Goal: Information Seeking & Learning: Check status

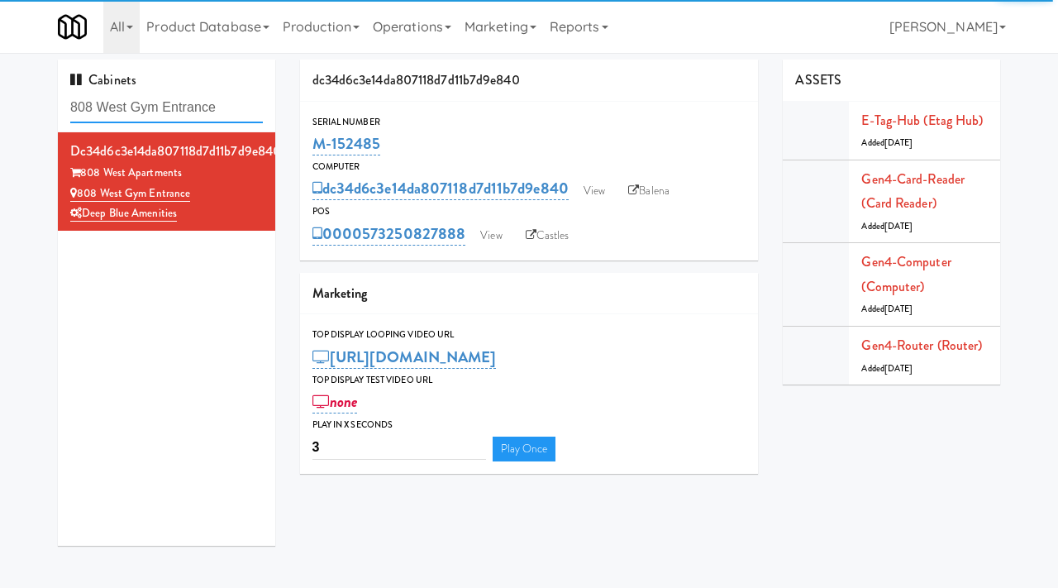
drag, startPoint x: 0, startPoint y: 0, endPoint x: 72, endPoint y: 107, distance: 128.6
click at [72, 107] on input "808 West Gym Entrance" at bounding box center [166, 108] width 193 height 31
paste input "Aspire Gulch"
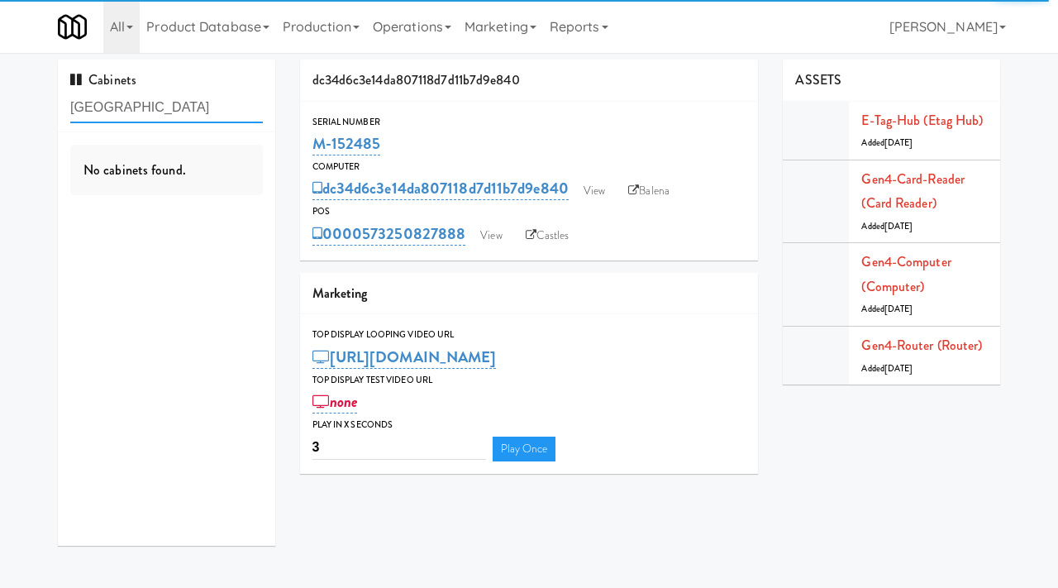
type input "Aspire Gulch"
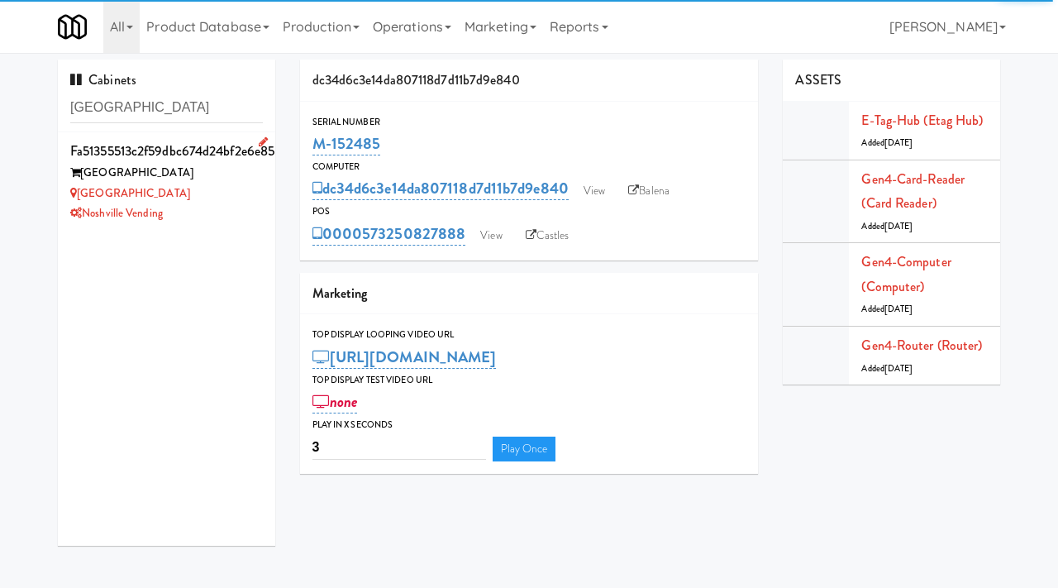
click at [227, 202] on div "Aspire Gulch" at bounding box center [166, 194] width 193 height 21
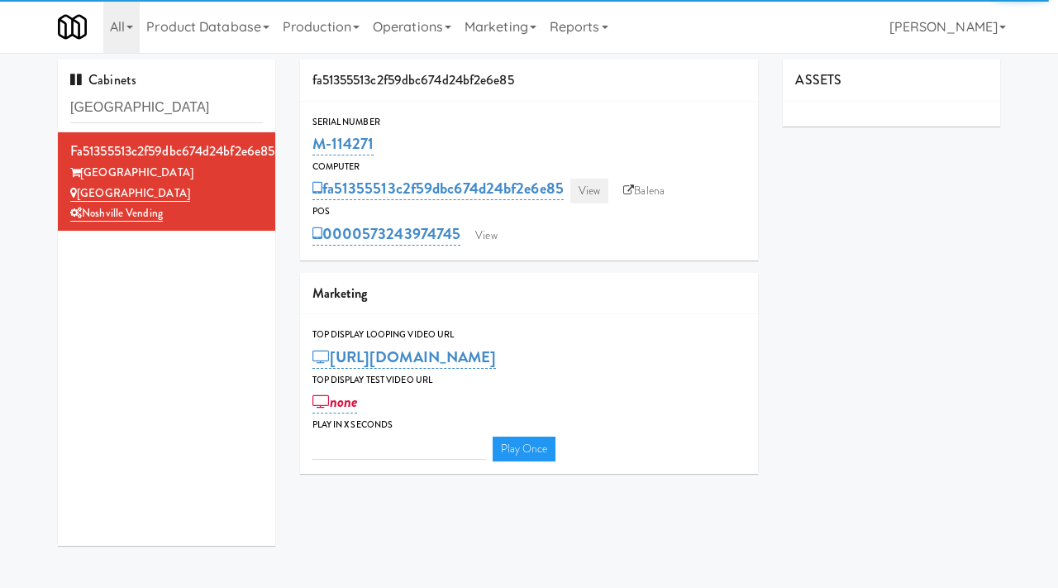
type input "3"
click at [589, 185] on link "View" at bounding box center [589, 191] width 38 height 25
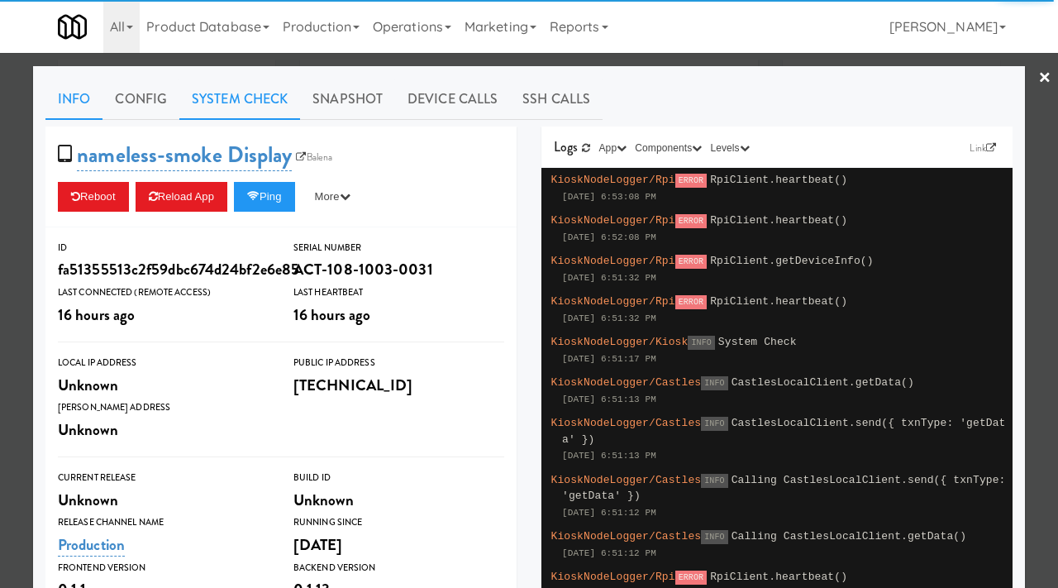
click at [243, 99] on link "System Check" at bounding box center [239, 99] width 121 height 41
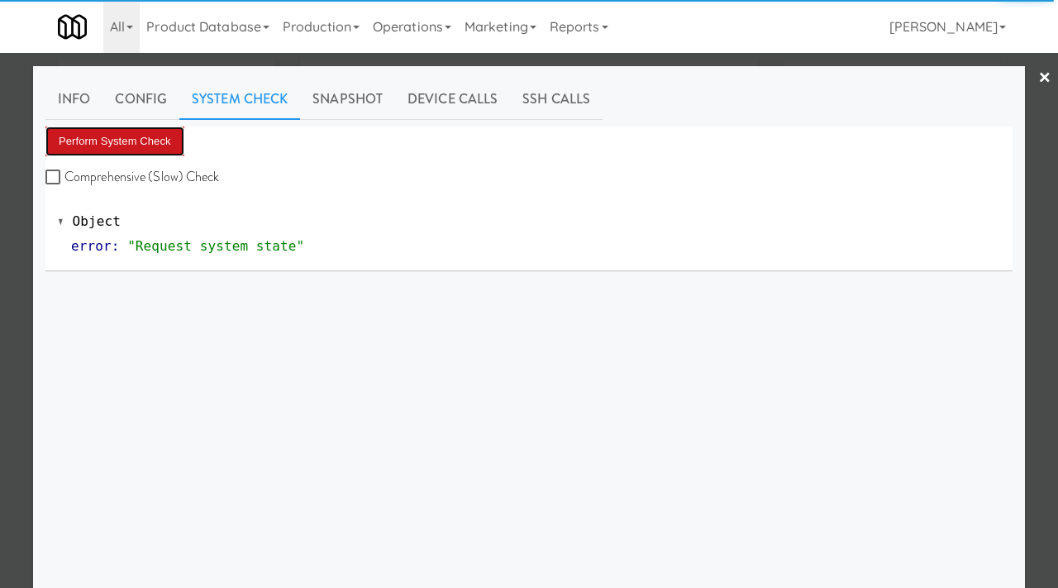
click at [126, 148] on button "Perform System Check" at bounding box center [114, 141] width 139 height 30
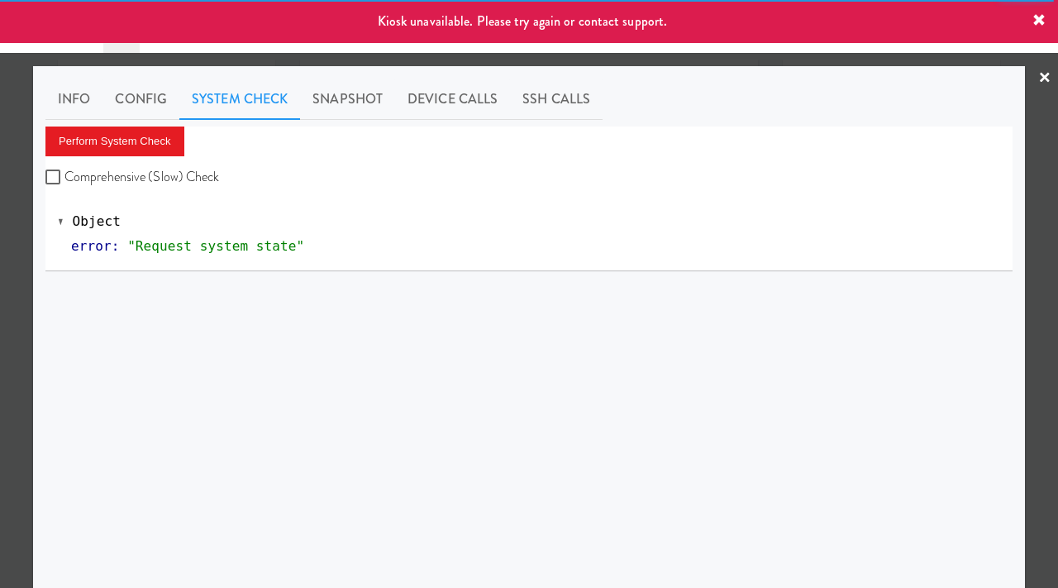
click at [1, 170] on div at bounding box center [529, 294] width 1058 height 588
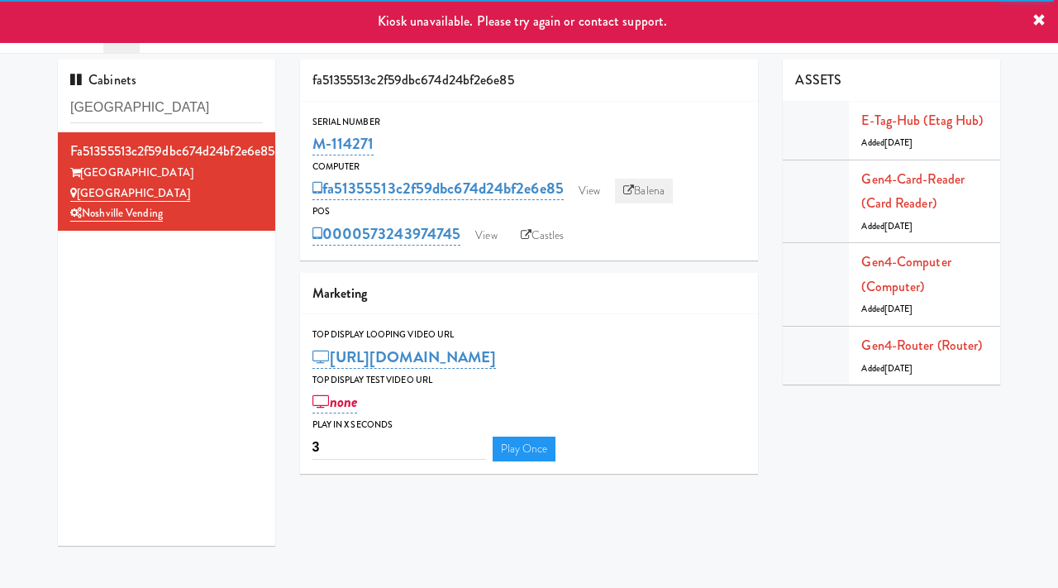
click at [642, 198] on link "Balena" at bounding box center [644, 191] width 58 height 25
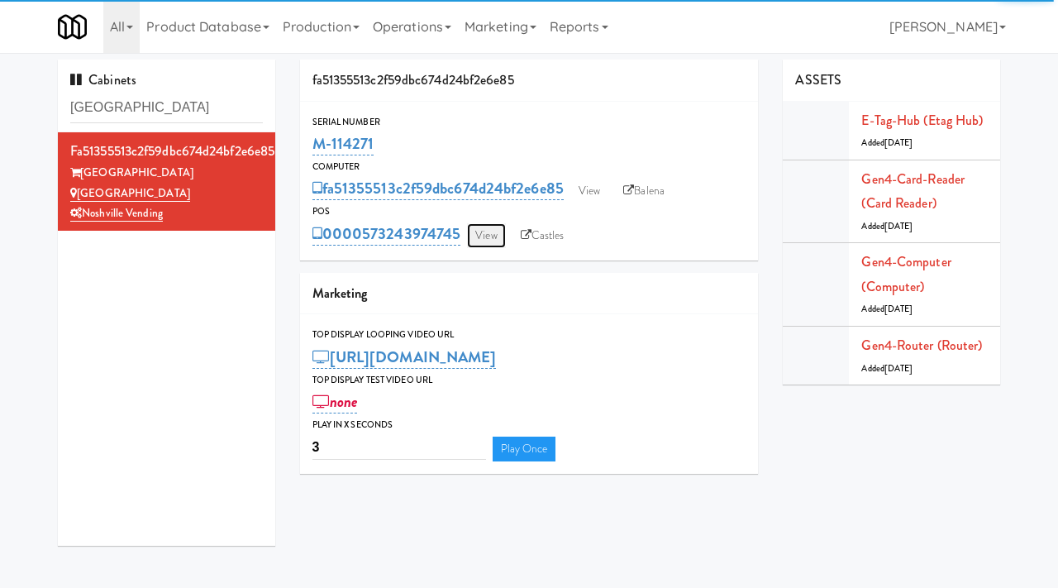
click at [475, 227] on link "View" at bounding box center [486, 235] width 38 height 25
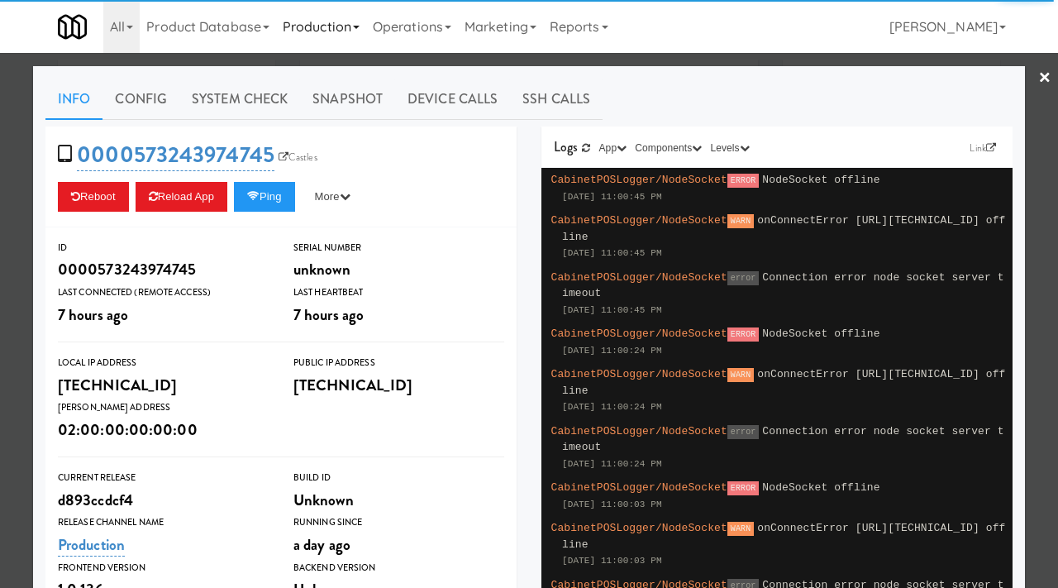
click at [344, 51] on link "Production" at bounding box center [321, 26] width 90 height 53
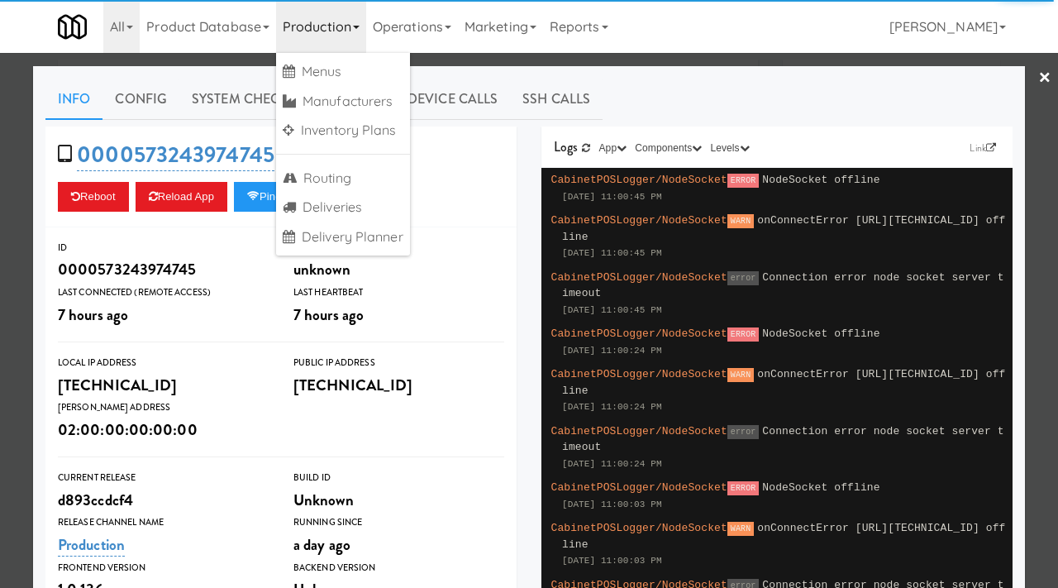
click at [12, 137] on div at bounding box center [529, 294] width 1058 height 588
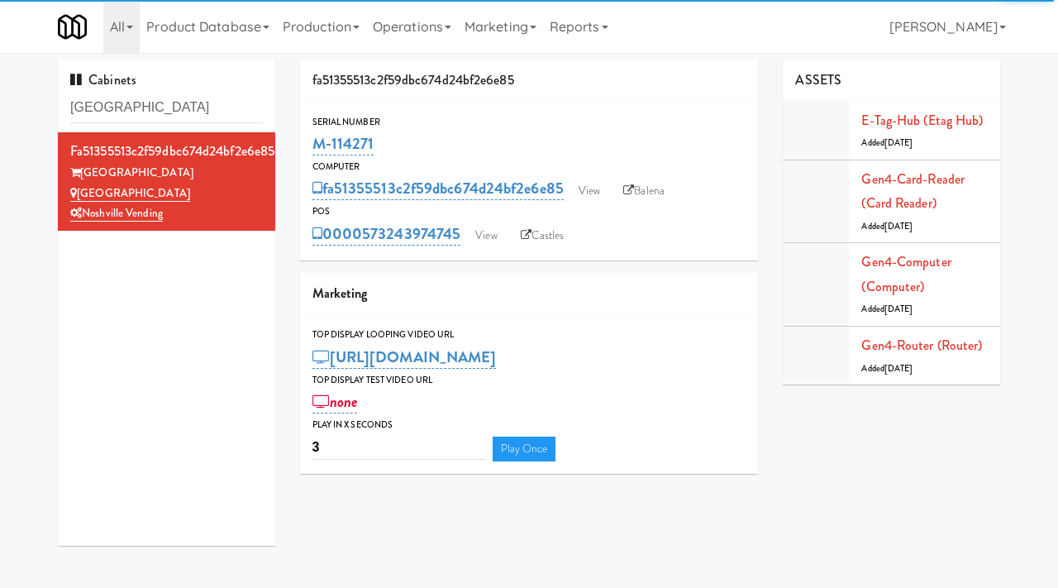
drag, startPoint x: 379, startPoint y: 143, endPoint x: 301, endPoint y: 141, distance: 78.6
click at [301, 141] on div "Serial Number M-114271" at bounding box center [529, 136] width 459 height 45
copy link "M-114271"
click at [147, 104] on input "[GEOGRAPHIC_DATA]" at bounding box center [166, 108] width 193 height 31
paste input "2200 Progress - Left - Fridge:"
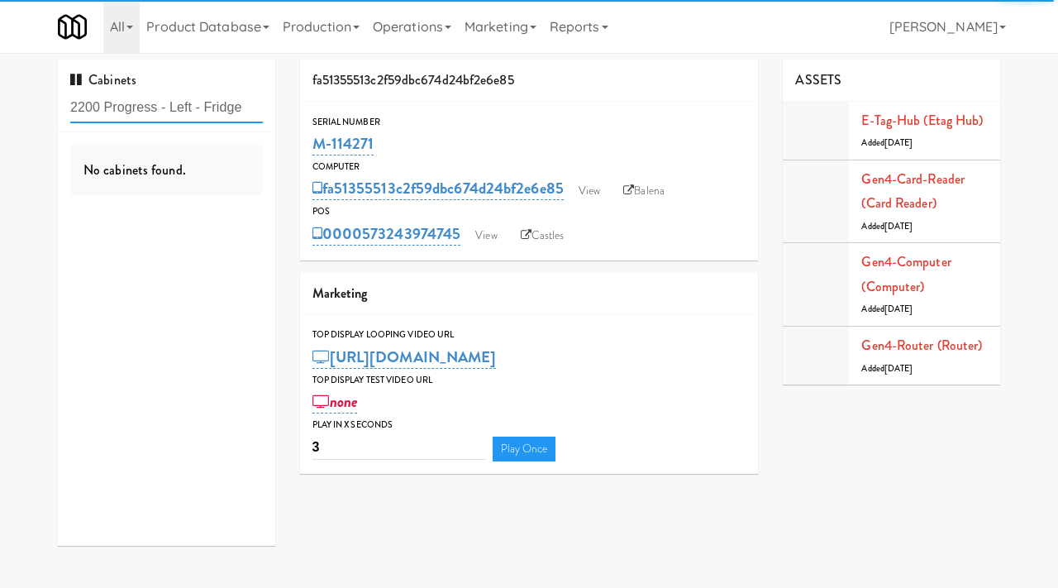
type input "2200 Progress - Left - Fridge"
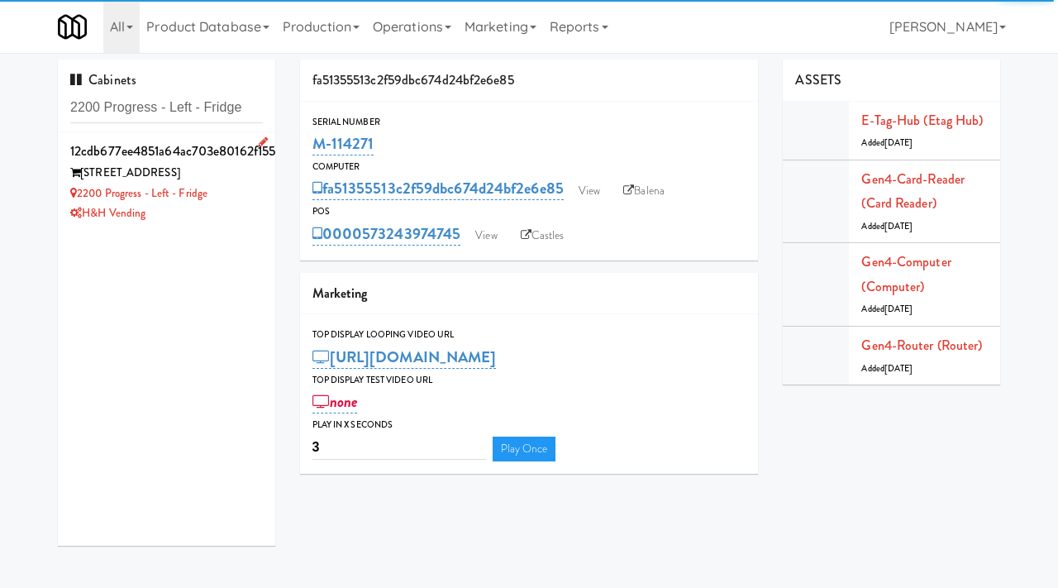
click at [240, 193] on div "2200 Progress - Left - Fridge" at bounding box center [166, 194] width 193 height 21
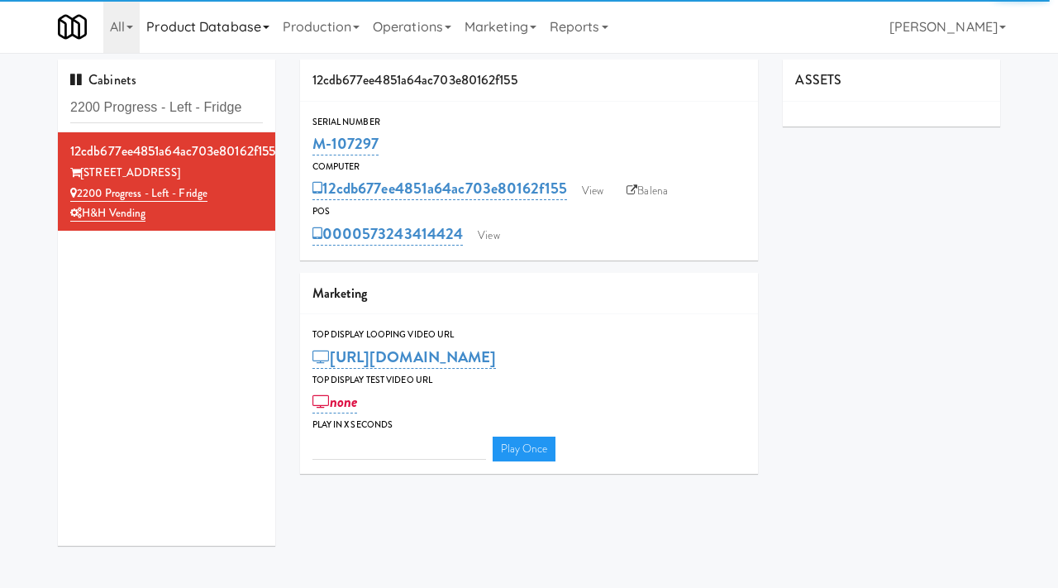
type input "3"
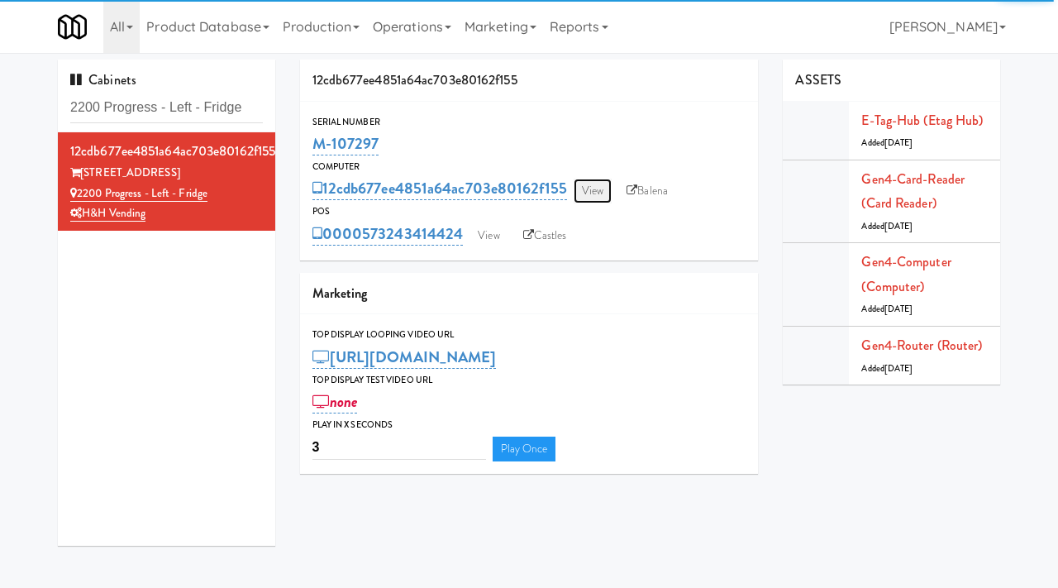
click at [600, 197] on link "View" at bounding box center [593, 191] width 38 height 25
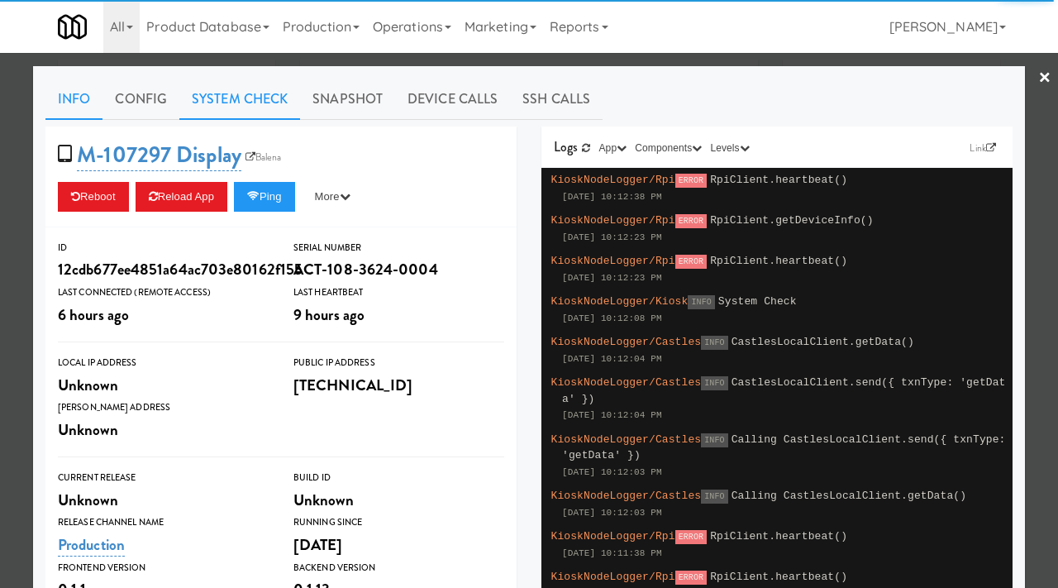
click at [262, 100] on link "System Check" at bounding box center [239, 99] width 121 height 41
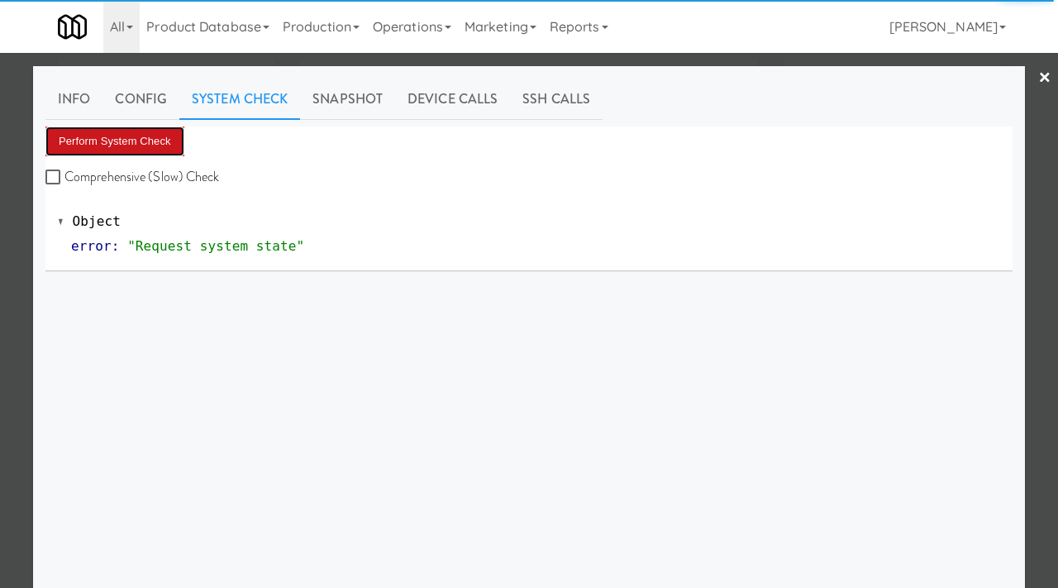
click at [164, 143] on button "Perform System Check" at bounding box center [114, 141] width 139 height 30
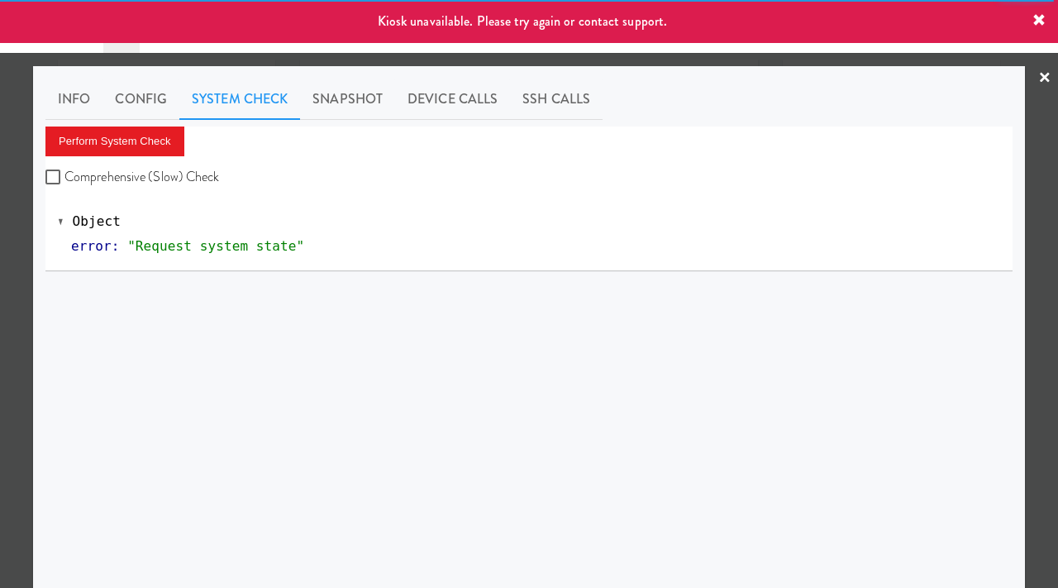
click at [0, 267] on div at bounding box center [529, 294] width 1058 height 588
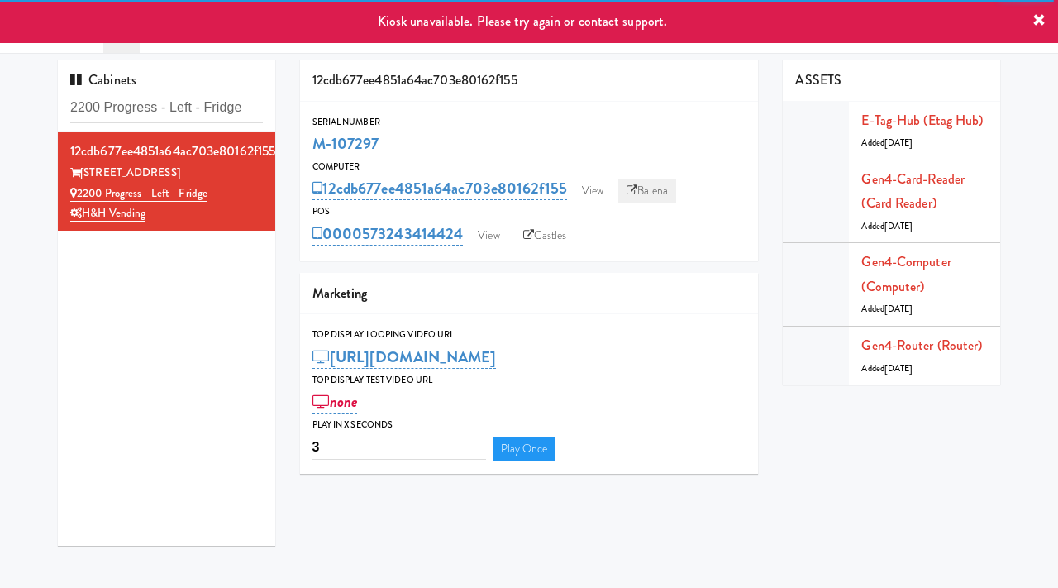
click at [672, 196] on link "Balena" at bounding box center [647, 191] width 58 height 25
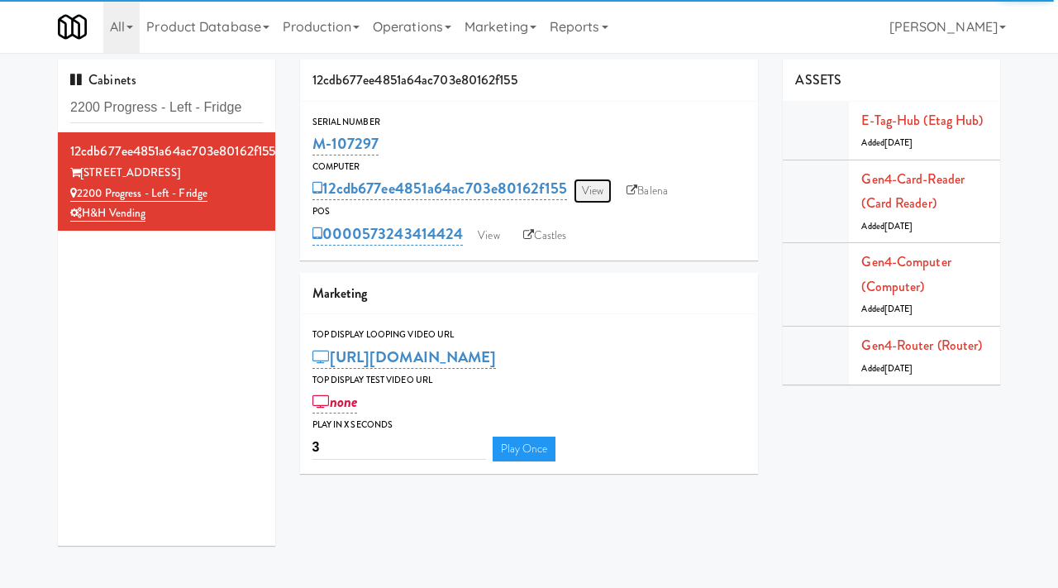
click at [602, 187] on link "View" at bounding box center [593, 191] width 38 height 25
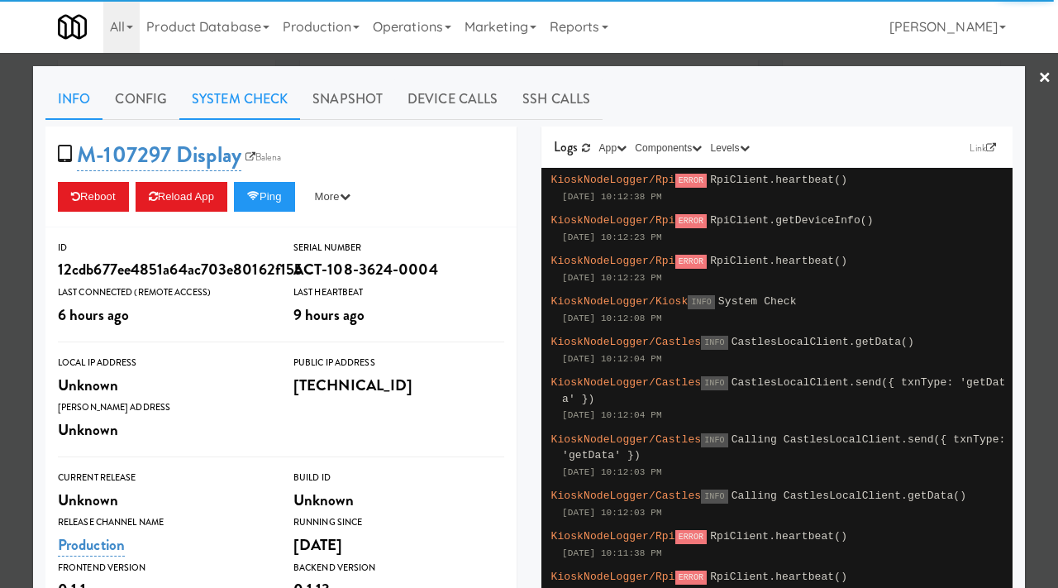
click at [212, 90] on link "System Check" at bounding box center [239, 99] width 121 height 41
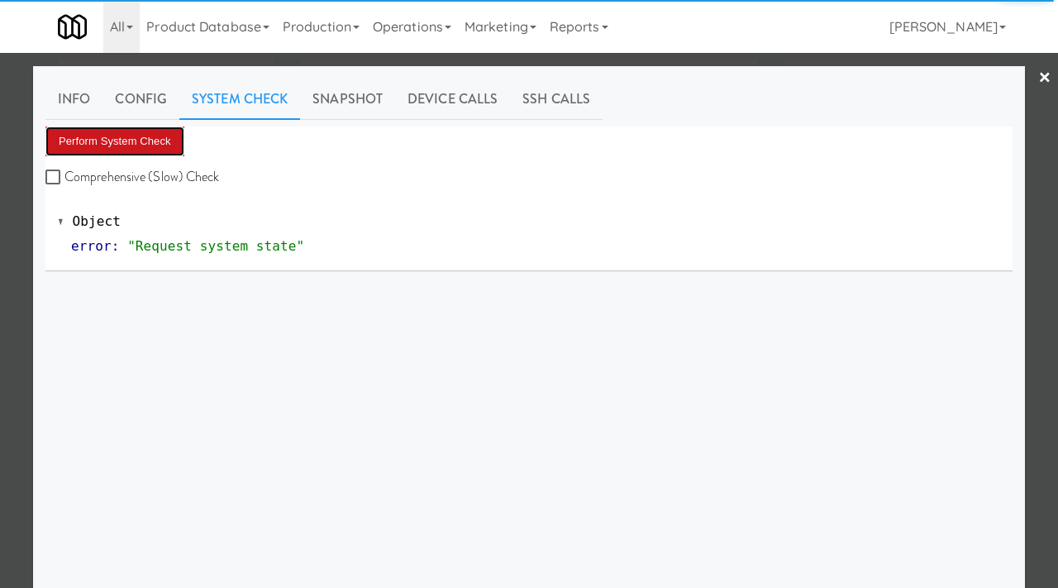
click at [138, 126] on button "Perform System Check" at bounding box center [114, 141] width 139 height 30
click at [0, 223] on div at bounding box center [529, 294] width 1058 height 588
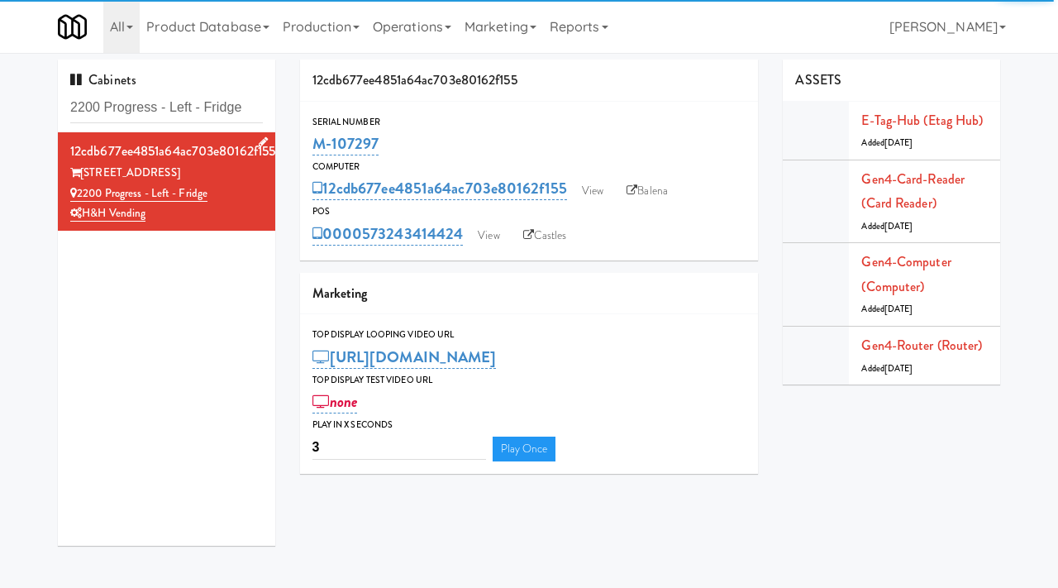
drag, startPoint x: 221, startPoint y: 192, endPoint x: 79, endPoint y: 190, distance: 141.4
click at [79, 190] on div "2200 Progress - Left - Fridge" at bounding box center [166, 194] width 193 height 21
copy link "2200 Progress - Left - Fridge"
drag, startPoint x: 184, startPoint y: 173, endPoint x: 83, endPoint y: 174, distance: 101.7
click at [83, 174] on div "2200 Progress Pkwy" at bounding box center [166, 173] width 193 height 21
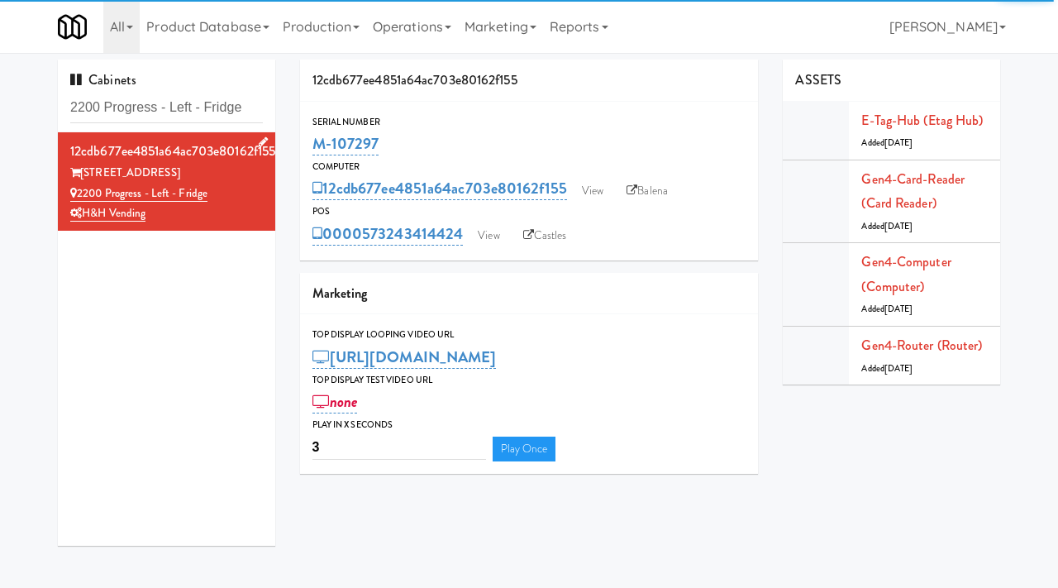
copy div "2200 Progress Pkwy"
drag, startPoint x: 253, startPoint y: 107, endPoint x: 39, endPoint y: 105, distance: 214.1
click at [39, 105] on div "Cabinets 2200 Progress - Left - Fridge 12cdb677ee4851a64ac703e80162f155 2200 Pr…" at bounding box center [529, 309] width 1058 height 499
paste input "Sloan Combo Cool"
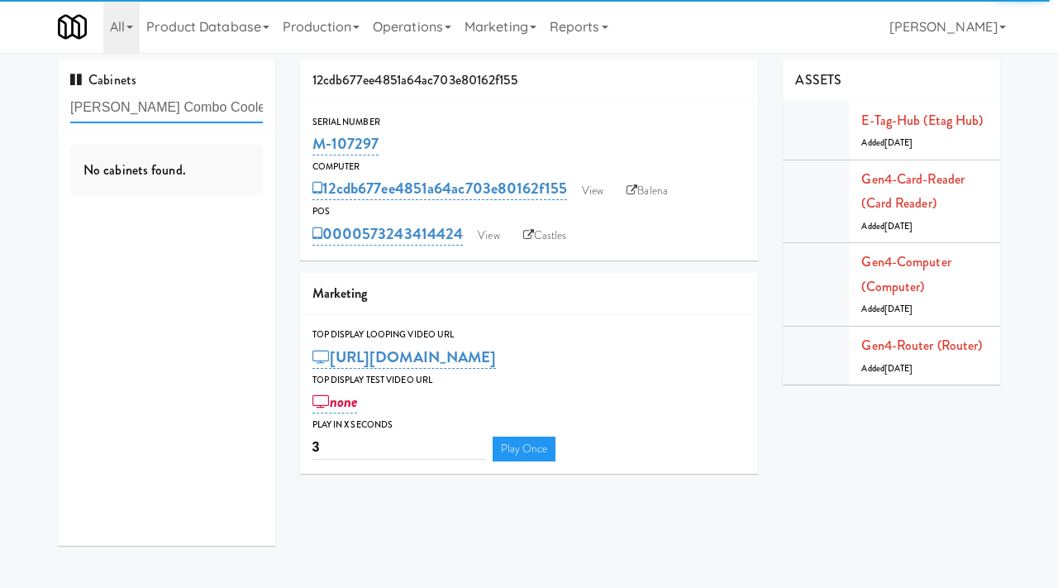
type input "Sloan Combo Cooler"
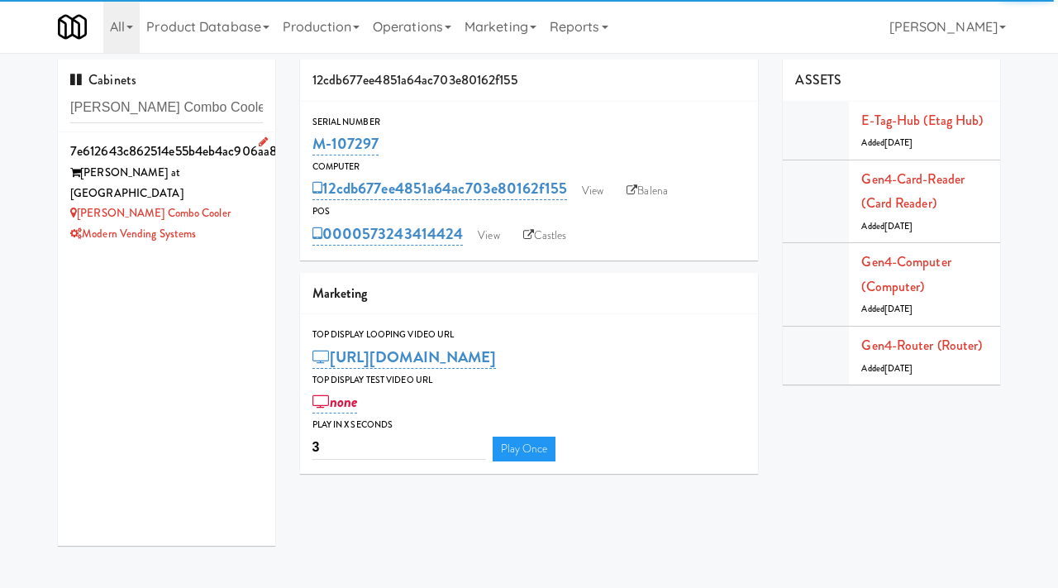
click at [246, 203] on div "Sloan Combo Cooler" at bounding box center [166, 213] width 193 height 21
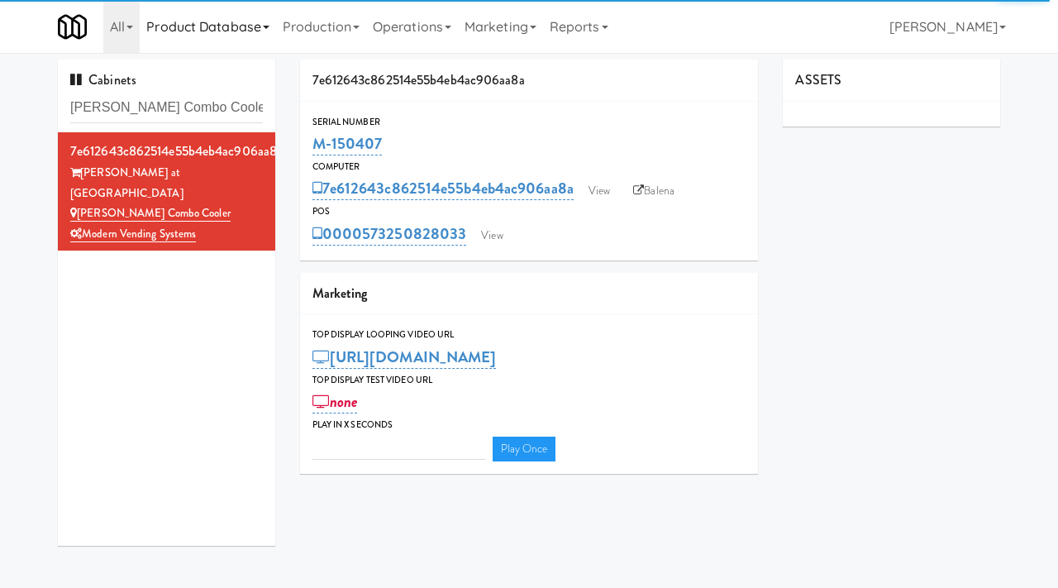
type input "3"
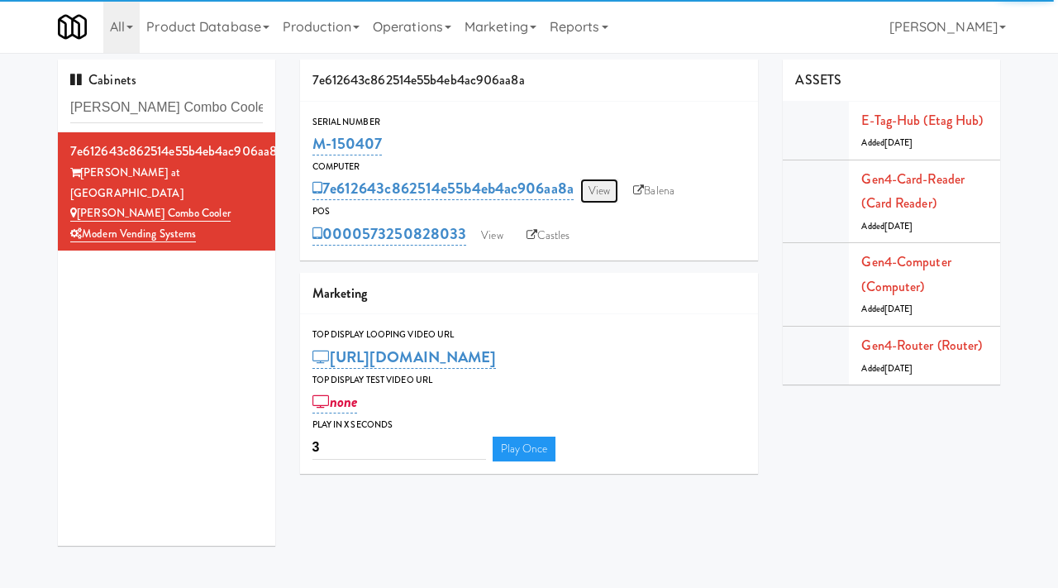
click at [609, 193] on link "View" at bounding box center [599, 191] width 38 height 25
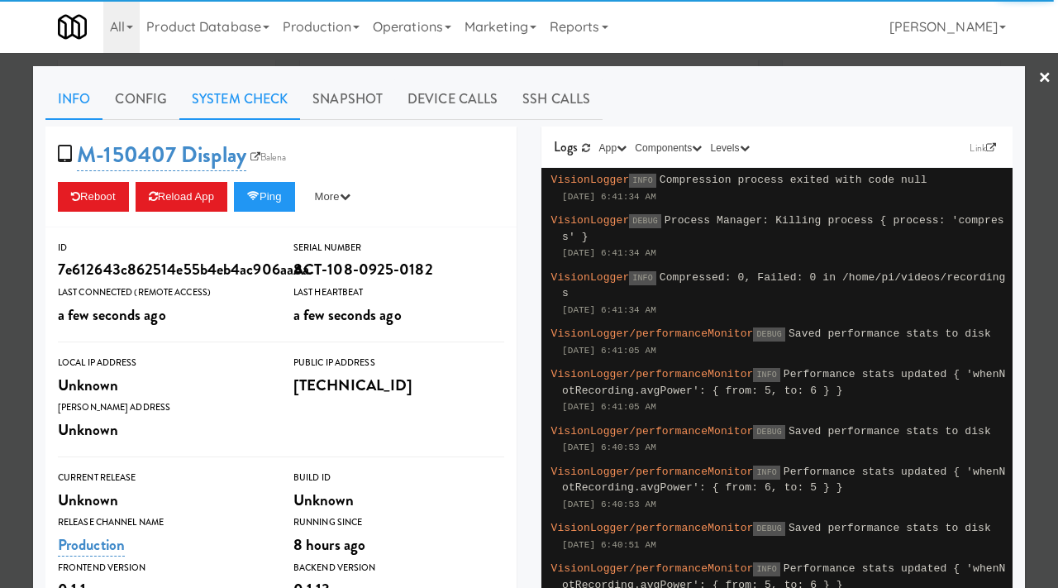
click at [218, 97] on link "System Check" at bounding box center [239, 99] width 121 height 41
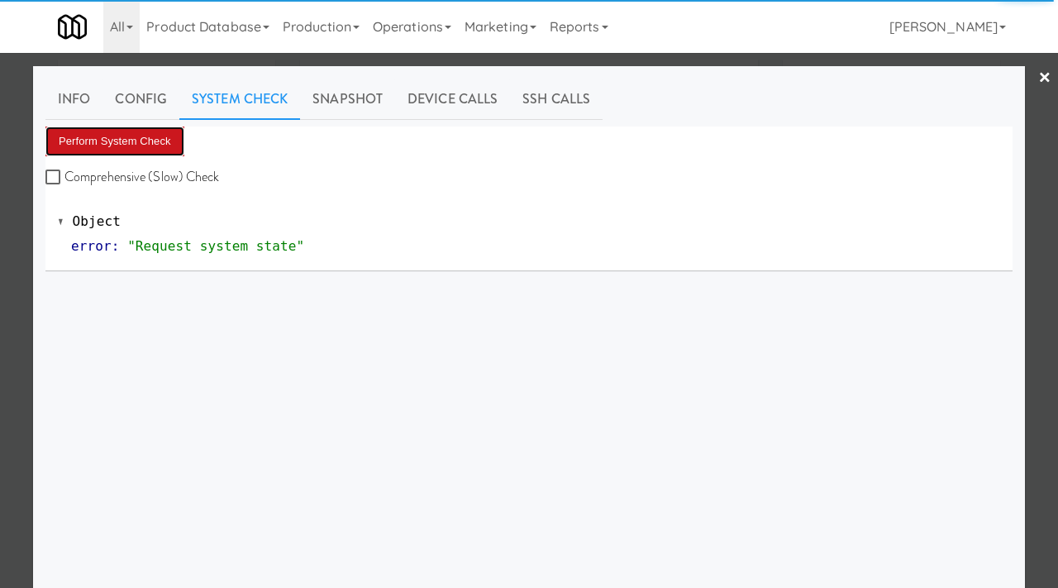
click at [126, 135] on button "Perform System Check" at bounding box center [114, 141] width 139 height 30
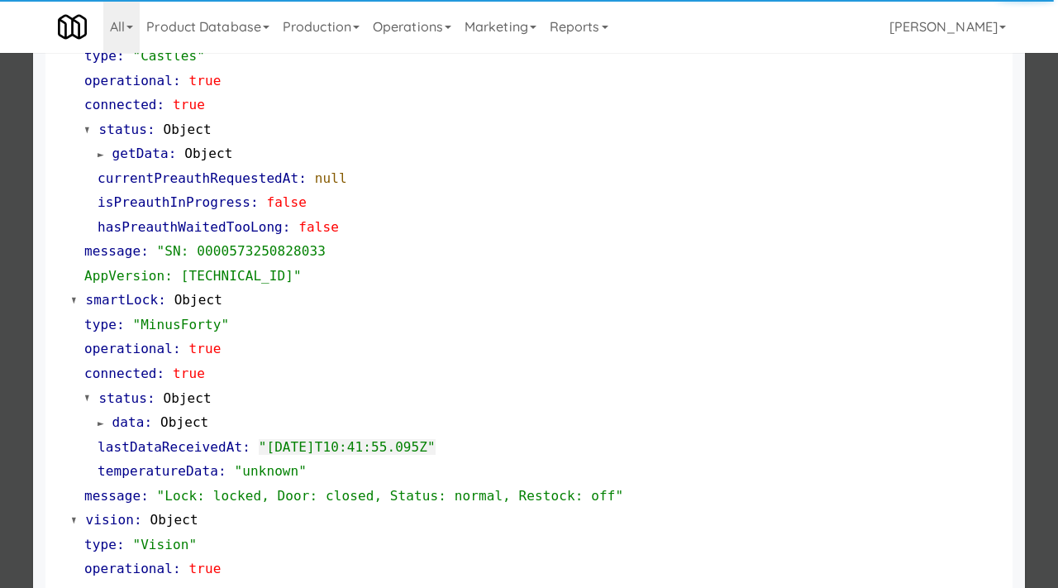
scroll to position [720, 0]
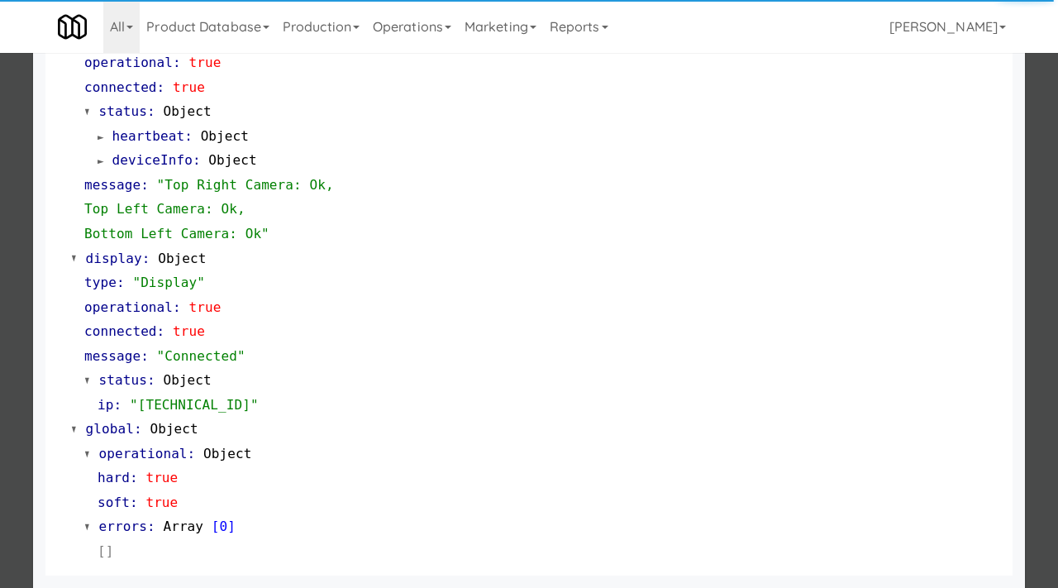
click at [0, 427] on div at bounding box center [529, 294] width 1058 height 588
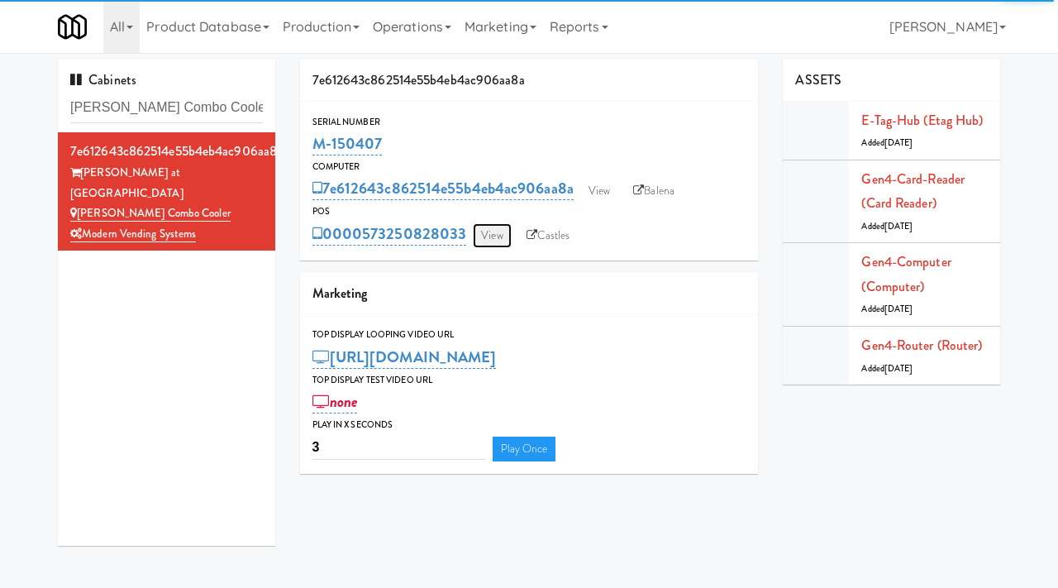
click at [487, 243] on link "View" at bounding box center [492, 235] width 38 height 25
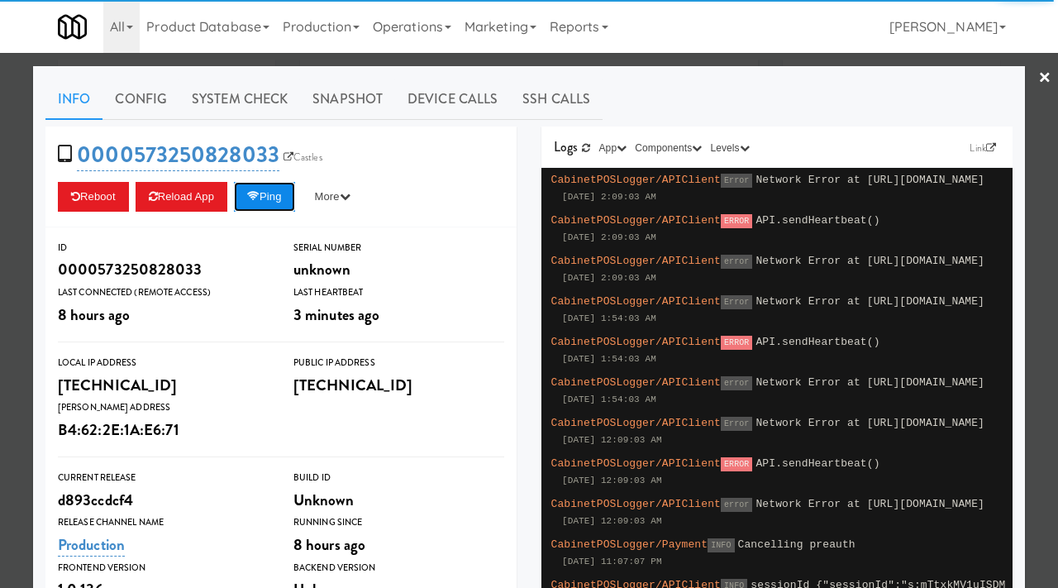
click at [267, 198] on button "Ping" at bounding box center [264, 197] width 61 height 30
click at [294, 200] on button "Ping" at bounding box center [264, 197] width 61 height 30
click at [0, 202] on div at bounding box center [529, 294] width 1058 height 588
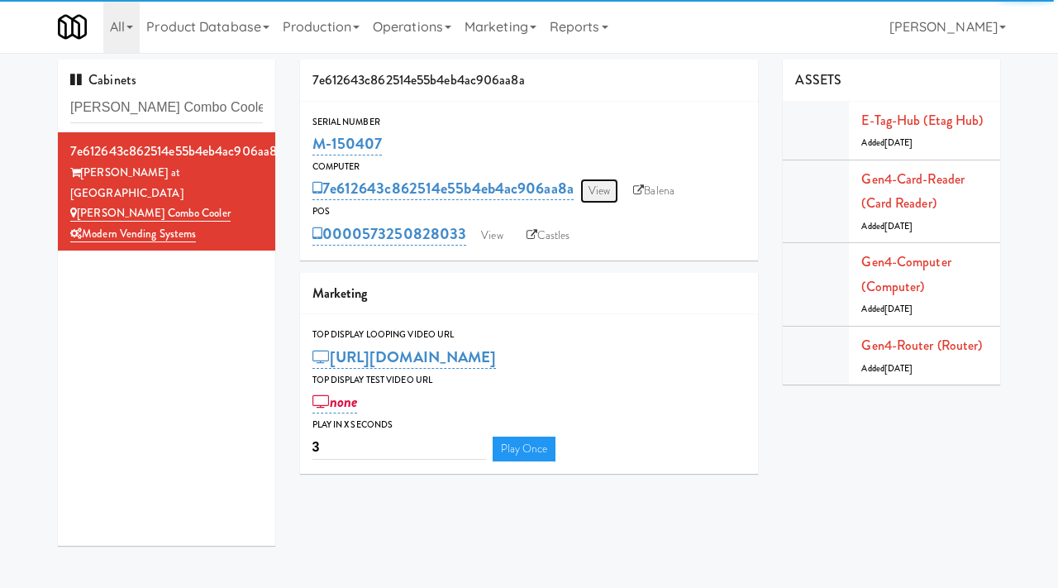
click at [613, 196] on link "View" at bounding box center [599, 191] width 38 height 25
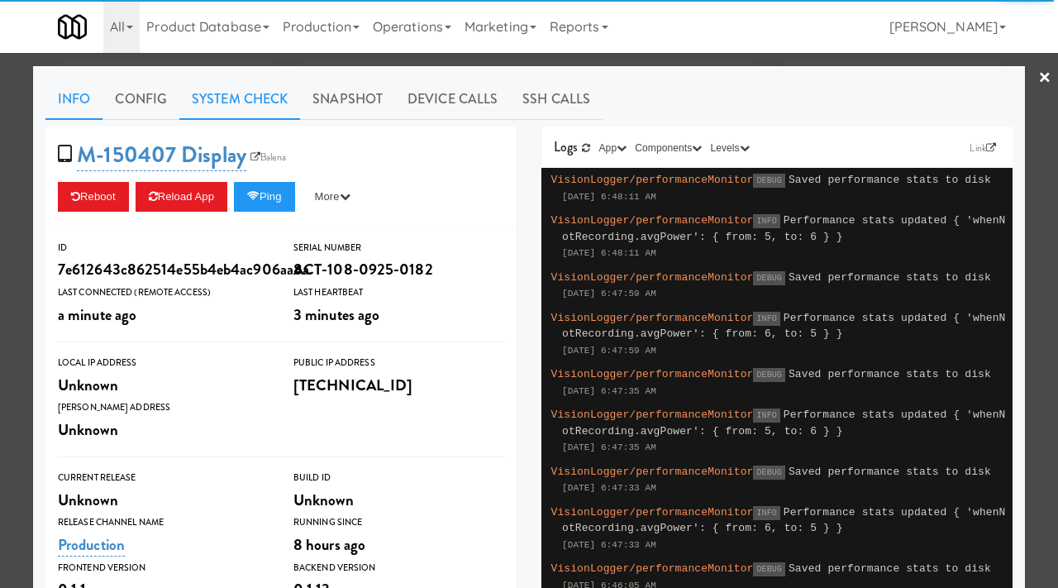
click at [236, 112] on link "System Check" at bounding box center [239, 99] width 121 height 41
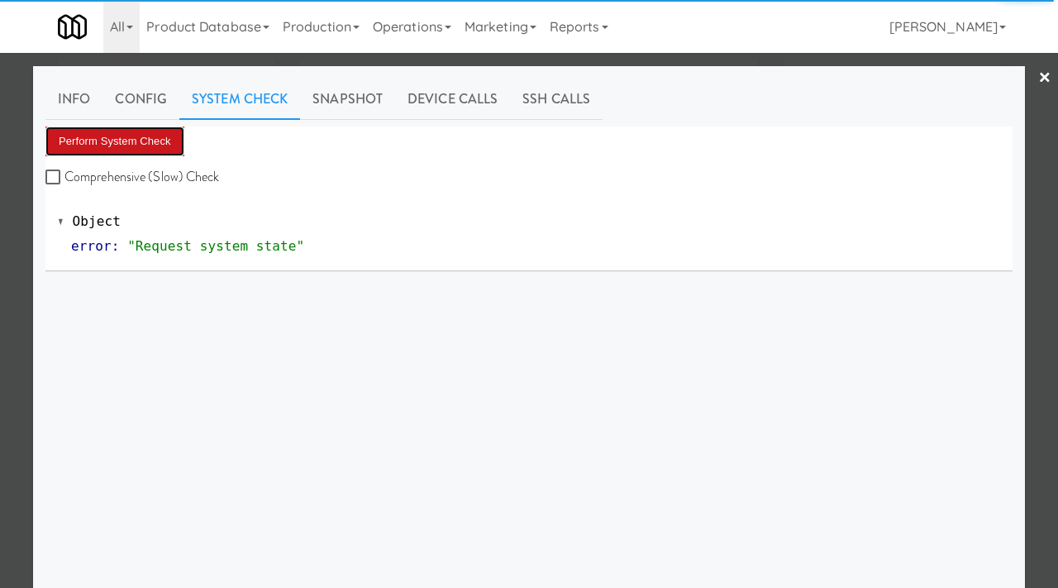
click at [124, 139] on button "Perform System Check" at bounding box center [114, 141] width 139 height 30
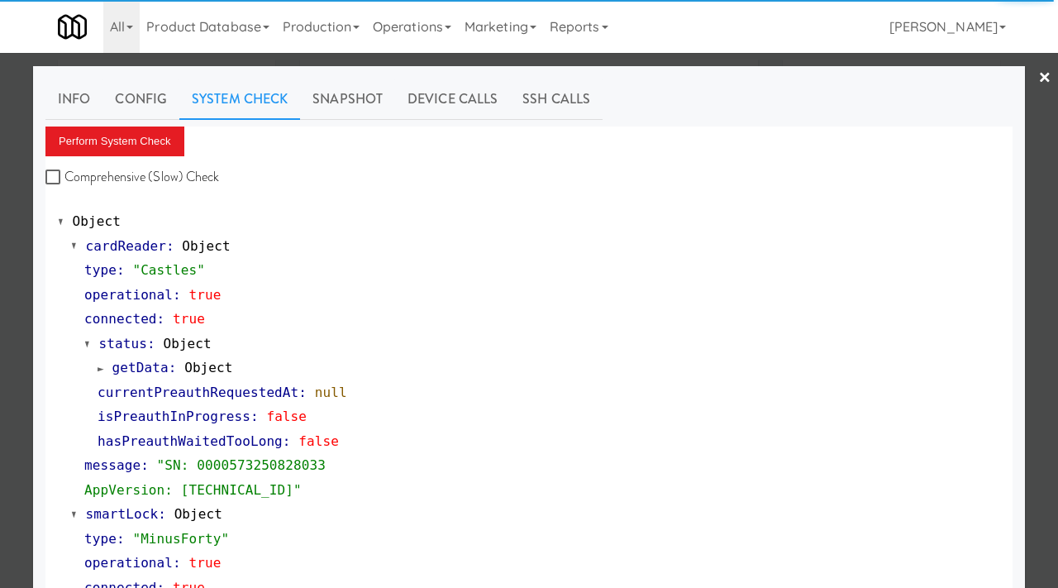
click at [0, 233] on div at bounding box center [529, 294] width 1058 height 588
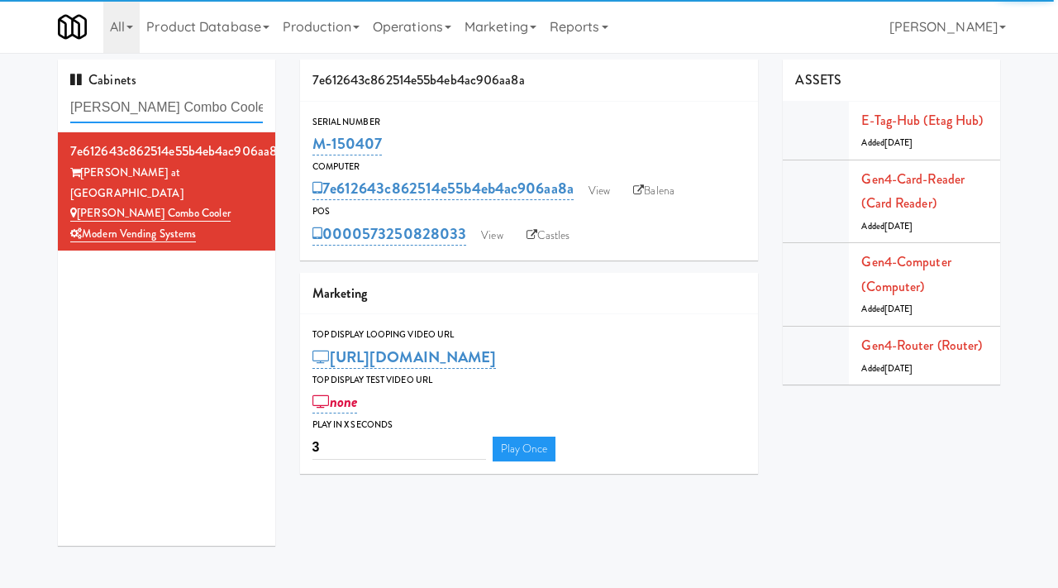
click at [184, 116] on input "Sloan Combo Cooler" at bounding box center [166, 108] width 193 height 31
paste input "Avant HP - Ambient - Right"
type input "Avant HP - Ambient - Right"
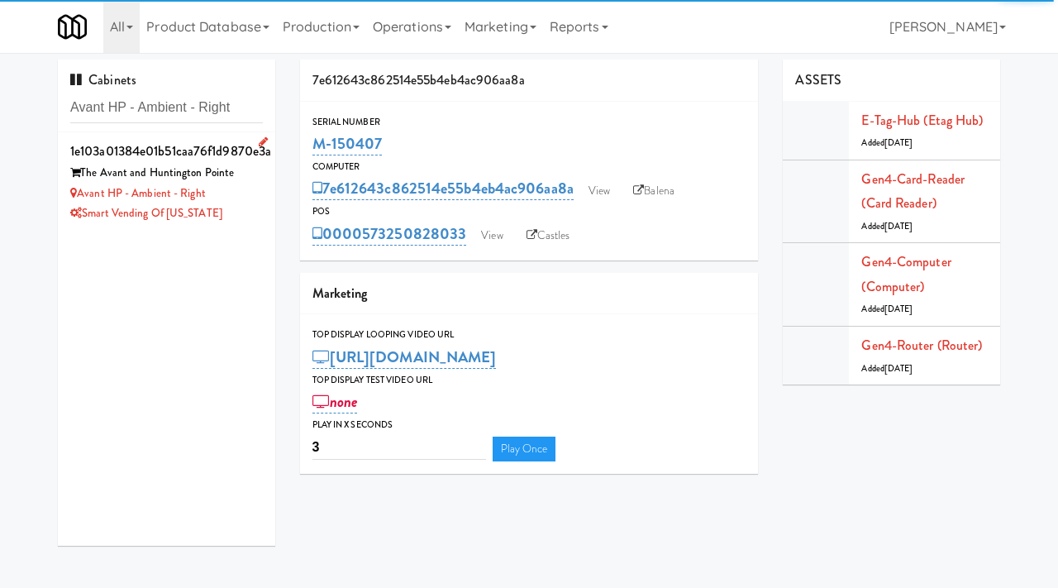
click at [230, 197] on div "Avant HP - Ambient - Right" at bounding box center [166, 194] width 193 height 21
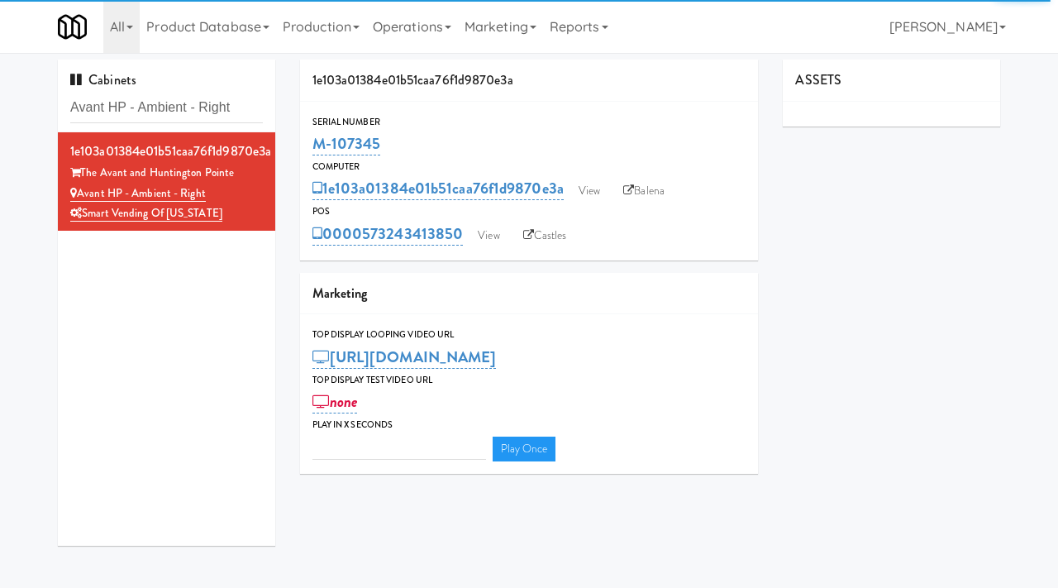
type input "3"
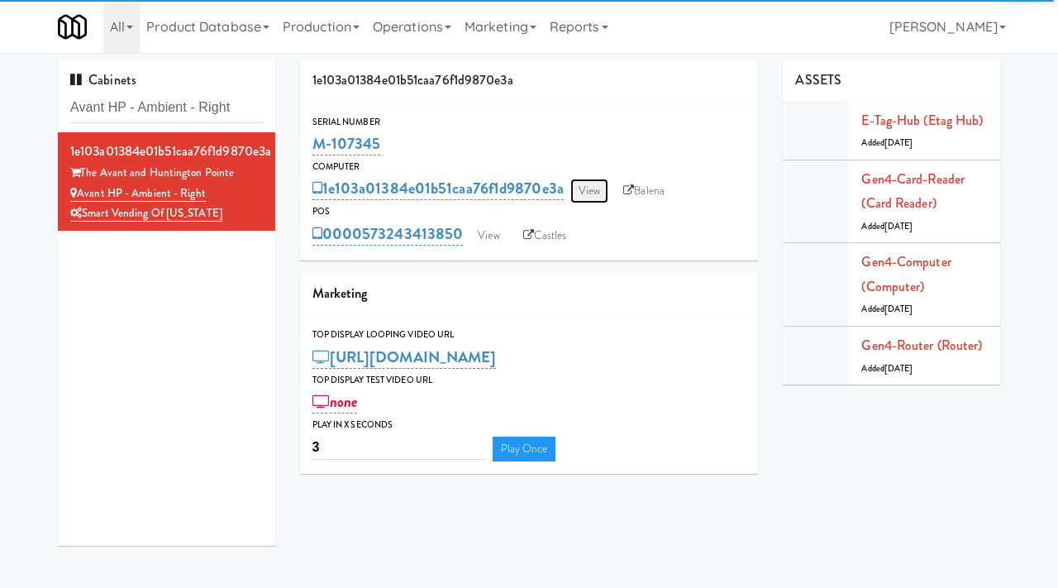
click at [598, 182] on link "View" at bounding box center [589, 191] width 38 height 25
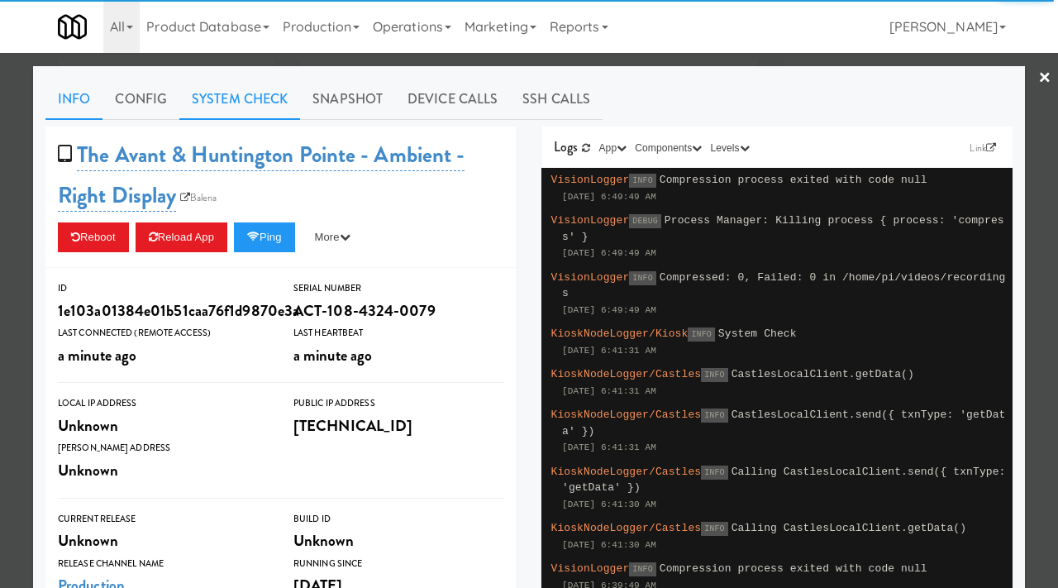
click at [256, 98] on link "System Check" at bounding box center [239, 99] width 121 height 41
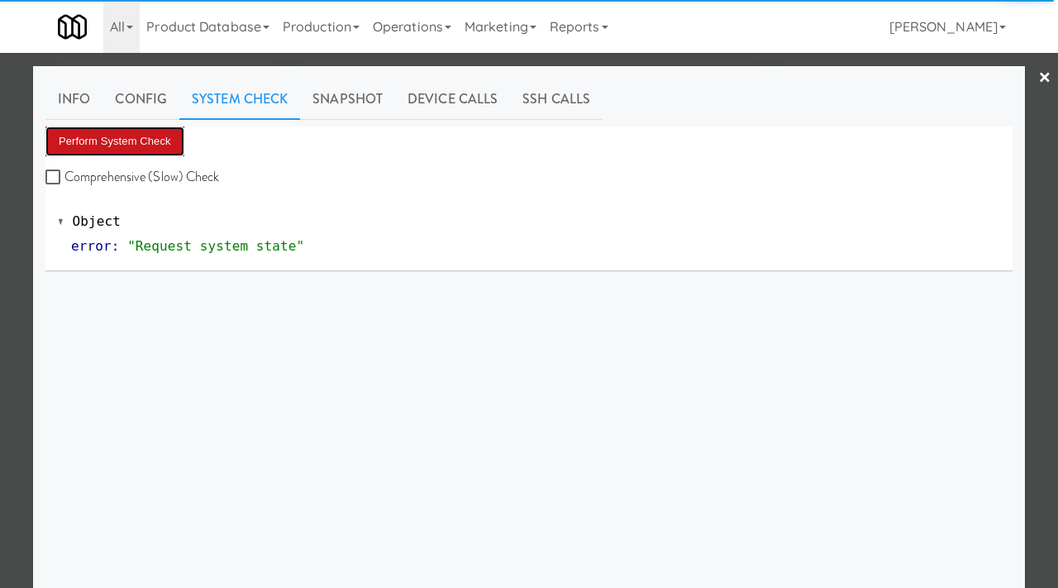
click at [104, 139] on button "Perform System Check" at bounding box center [114, 141] width 139 height 30
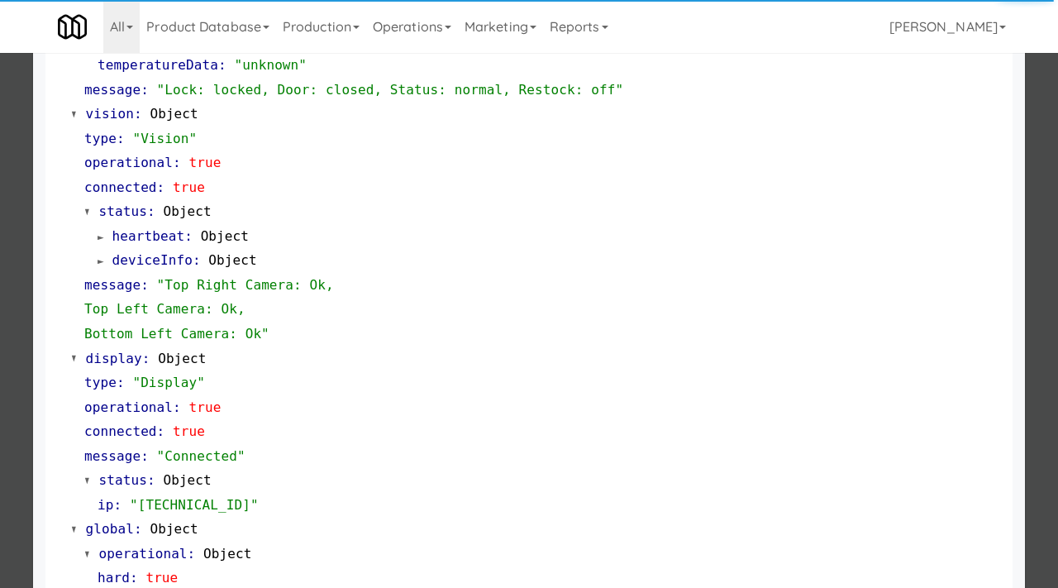
scroll to position [720, 0]
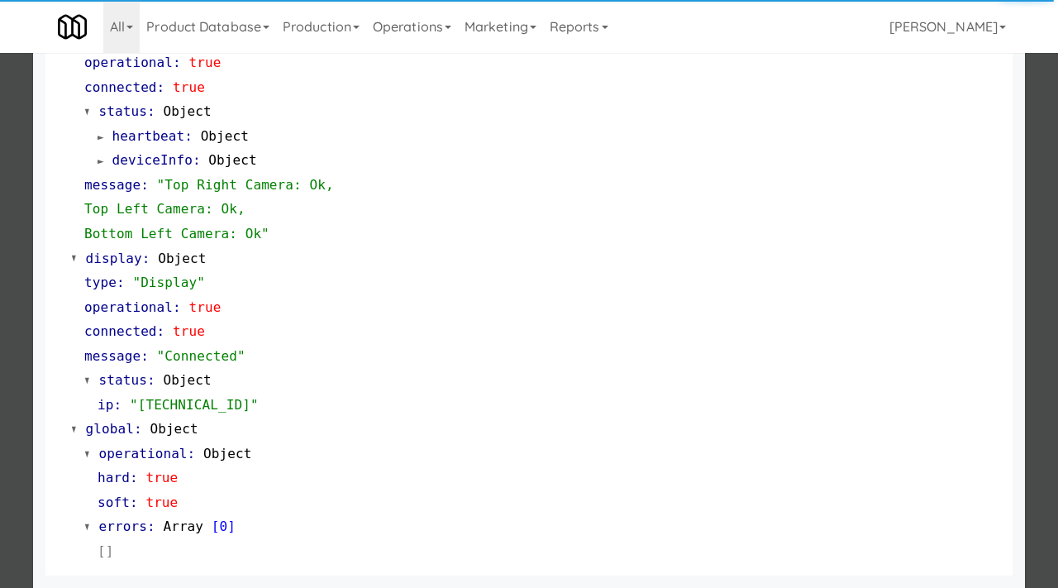
click at [8, 454] on div at bounding box center [529, 294] width 1058 height 588
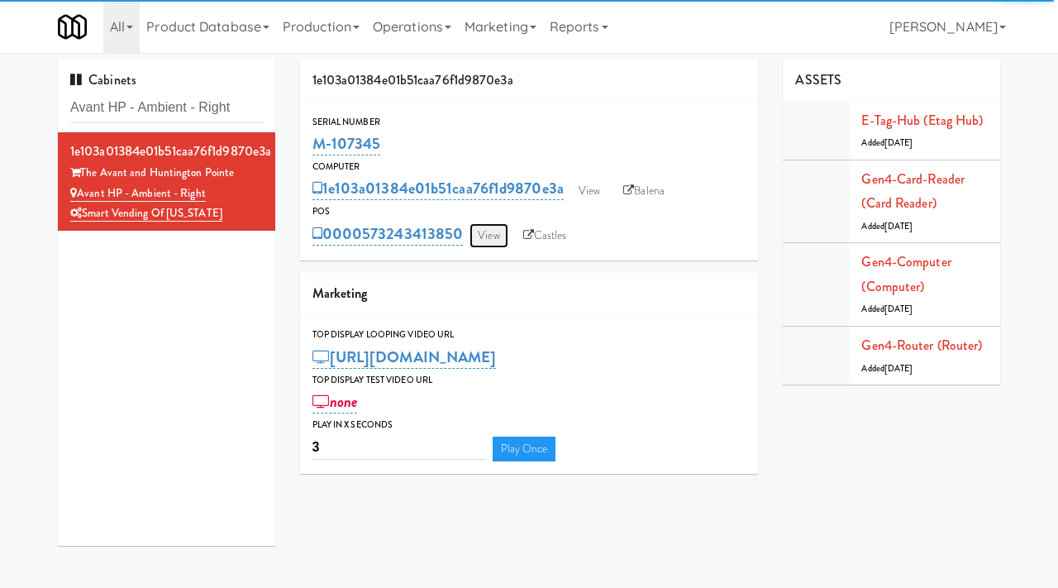
click at [480, 240] on link "View" at bounding box center [489, 235] width 38 height 25
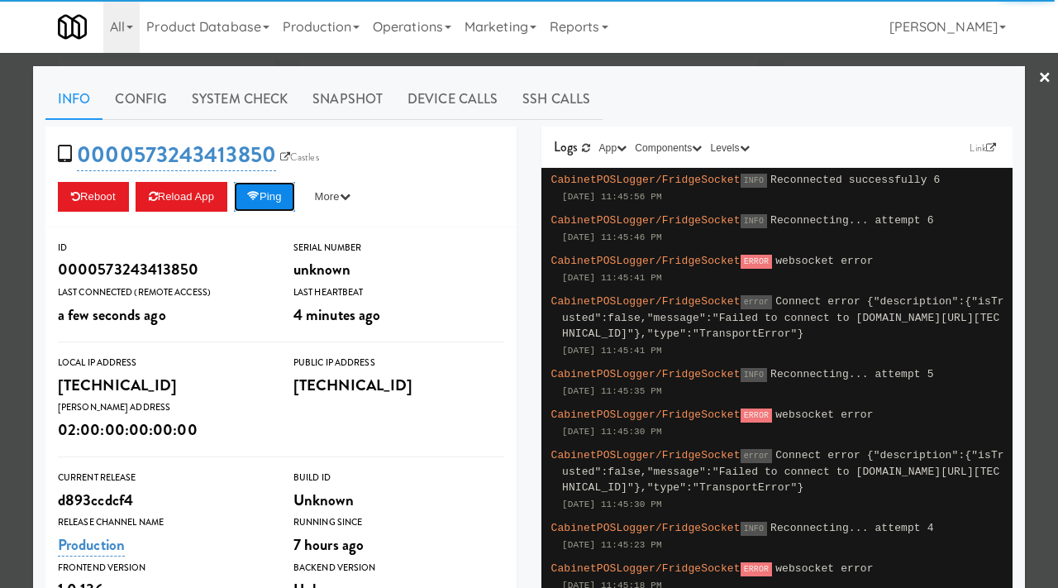
click at [284, 189] on button "Ping" at bounding box center [264, 197] width 61 height 30
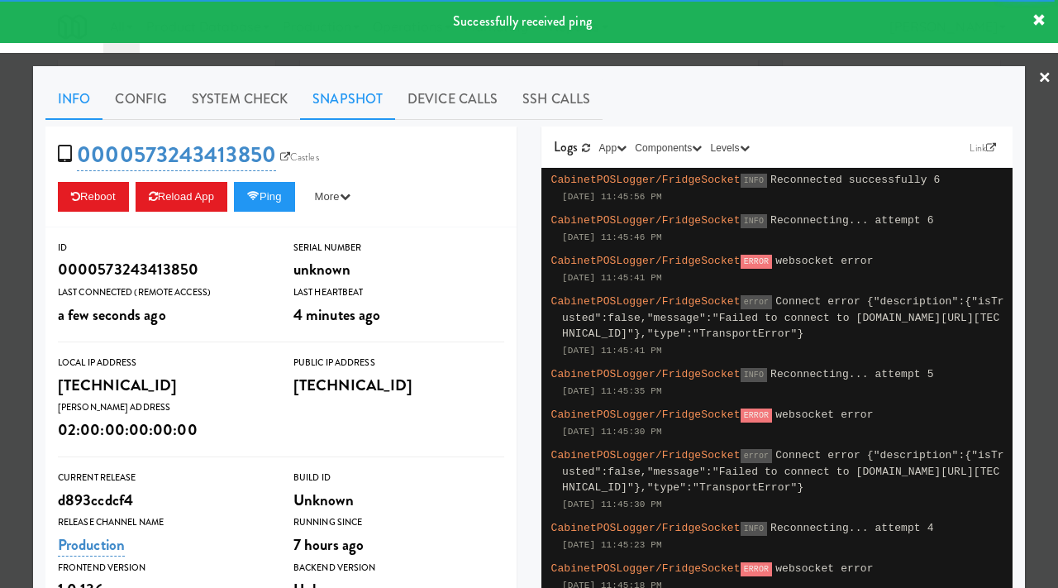
click at [332, 96] on link "Snapshot" at bounding box center [347, 99] width 95 height 41
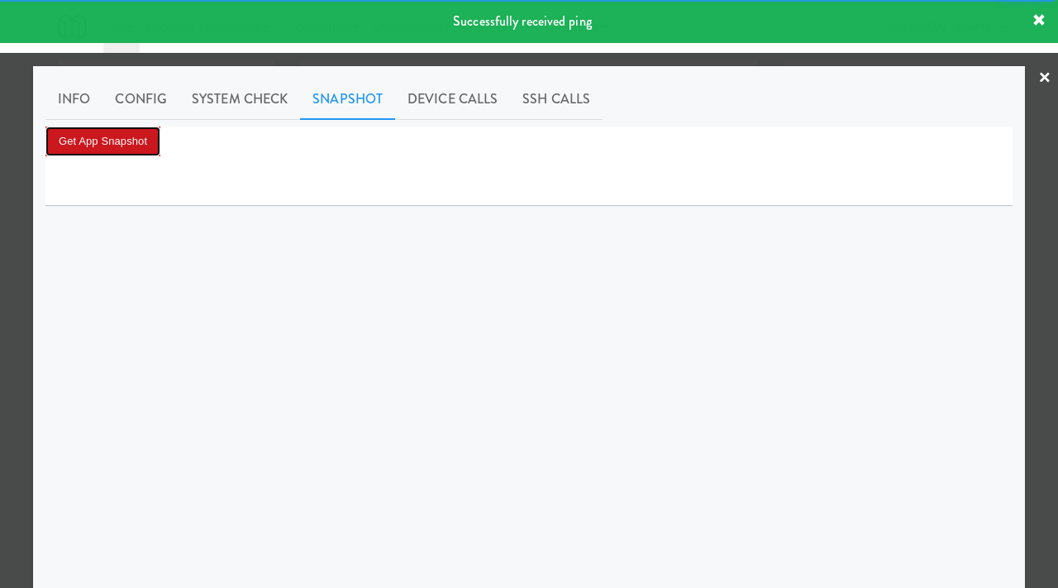
click at [122, 141] on button "Get App Snapshot" at bounding box center [102, 141] width 115 height 30
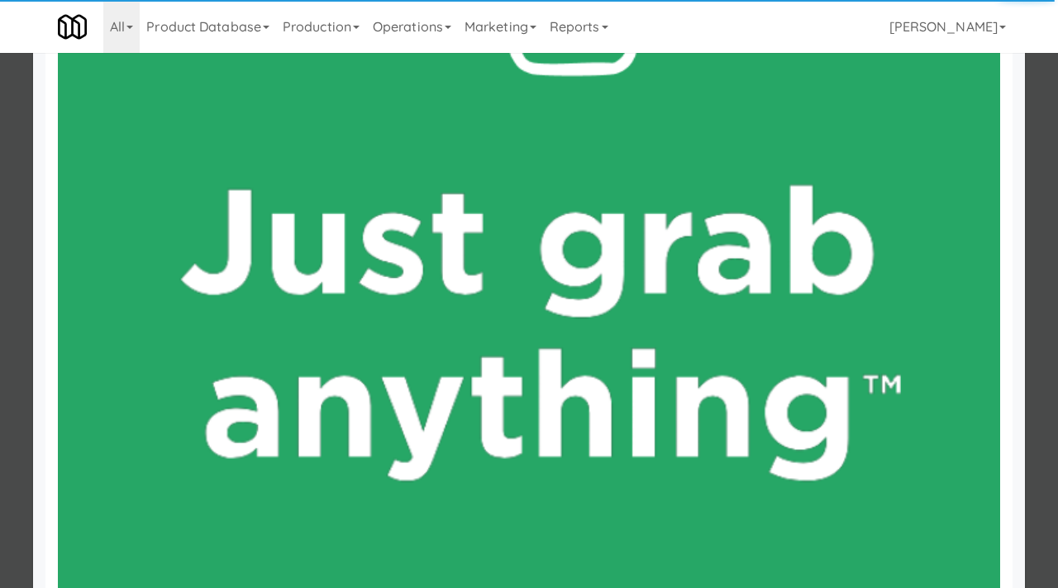
scroll to position [860, 0]
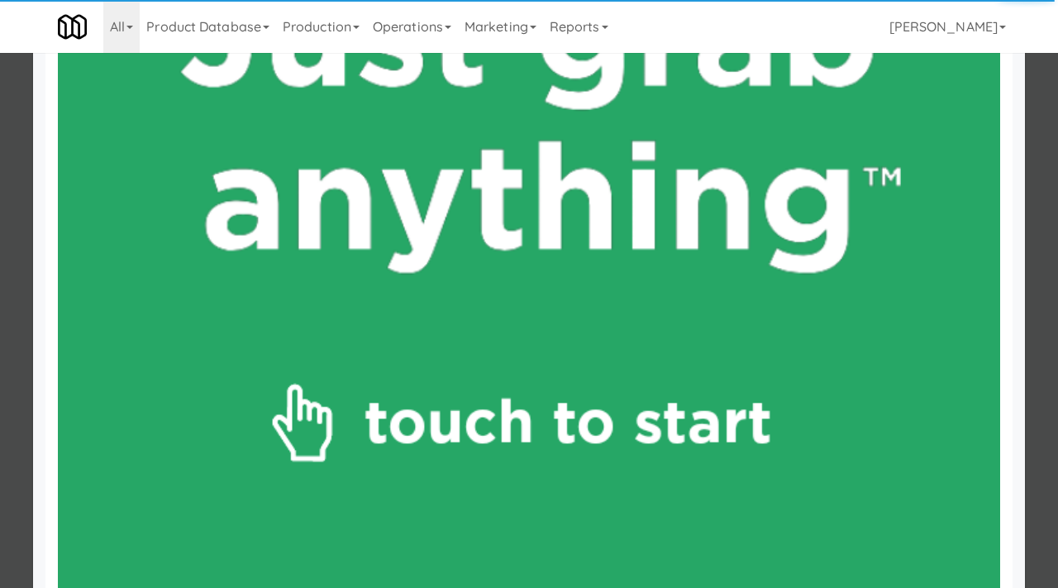
click at [0, 258] on div at bounding box center [529, 294] width 1058 height 588
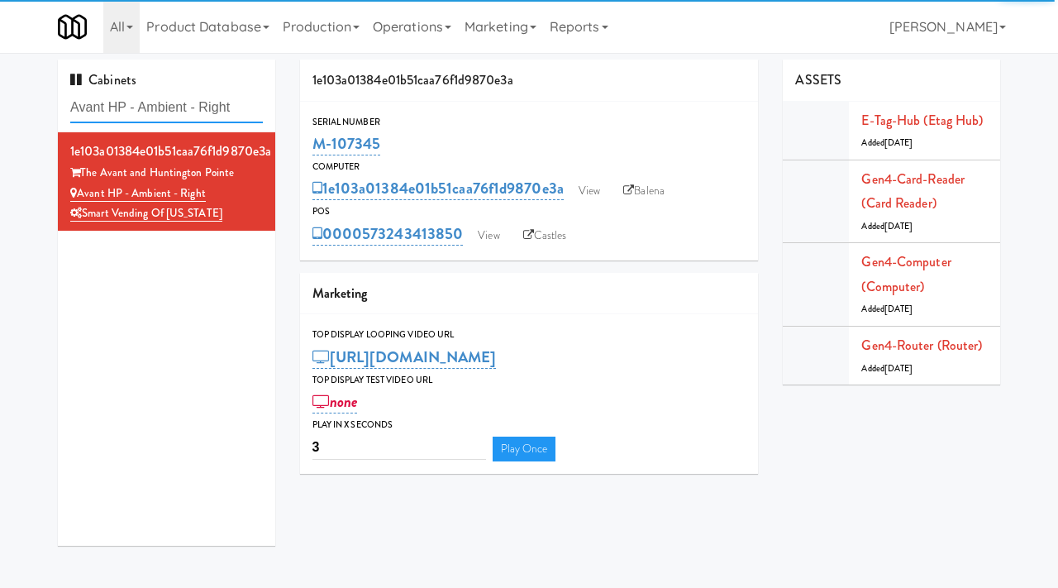
click at [185, 104] on input "Avant HP - Ambient - Right" at bounding box center [166, 108] width 193 height 31
paste input "Commerce Building Combo"
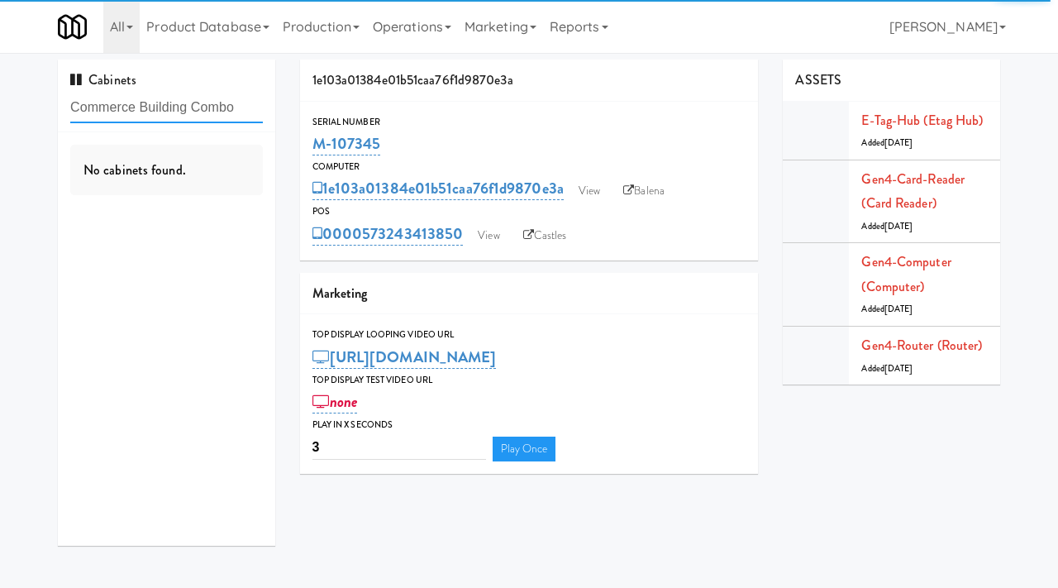
click at [251, 111] on input "Commerce Building Combo" at bounding box center [166, 108] width 193 height 31
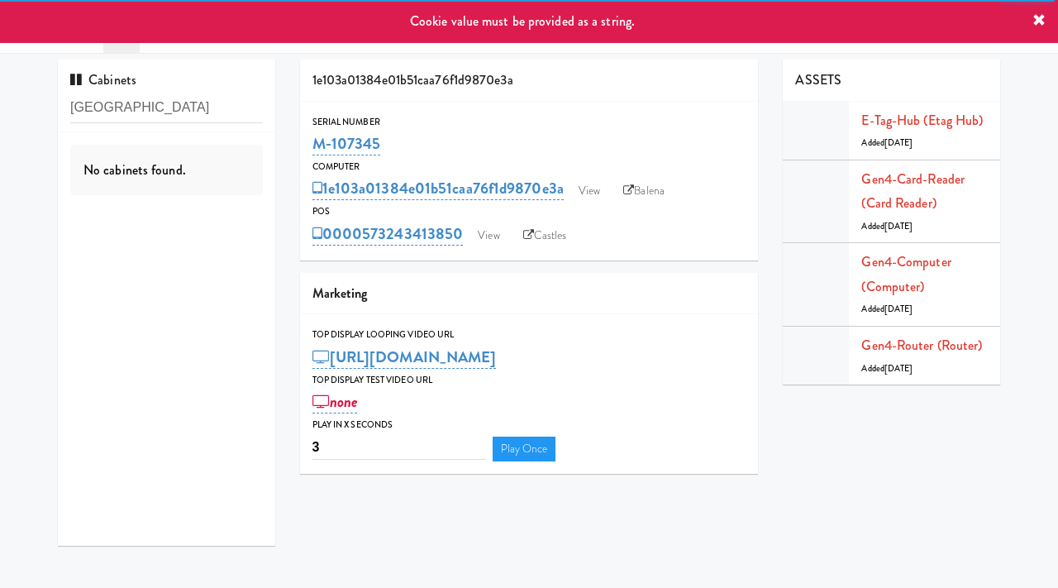
click at [1039, 16] on icon at bounding box center [1039, 20] width 13 height 13
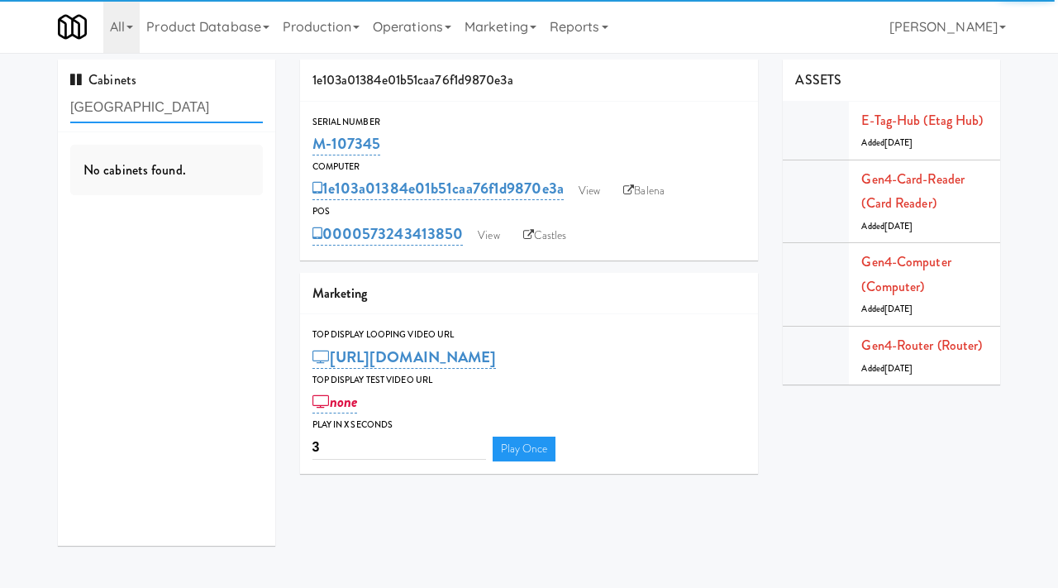
click at [187, 116] on input "[GEOGRAPHIC_DATA]" at bounding box center [166, 108] width 193 height 31
paste input "Combo"
click at [434, 37] on link "Operations" at bounding box center [412, 26] width 92 height 53
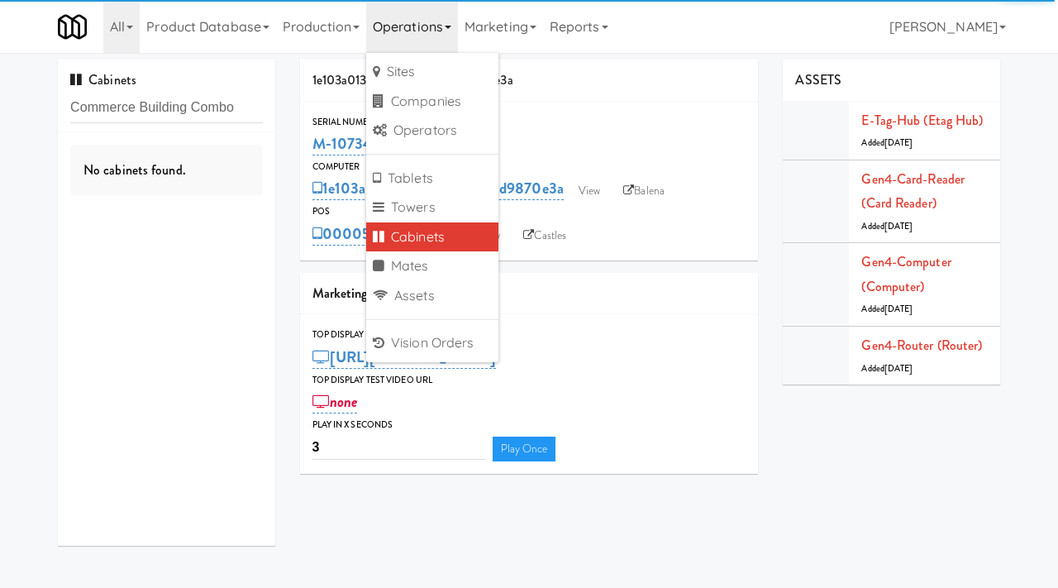
click at [417, 244] on link "Cabinets" at bounding box center [432, 237] width 132 height 30
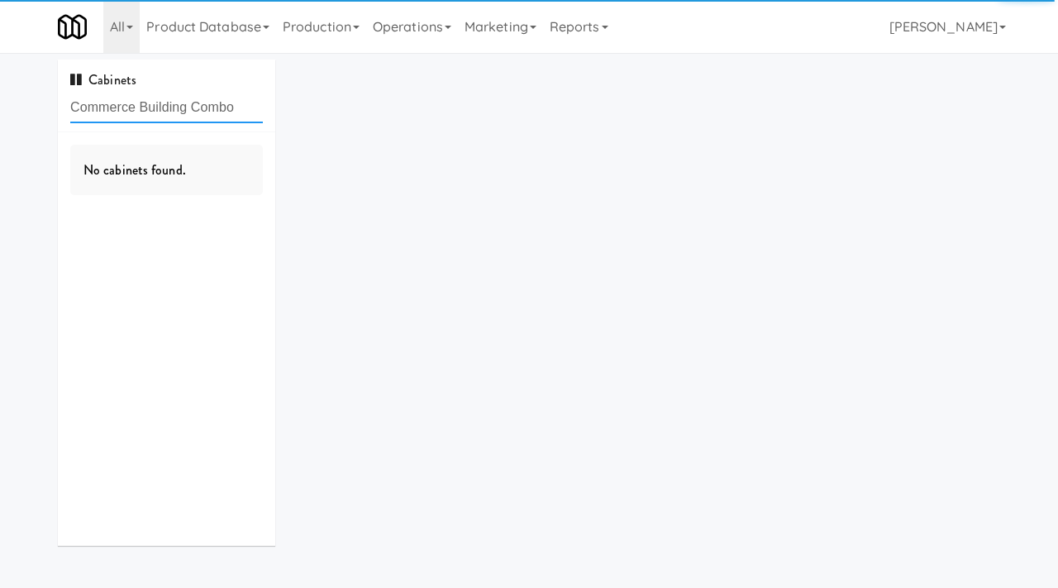
click at [251, 111] on input "Commerce Building Combo" at bounding box center [166, 108] width 193 height 31
drag, startPoint x: 253, startPoint y: 106, endPoint x: 198, endPoint y: 102, distance: 54.7
click at [198, 102] on input "Commerce Building Combo" at bounding box center [166, 108] width 193 height 31
type input "[GEOGRAPHIC_DATA]"
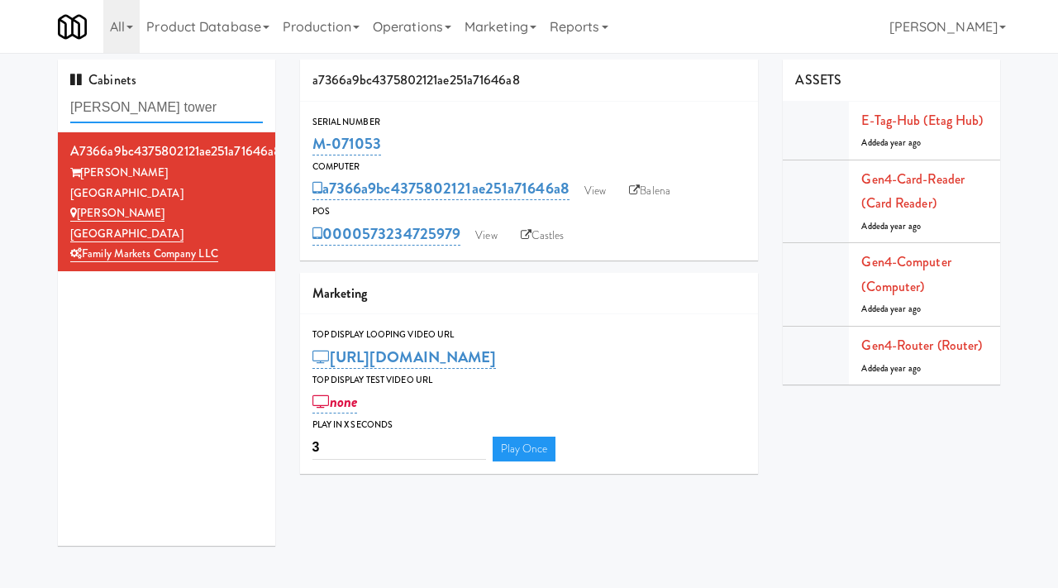
click at [170, 93] on input "[PERSON_NAME] tower" at bounding box center [166, 108] width 193 height 31
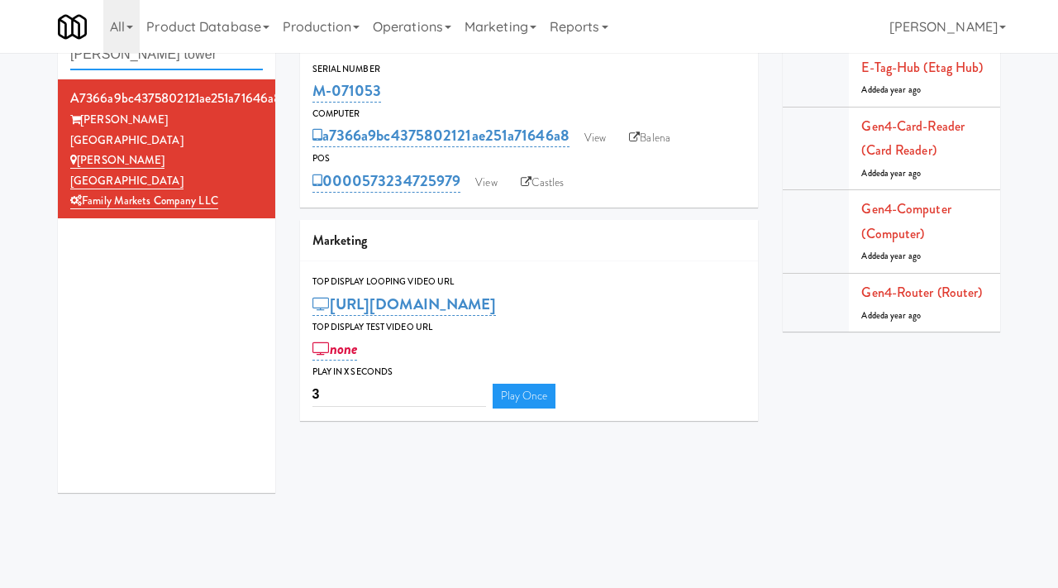
paste input "Sloan Combo Coole"
type input "Sloan Combo Coole"
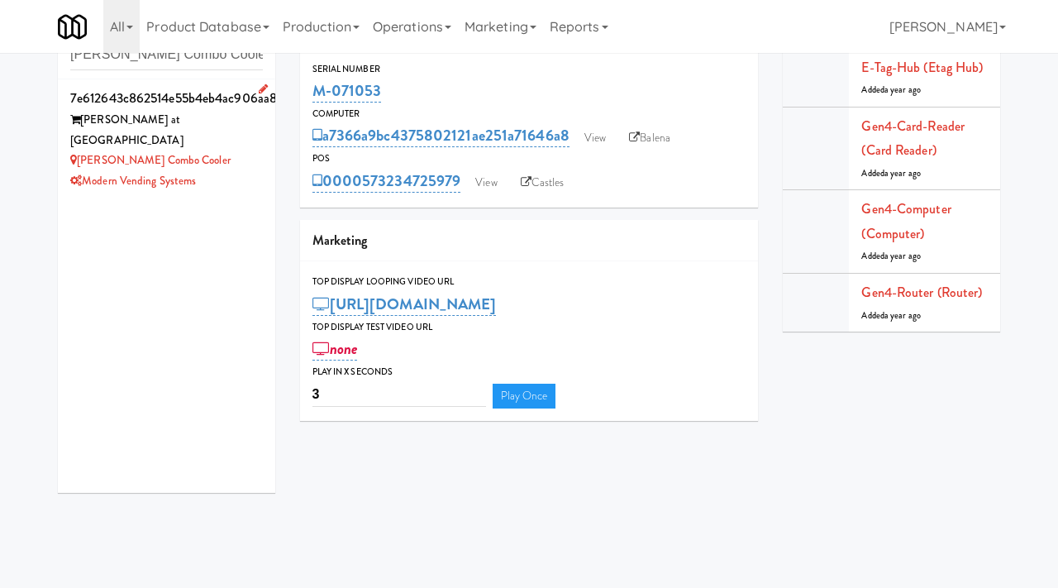
click at [252, 174] on li "7e612643c862514e55b4eb4ac906aa8a Sloan at LoSo Sloan Combo Cooler Modern Vendin…" at bounding box center [166, 138] width 217 height 119
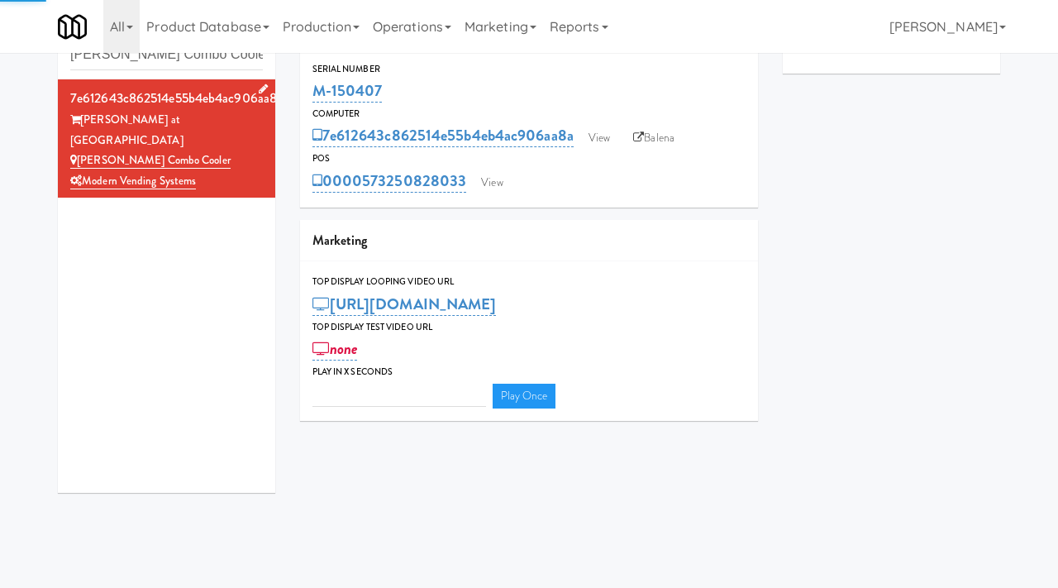
type input "3"
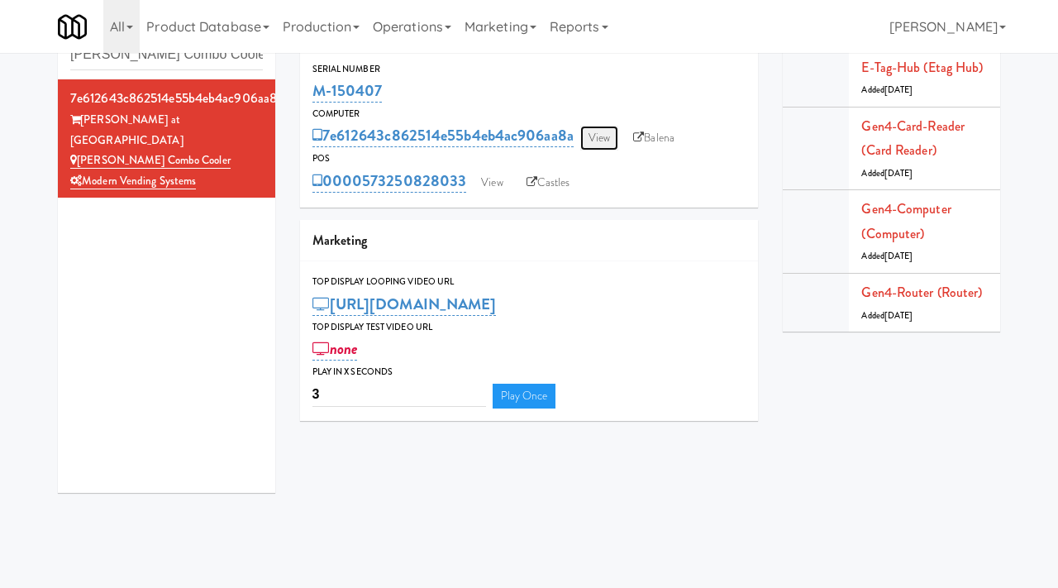
click at [599, 136] on link "View" at bounding box center [599, 138] width 38 height 25
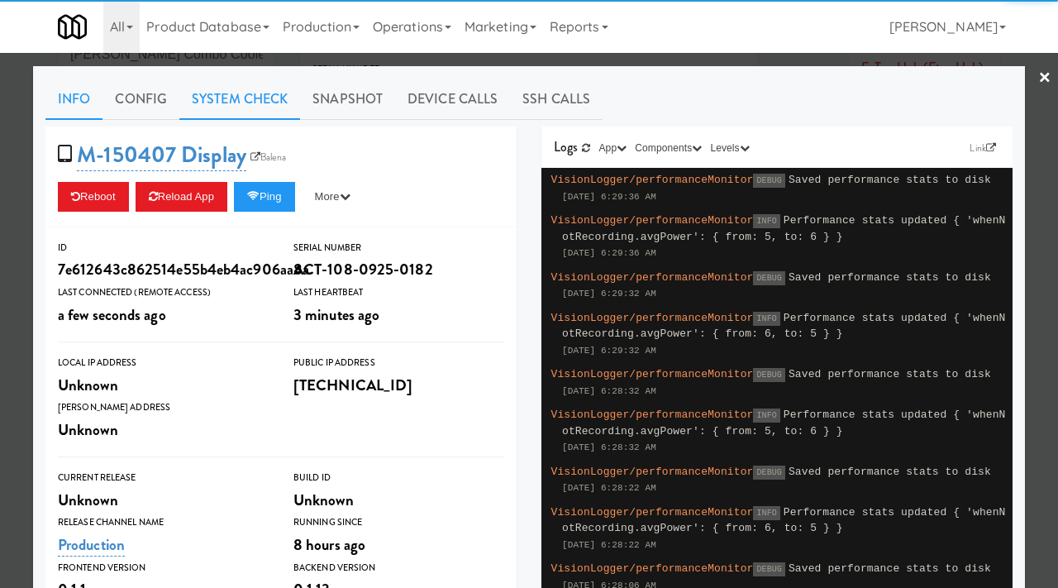
click at [222, 95] on link "System Check" at bounding box center [239, 99] width 121 height 41
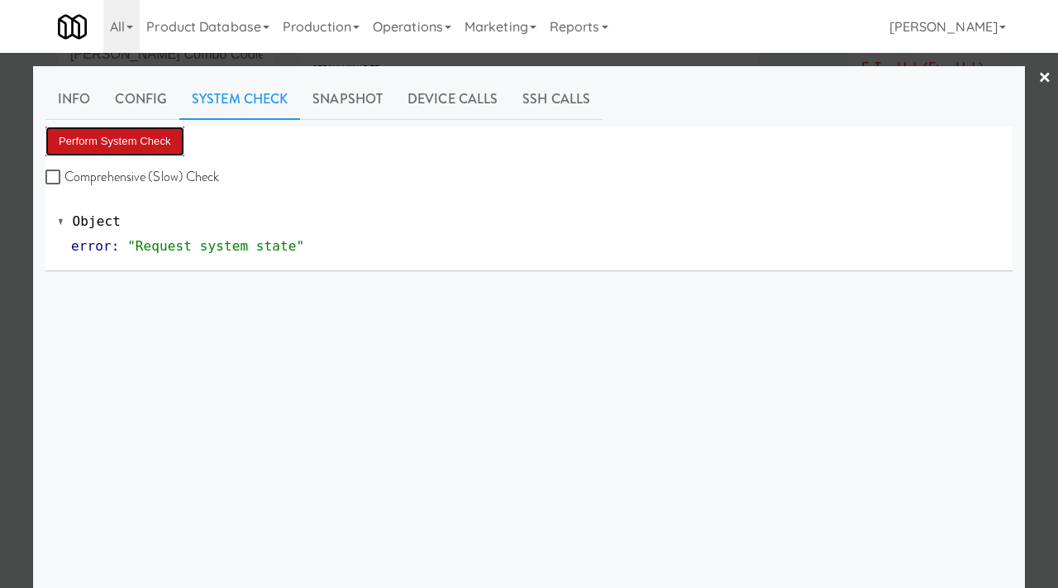
click at [107, 141] on button "Perform System Check" at bounding box center [114, 141] width 139 height 30
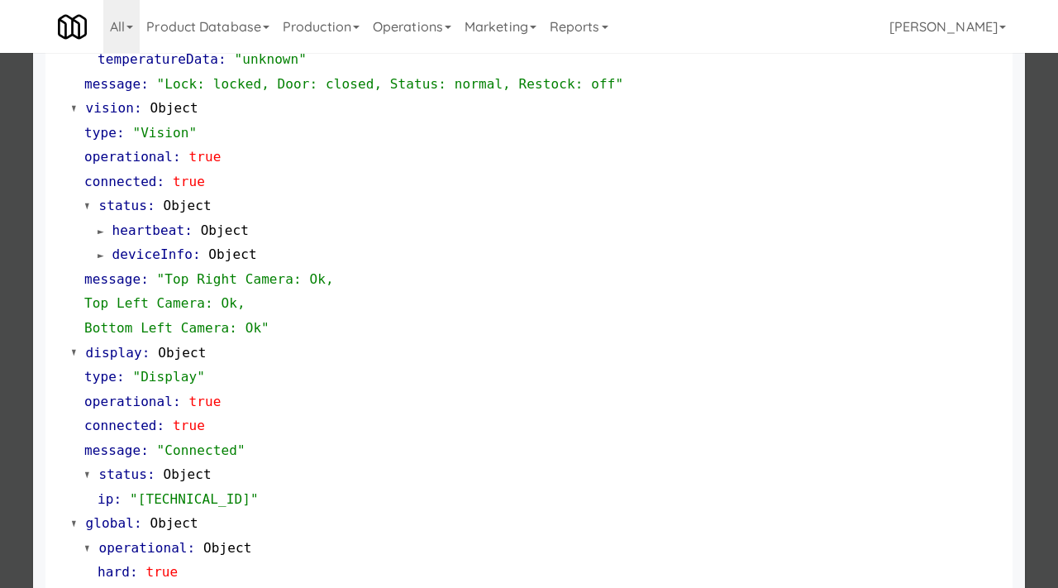
scroll to position [720, 0]
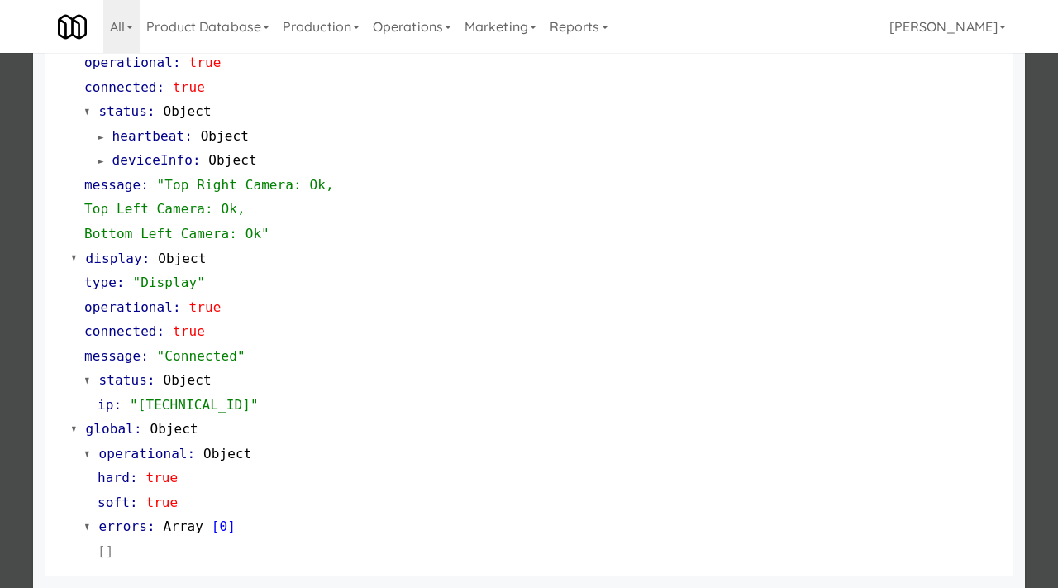
click at [0, 373] on div at bounding box center [529, 294] width 1058 height 588
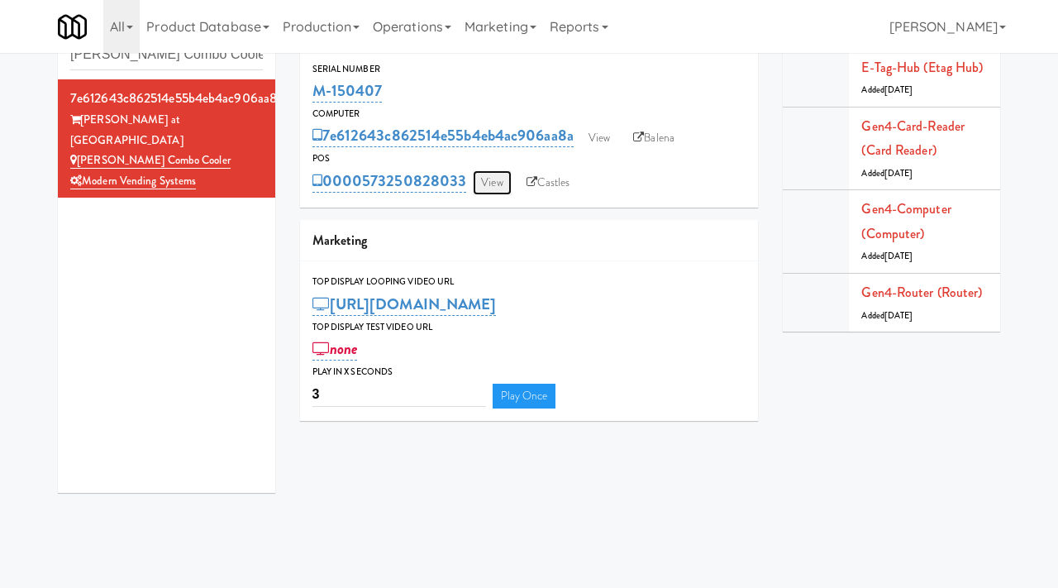
click at [499, 184] on link "View" at bounding box center [492, 182] width 38 height 25
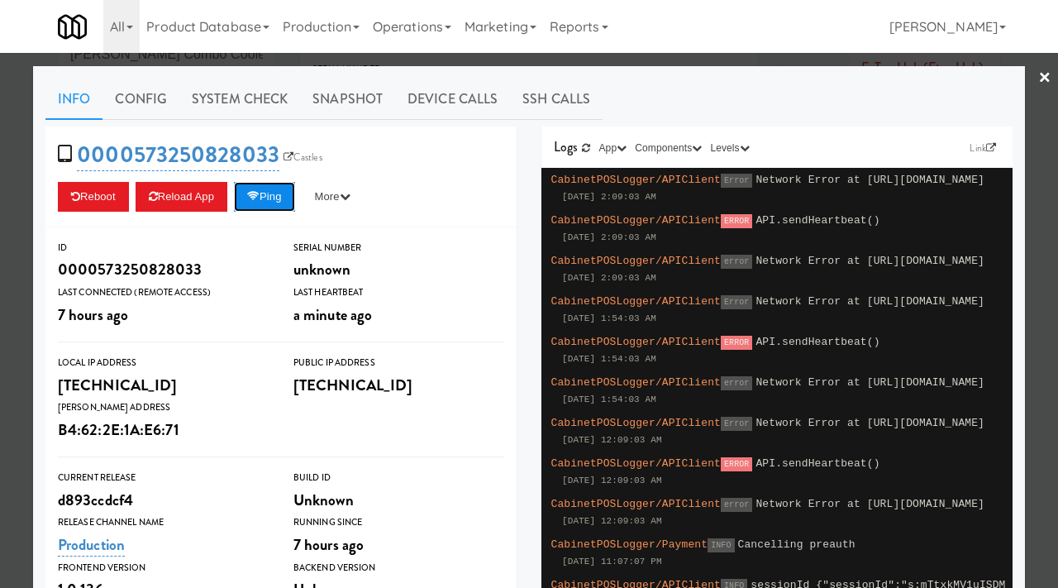
click at [270, 193] on button "Ping" at bounding box center [264, 197] width 61 height 30
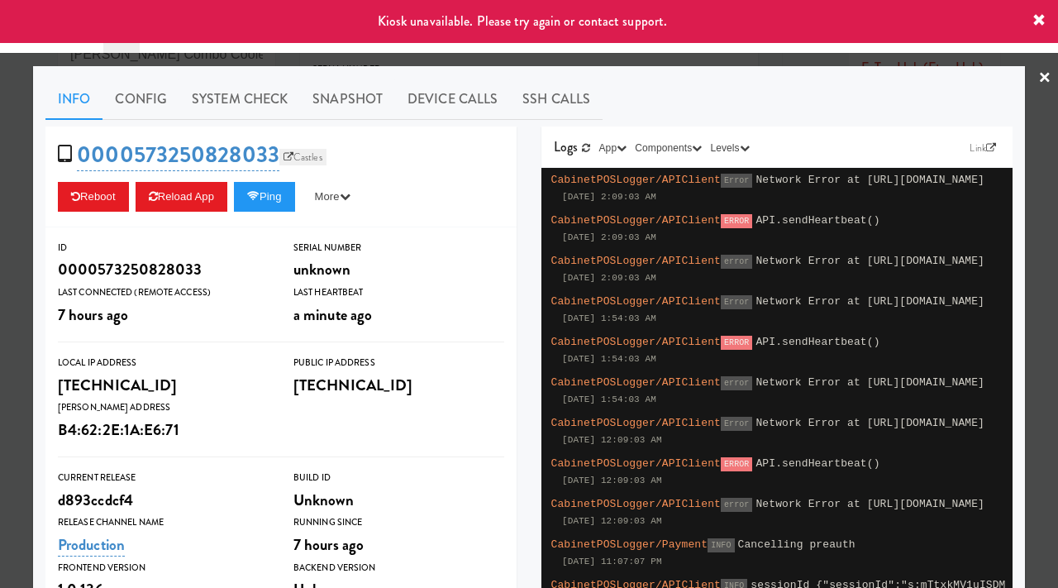
click at [291, 155] on link "Castles" at bounding box center [302, 157] width 47 height 17
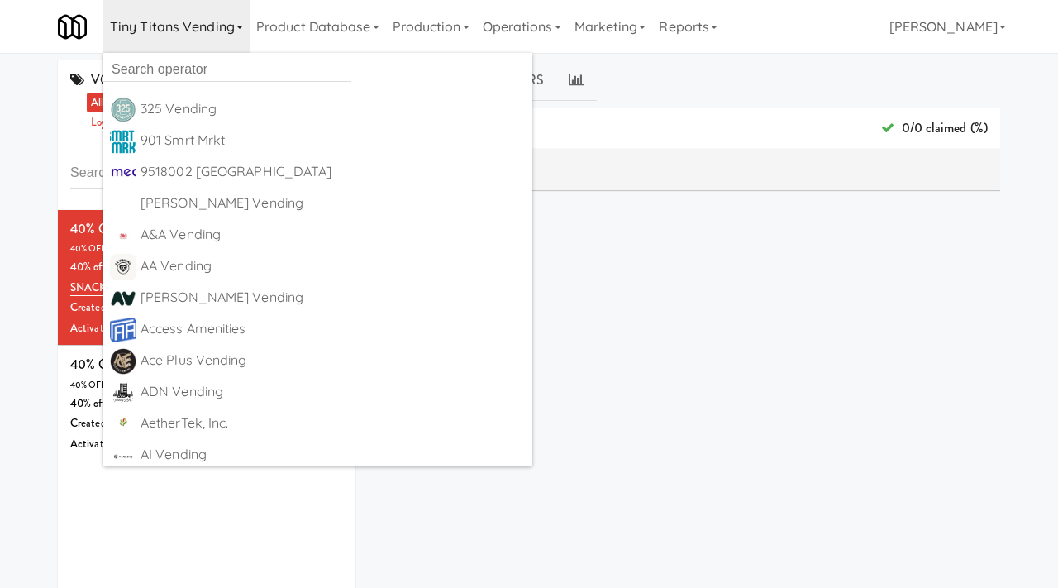
scroll to position [125, 0]
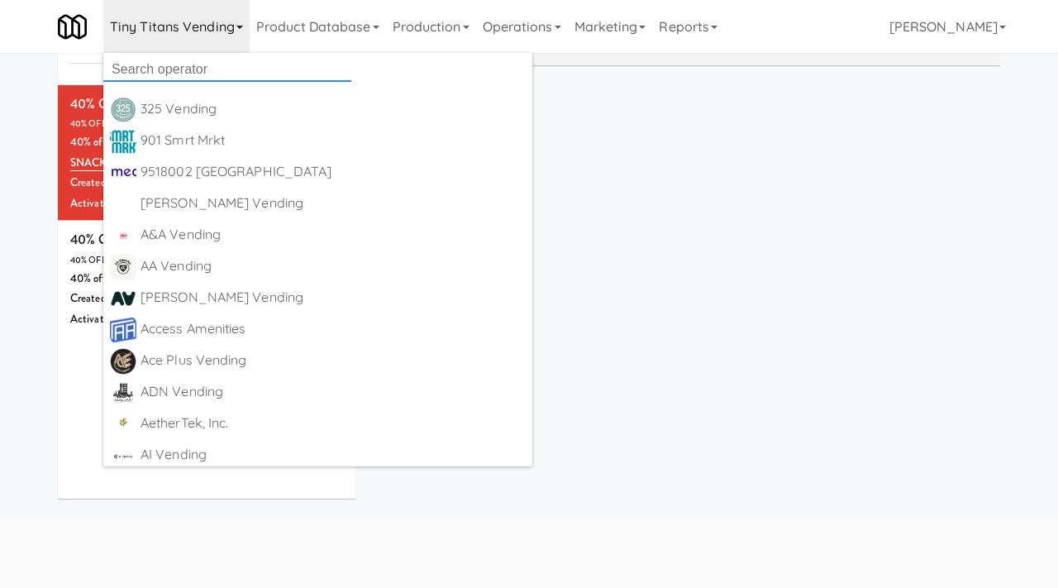
click at [175, 68] on input "text" at bounding box center [227, 69] width 248 height 25
type input "mk collaborative"
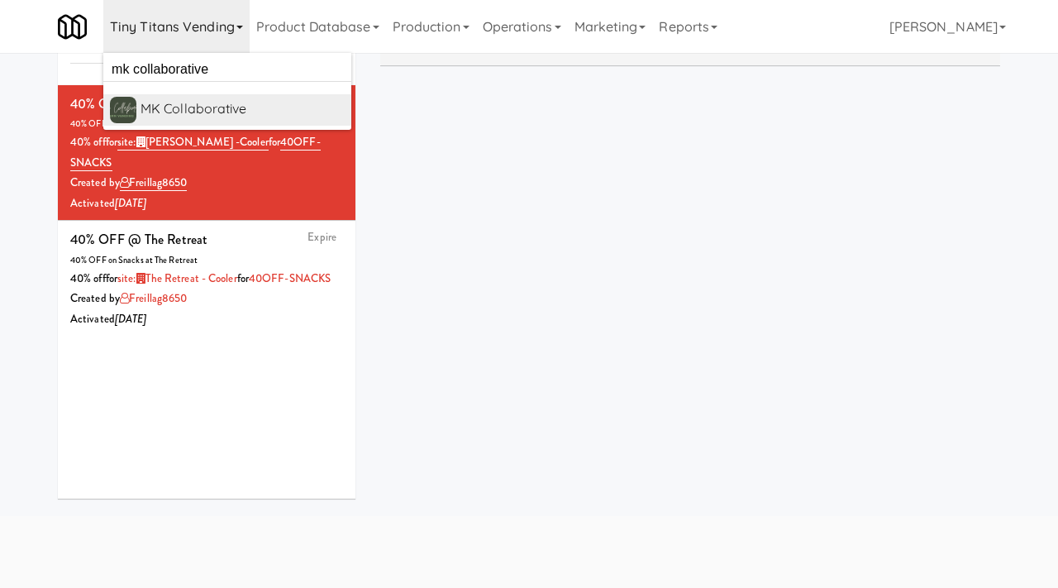
click at [188, 104] on div "MK Collaborative" at bounding box center [243, 109] width 204 height 25
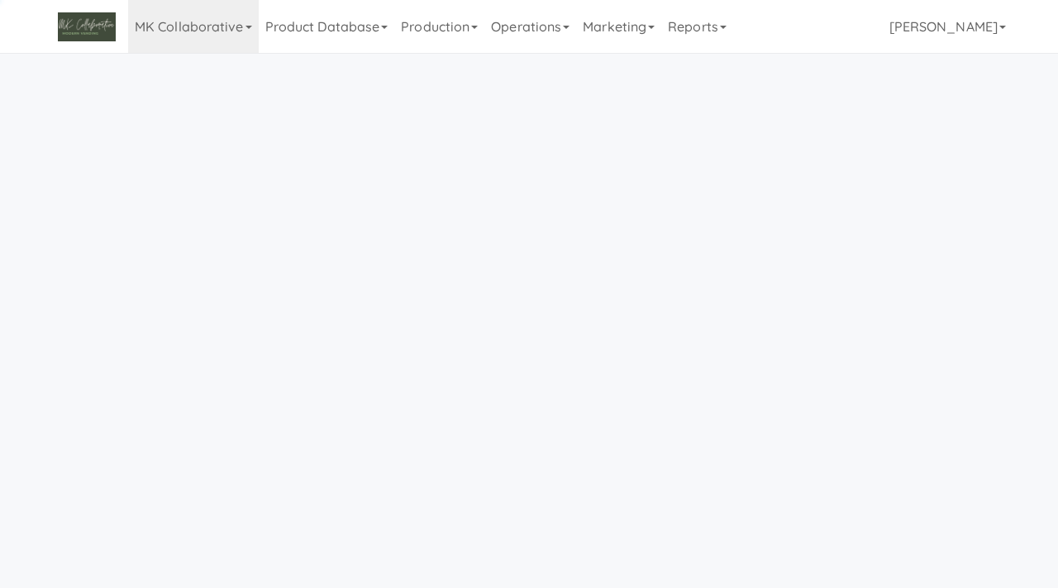
scroll to position [53, 0]
click at [341, 30] on link "Product Database" at bounding box center [327, 26] width 136 height 53
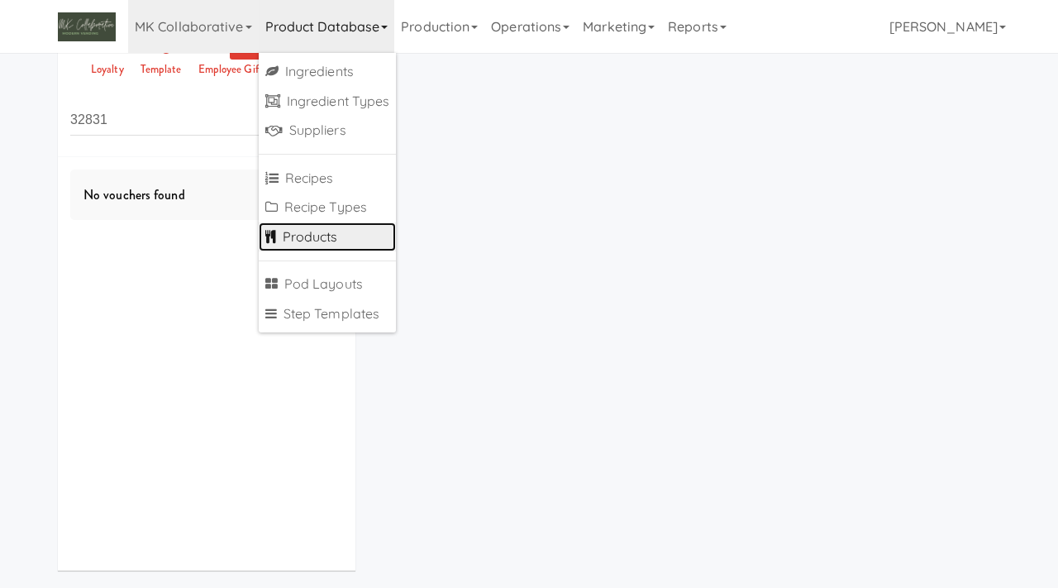
click at [304, 236] on link "Products" at bounding box center [328, 237] width 138 height 30
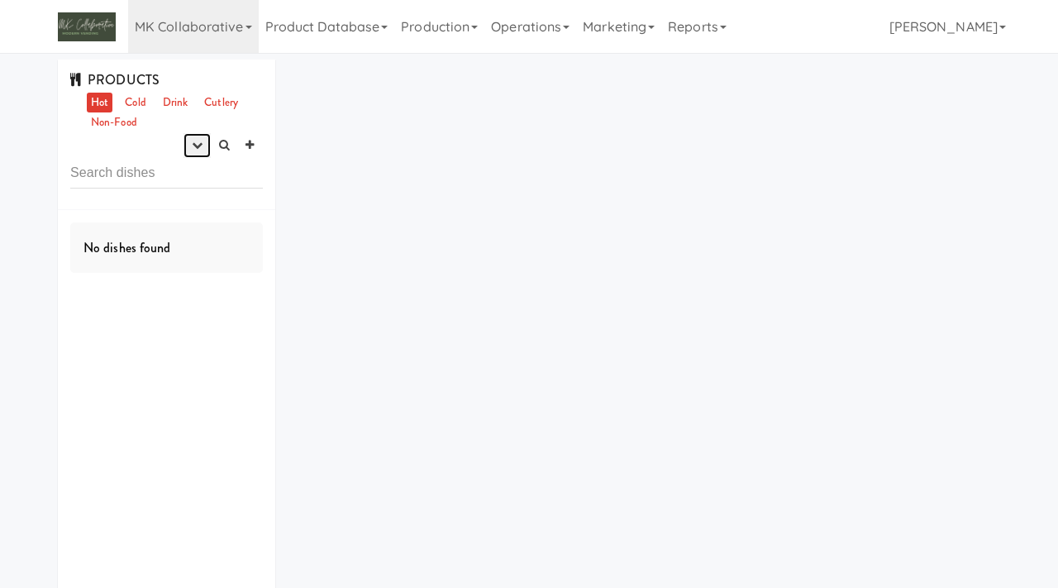
click at [196, 149] on icon "button" at bounding box center [197, 145] width 11 height 11
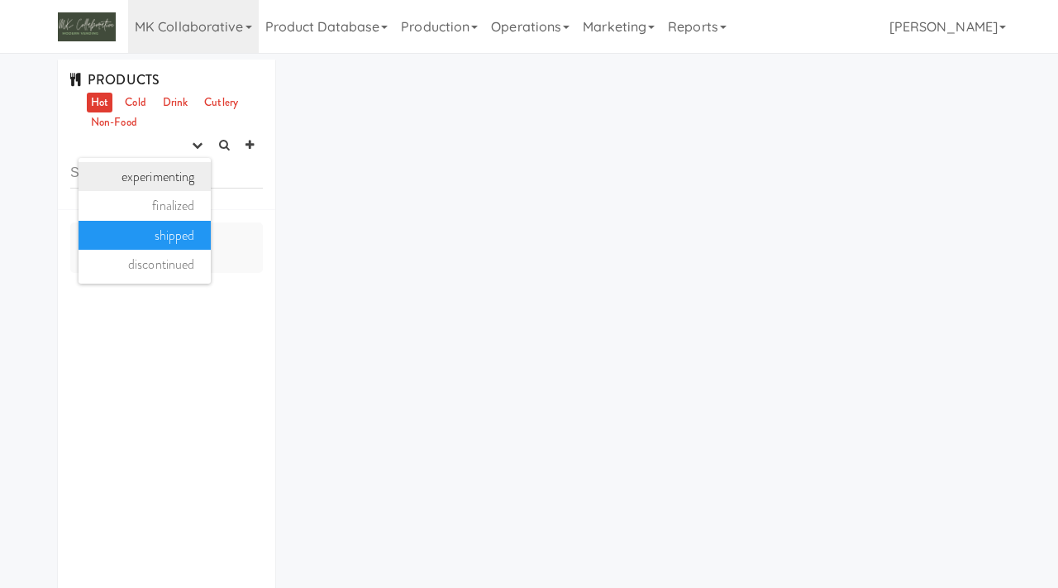
click at [184, 183] on link "experimenting" at bounding box center [145, 177] width 132 height 30
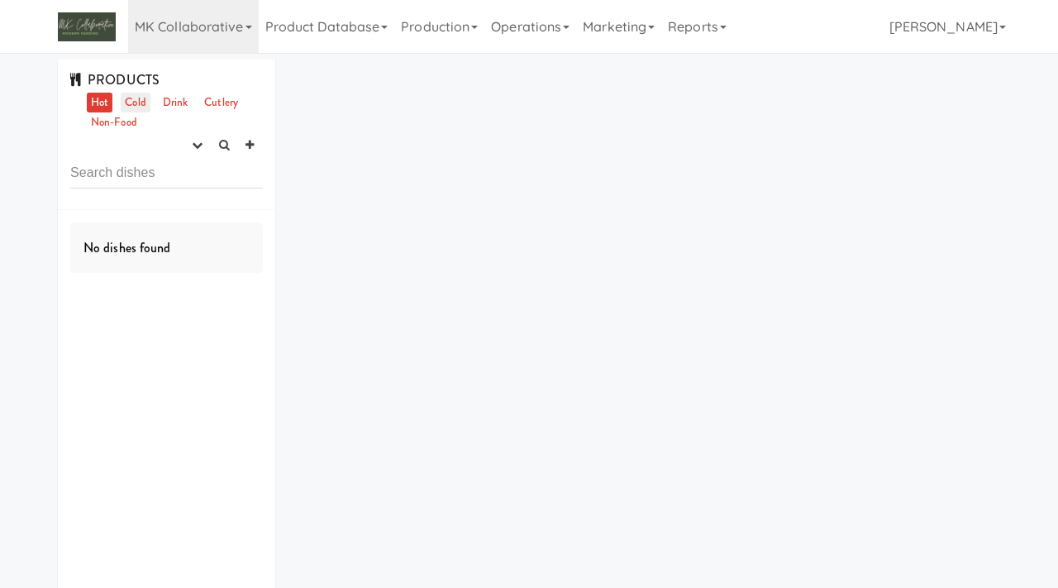
click at [131, 99] on link "Cold" at bounding box center [135, 103] width 29 height 21
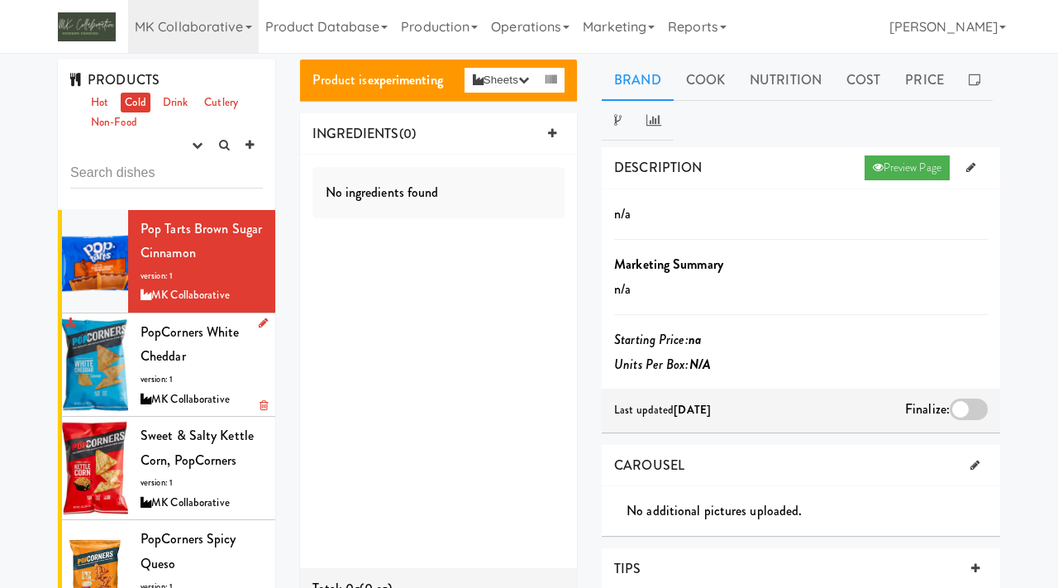
click at [179, 369] on div "PopCorners White Cheddar version: 1 MK Collaborative" at bounding box center [202, 364] width 122 height 89
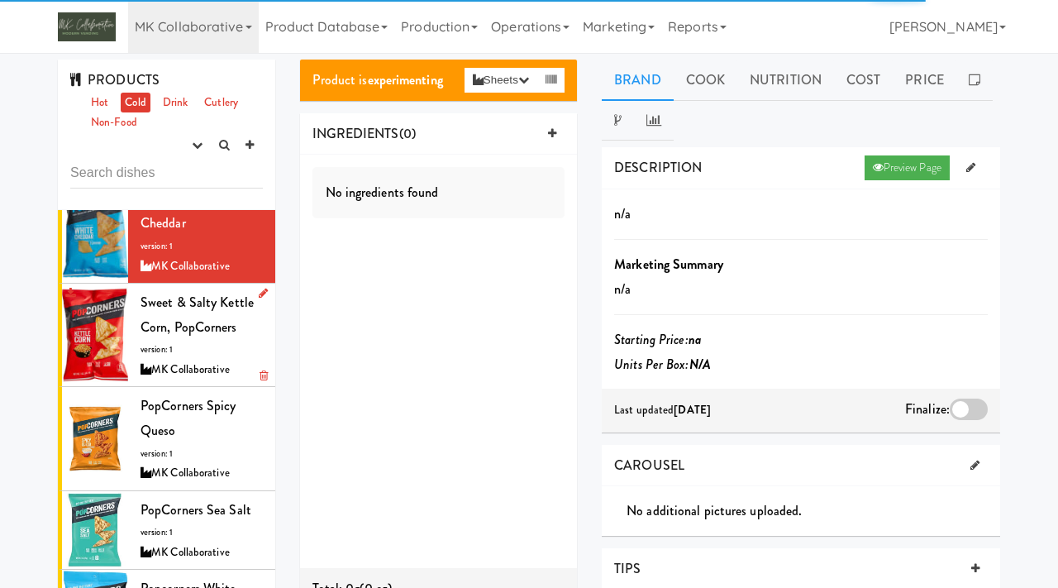
scroll to position [153, 0]
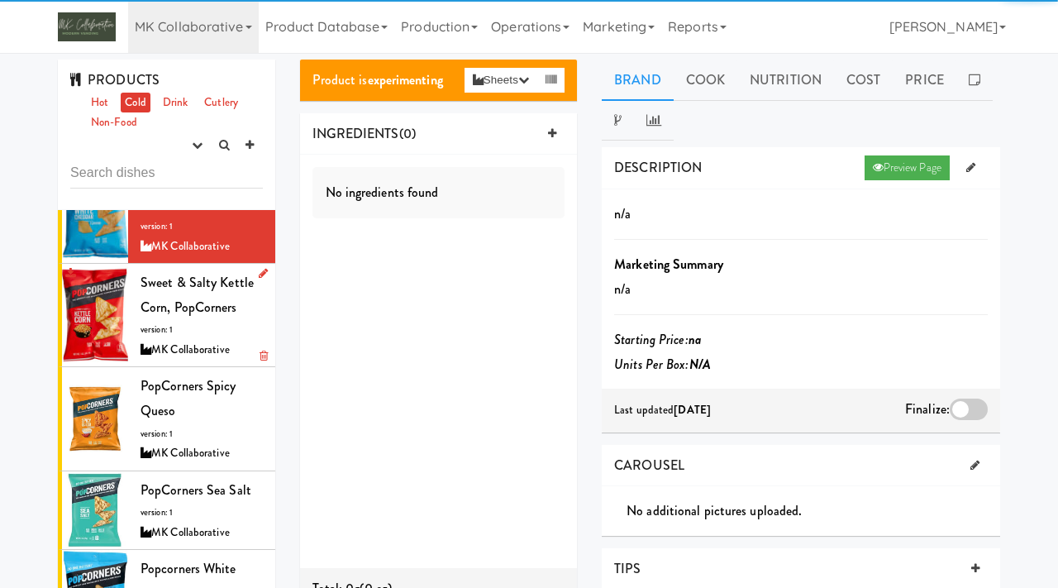
click at [203, 297] on div "Sweet & Salty Kettle Corn, PopCorners version: 1 MK Collaborative" at bounding box center [202, 314] width 122 height 89
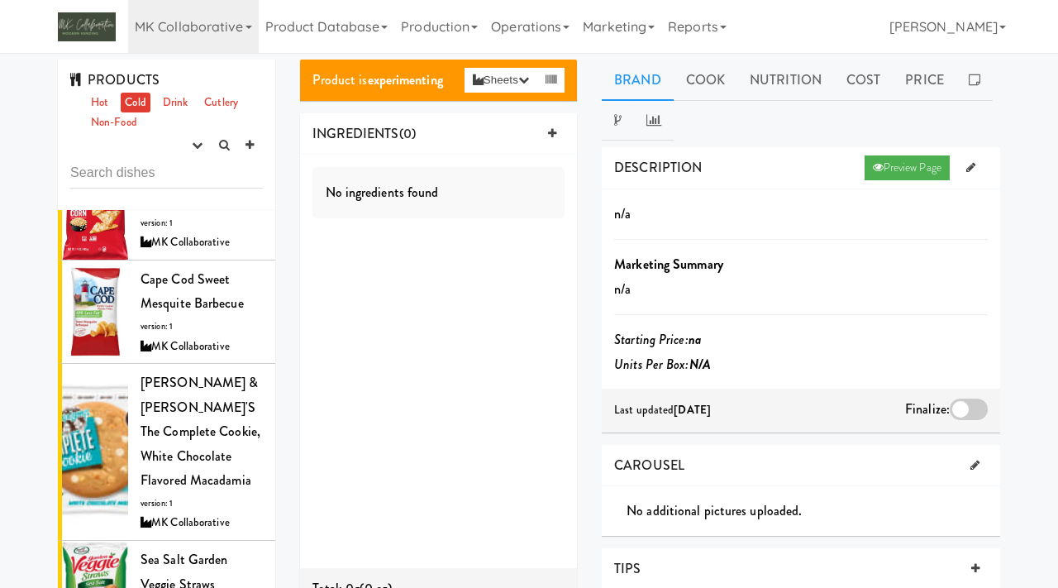
scroll to position [432, 0]
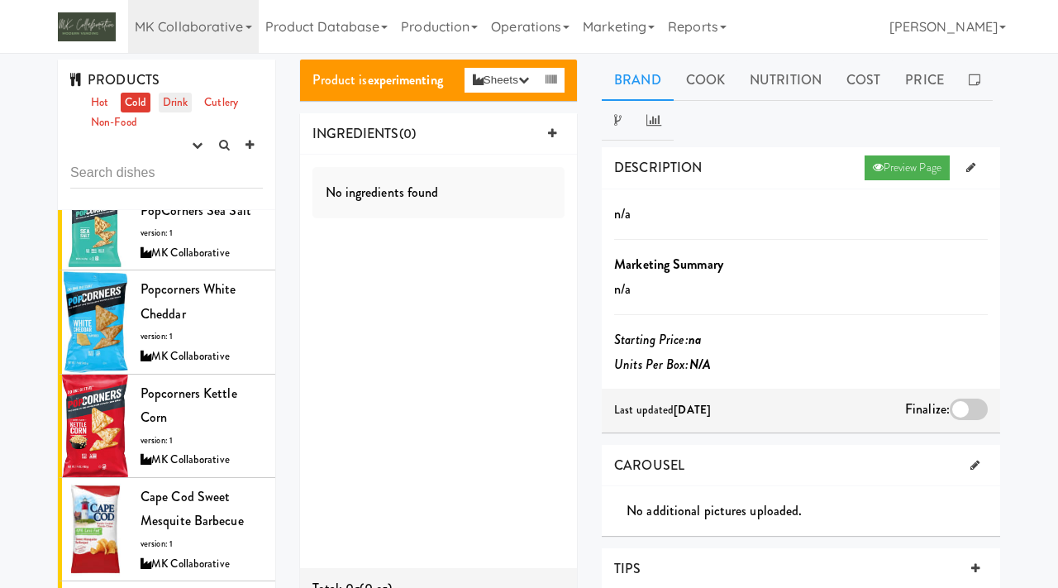
click at [174, 105] on link "Drink" at bounding box center [176, 103] width 34 height 21
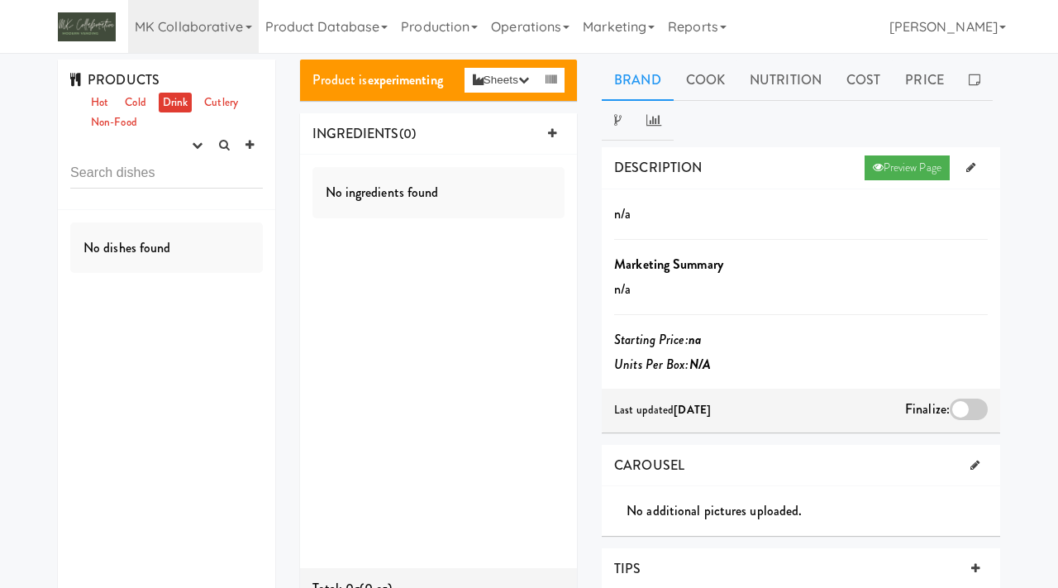
scroll to position [0, 0]
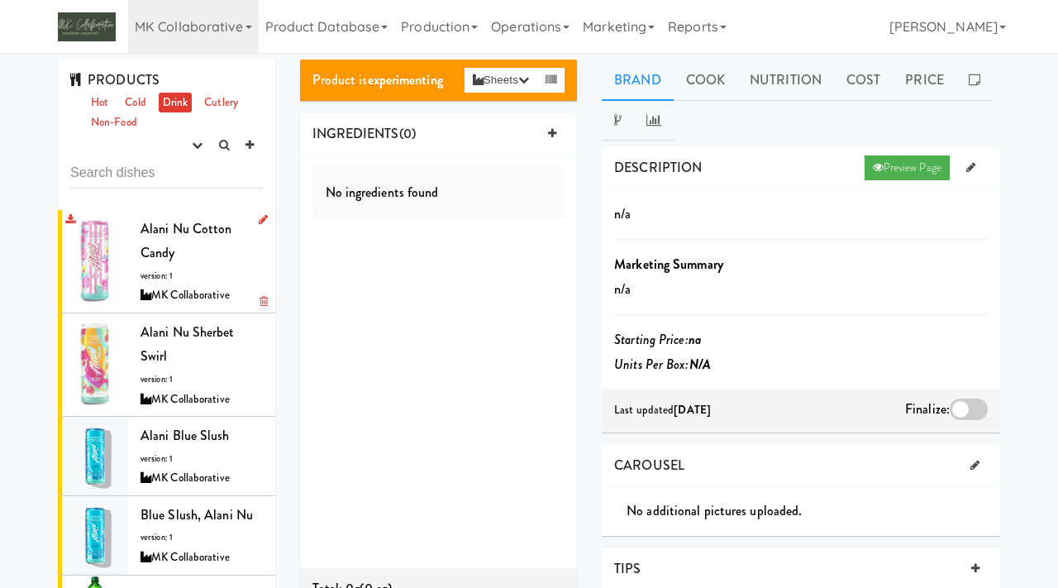
click at [209, 263] on div "Alani Nu Cotton Candy version: 1 MK Collaborative" at bounding box center [202, 261] width 122 height 89
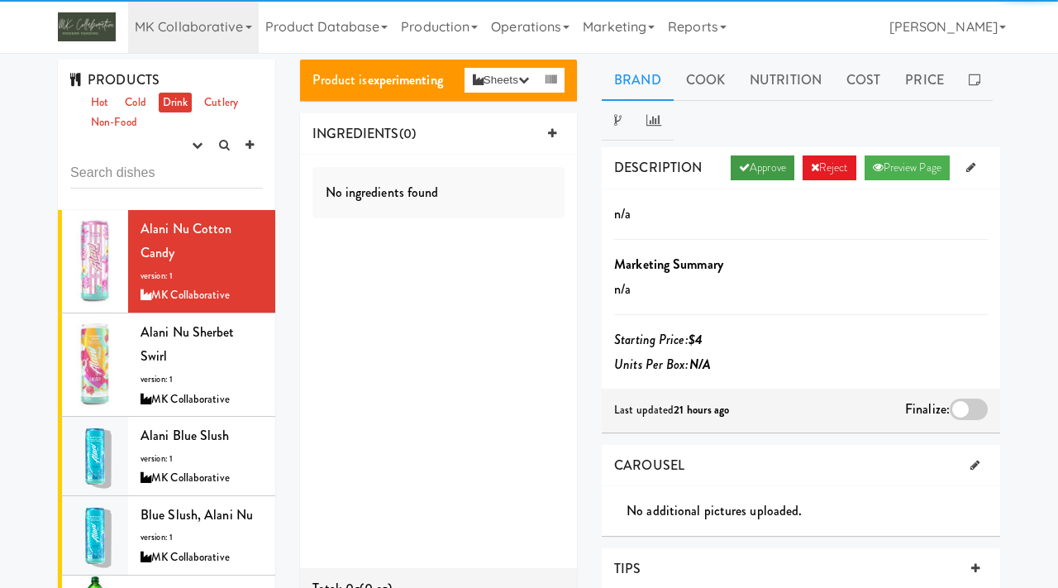
click at [757, 164] on link "Approve" at bounding box center [763, 167] width 64 height 25
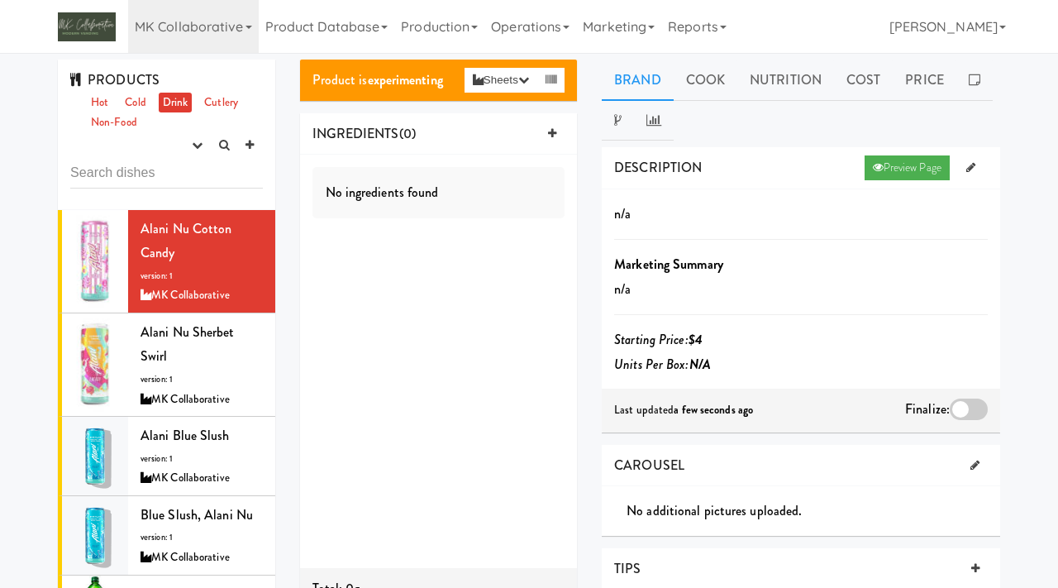
click at [957, 403] on div at bounding box center [969, 409] width 38 height 21
click at [0, 0] on input "checkbox" at bounding box center [0, 0] width 0 height 0
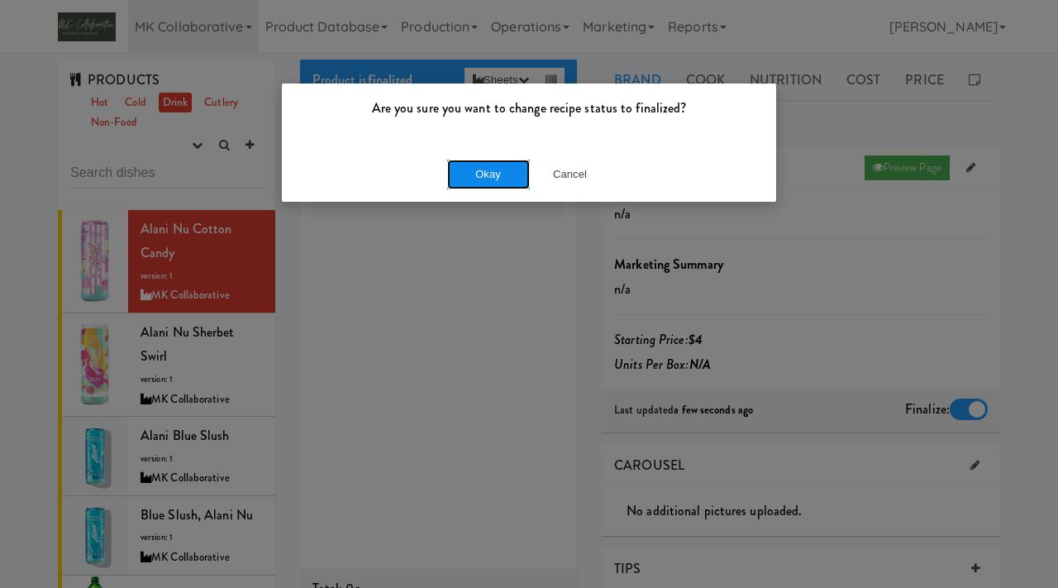
click at [475, 173] on button "Okay" at bounding box center [488, 175] width 83 height 30
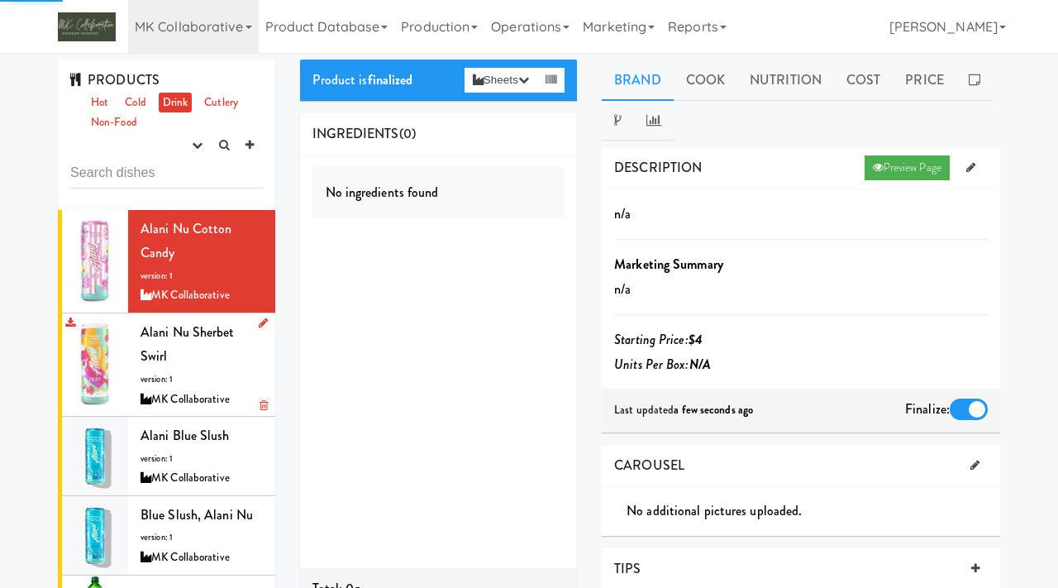
click at [160, 336] on span "Alani Nu Sherbet Swirl" at bounding box center [188, 344] width 94 height 44
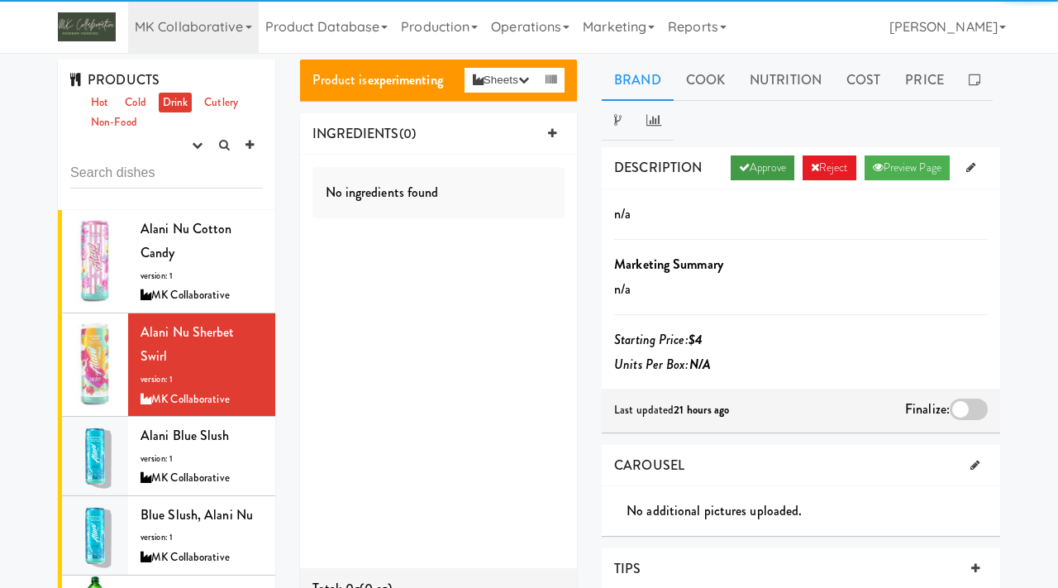
click at [751, 178] on link "Approve" at bounding box center [763, 167] width 64 height 25
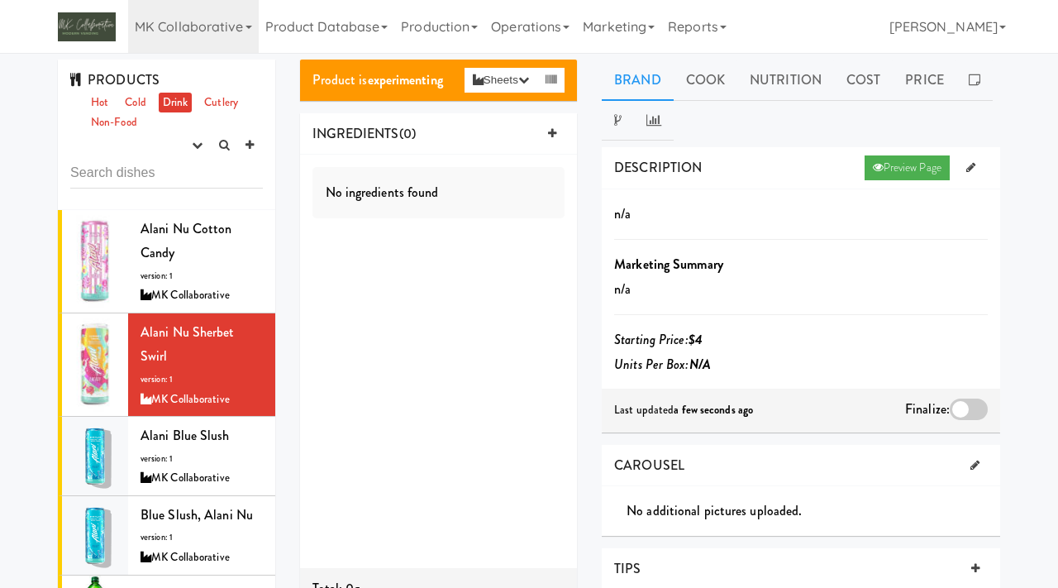
click at [970, 417] on div at bounding box center [969, 409] width 38 height 21
click at [0, 0] on input "checkbox" at bounding box center [0, 0] width 0 height 0
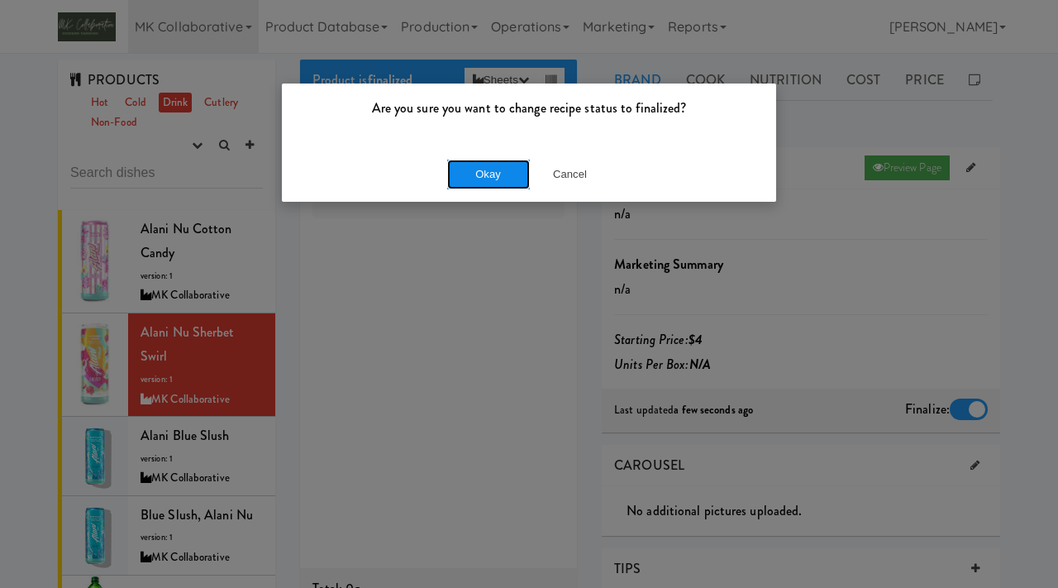
click at [502, 174] on button "Okay" at bounding box center [488, 175] width 83 height 30
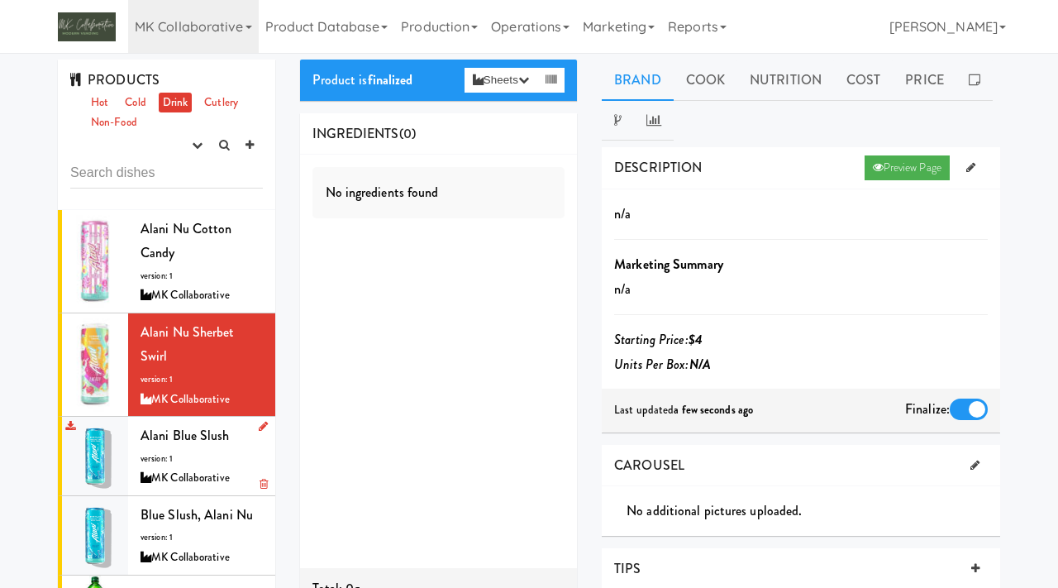
click at [179, 426] on span "Alani Blue Slush" at bounding box center [185, 435] width 89 height 19
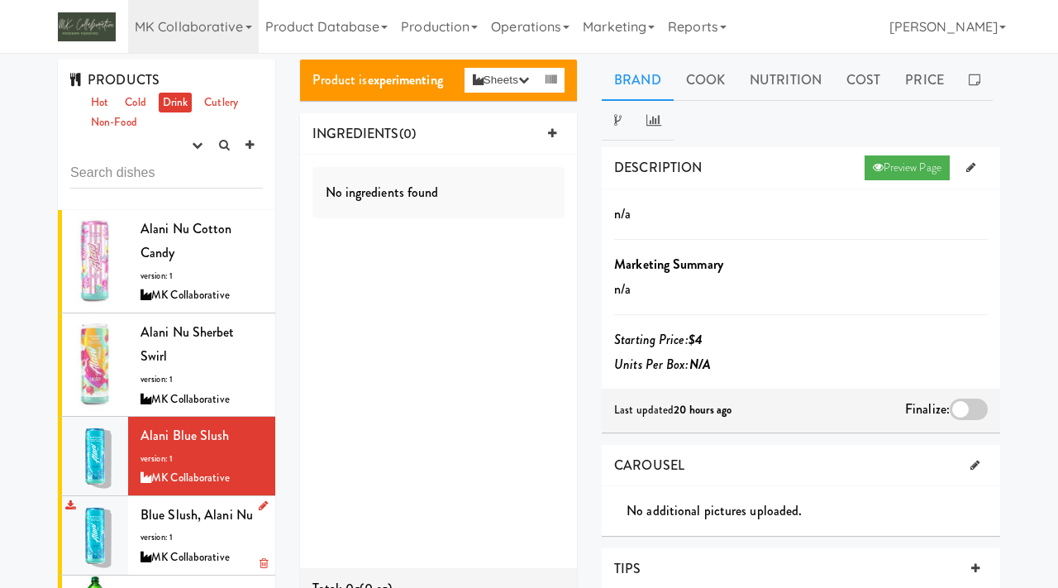
click at [195, 522] on div "Blue Slush, Alani Nu version: 1 MK Collaborative" at bounding box center [202, 535] width 122 height 65
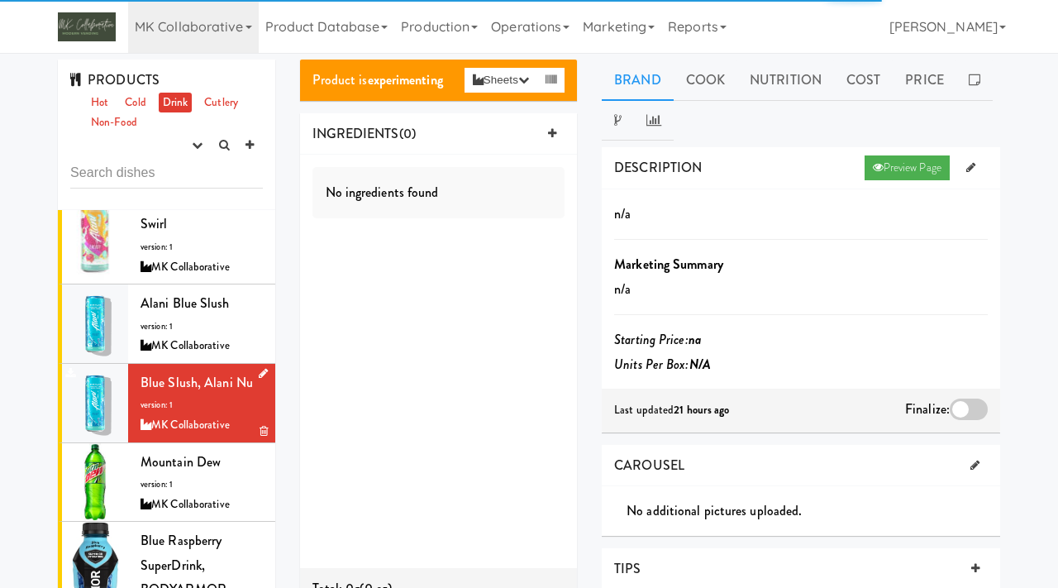
scroll to position [133, 0]
click at [191, 494] on div "MK Collaborative" at bounding box center [202, 504] width 122 height 21
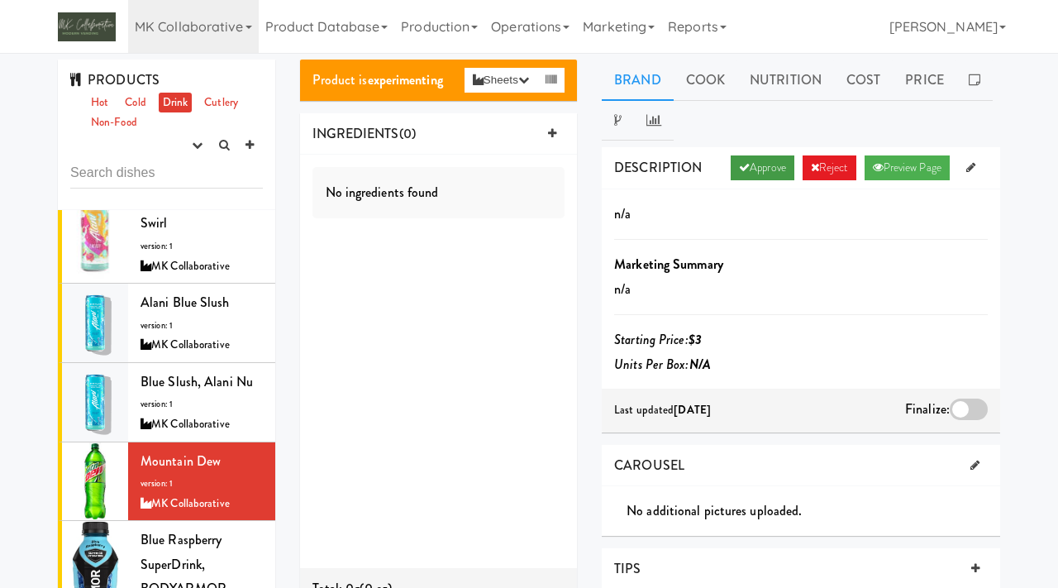
click at [739, 166] on icon at bounding box center [744, 167] width 11 height 11
click at [967, 412] on div at bounding box center [969, 409] width 38 height 21
click at [0, 0] on input "checkbox" at bounding box center [0, 0] width 0 height 0
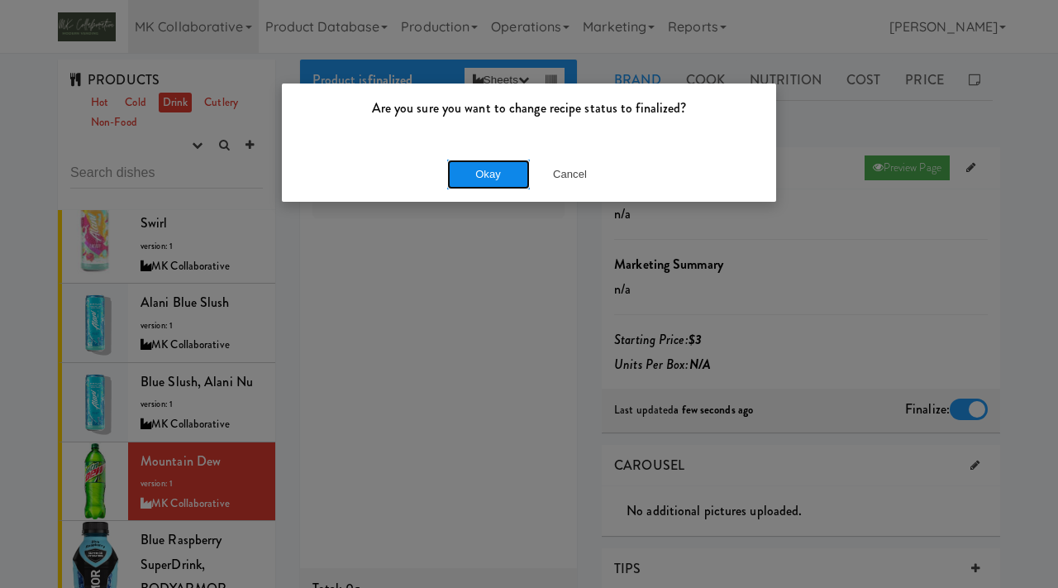
click at [494, 175] on button "Okay" at bounding box center [488, 175] width 83 height 30
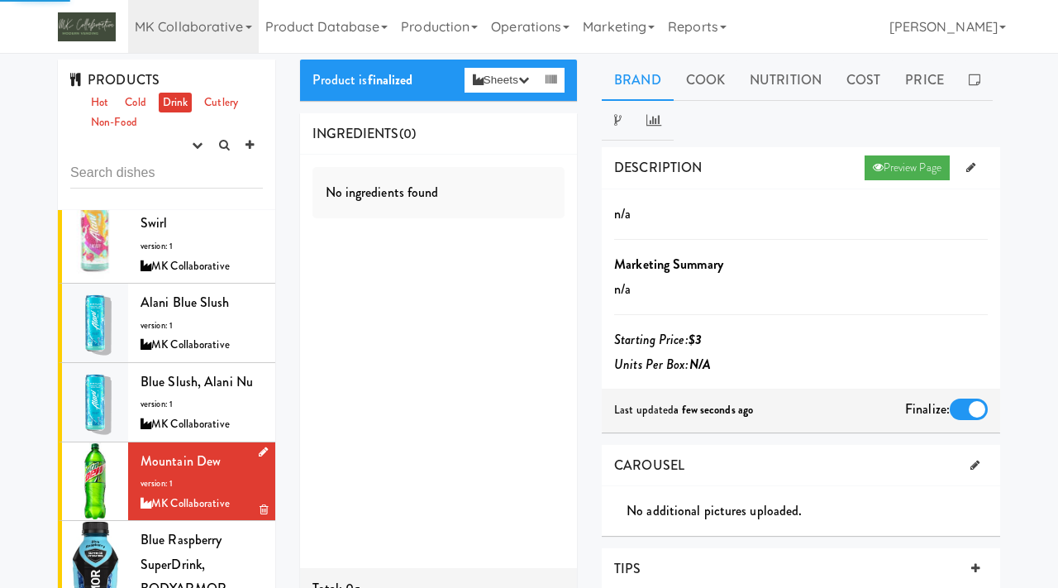
scroll to position [279, 0]
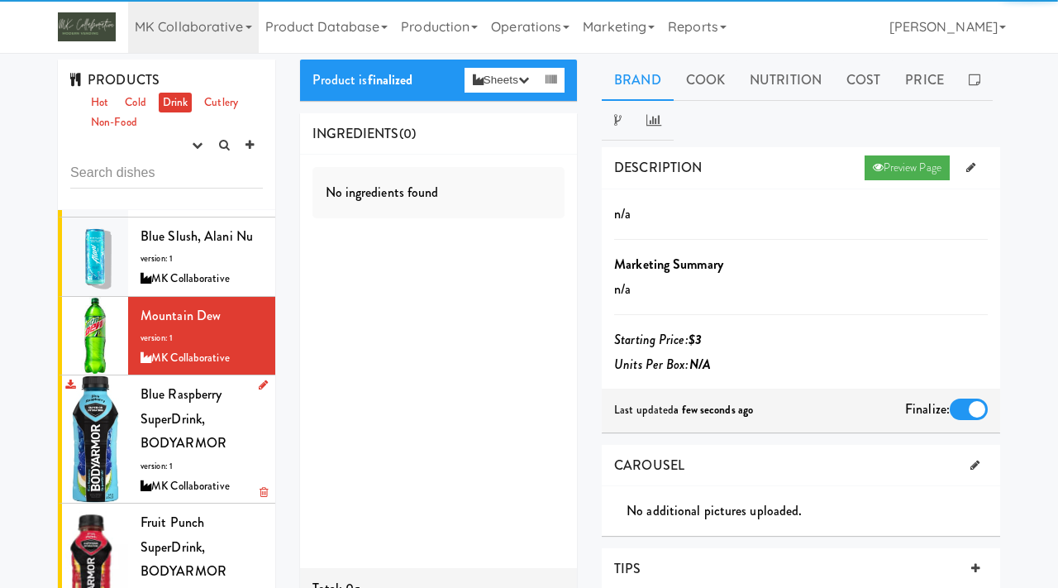
click at [187, 391] on span "Blue Raspberry SuperDrink, BODYARMOR" at bounding box center [184, 418] width 86 height 68
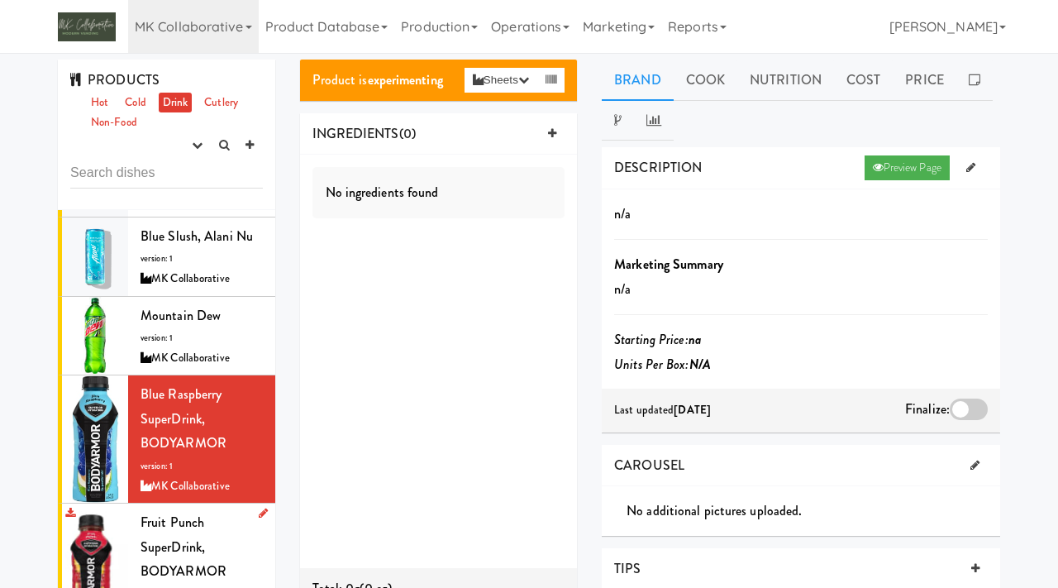
click at [211, 511] on div "Fruit Punch SuperDrink, BODYARMOR version: 1 MK Collaborative" at bounding box center [202, 567] width 122 height 114
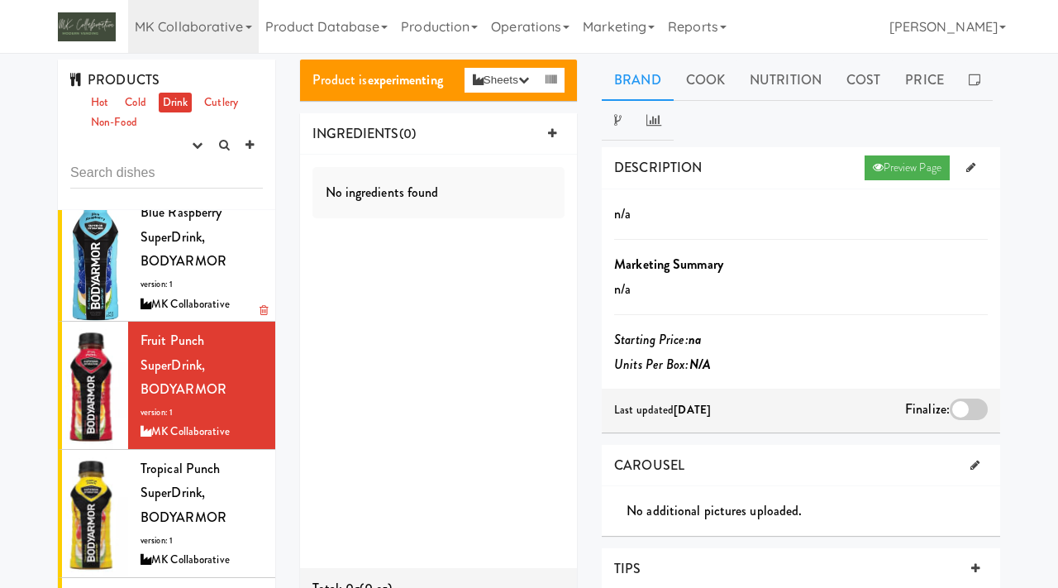
scroll to position [462, 0]
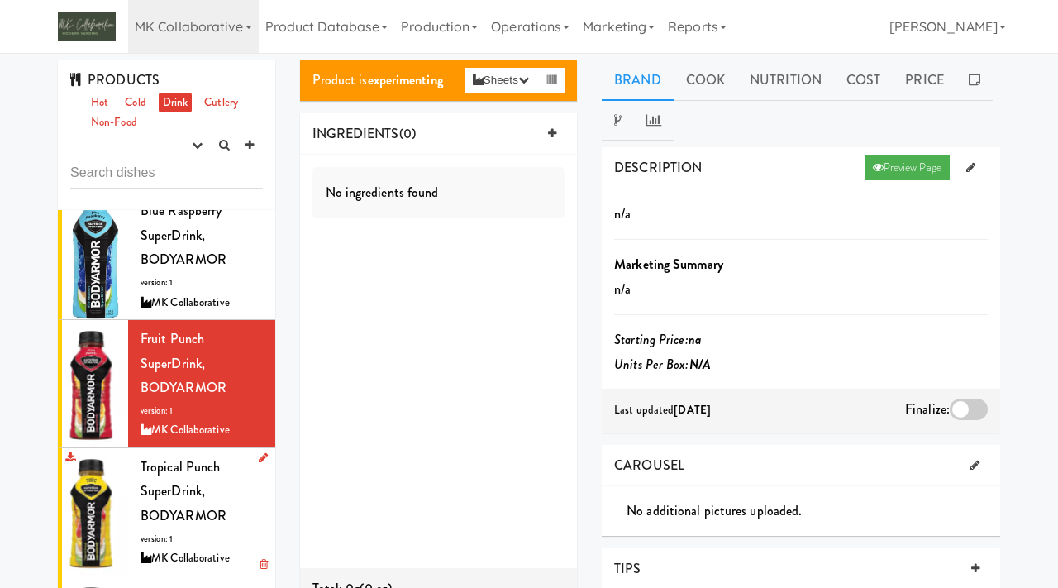
click at [178, 461] on span "Tropical Punch SuperDrink, BODYARMOR" at bounding box center [184, 491] width 86 height 68
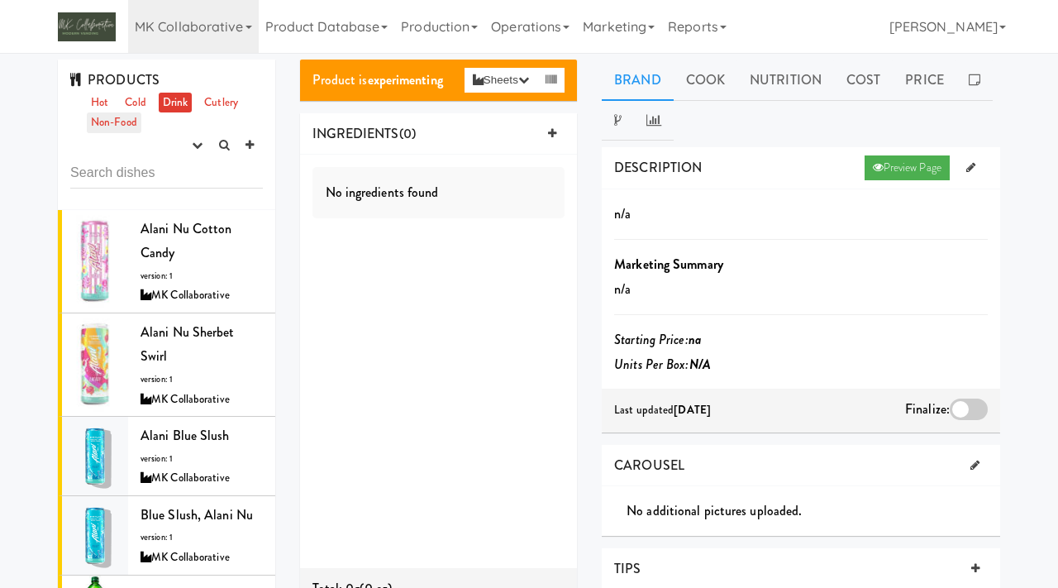
click at [113, 122] on link "Non-Food" at bounding box center [114, 122] width 55 height 21
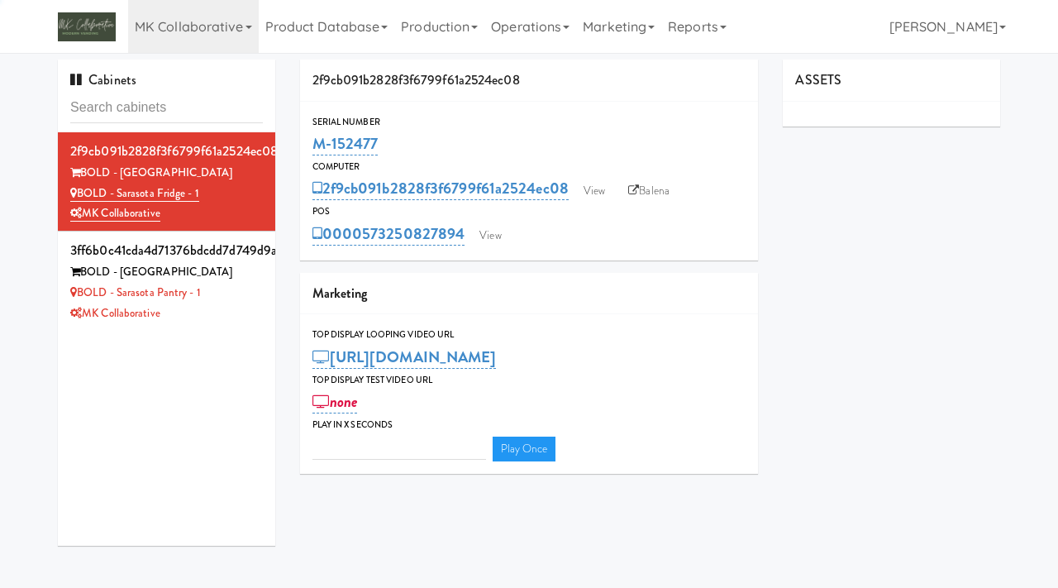
type input "3"
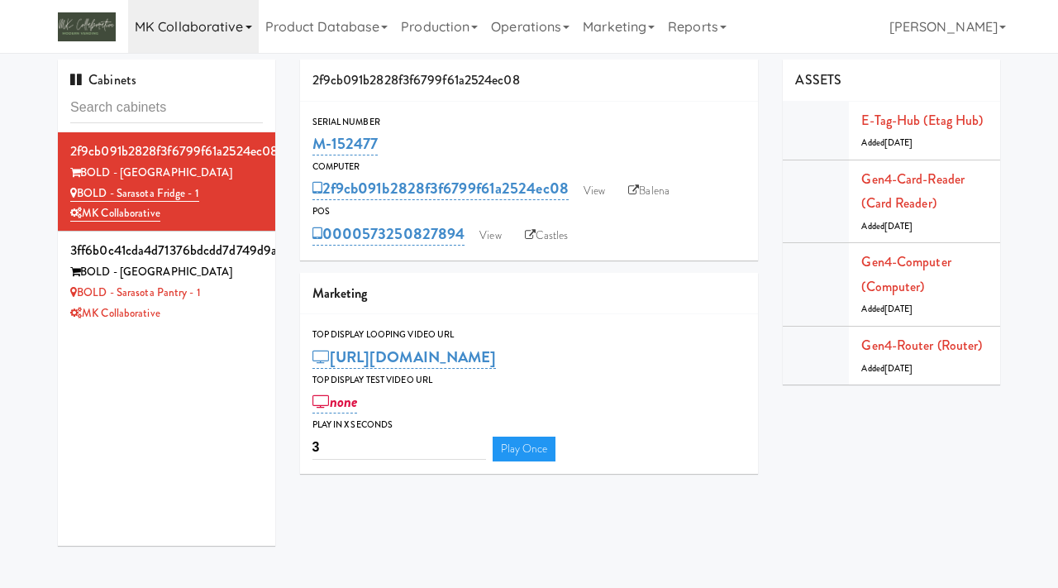
click at [223, 28] on link "MK Collaborative" at bounding box center [193, 26] width 131 height 53
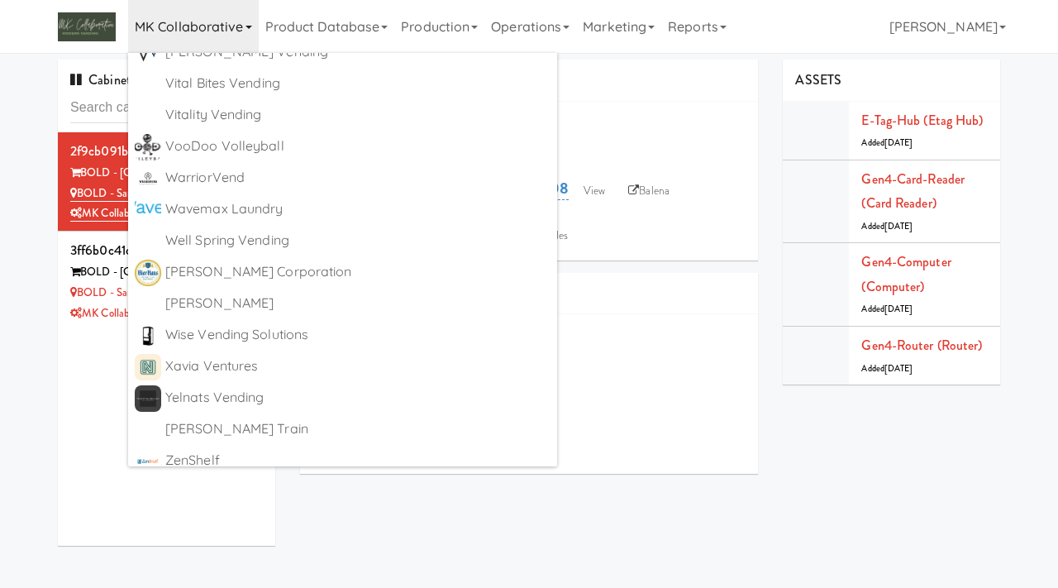
scroll to position [10659, 0]
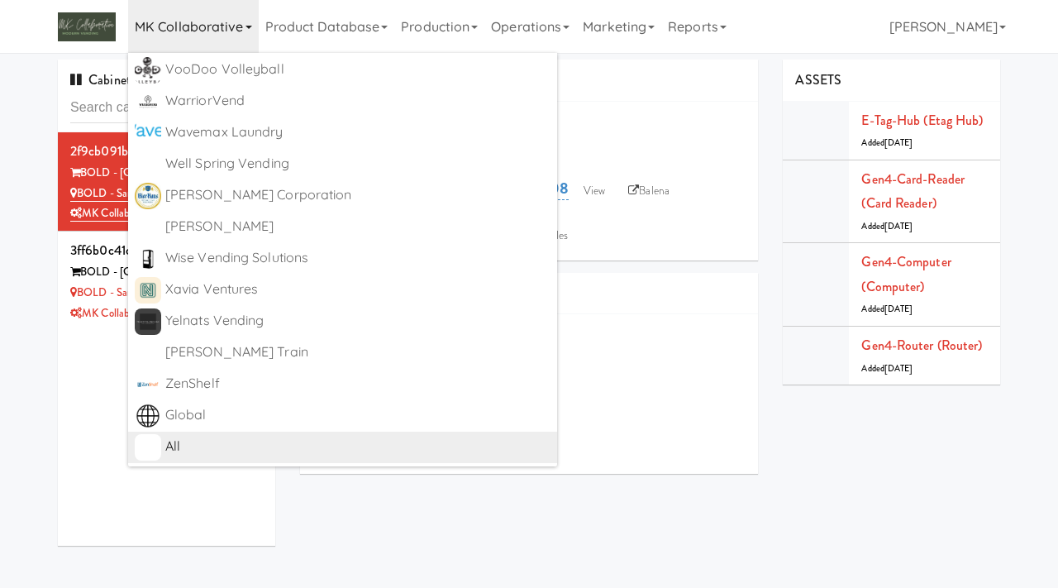
click at [175, 442] on div "All" at bounding box center [357, 446] width 385 height 25
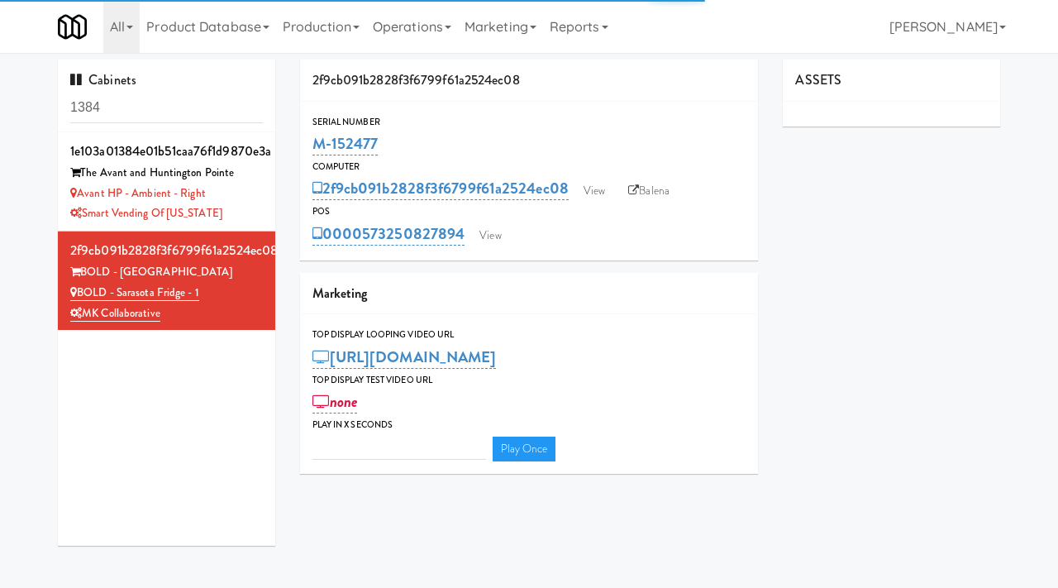
type input "3"
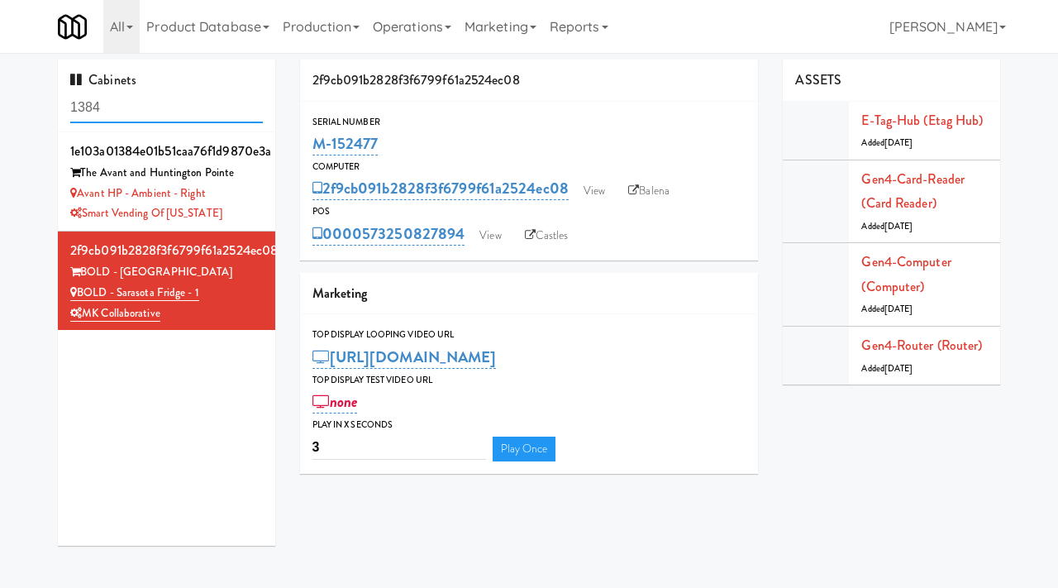
paste input "Commerce Building Combo"
type input "Commerce Building Combo"
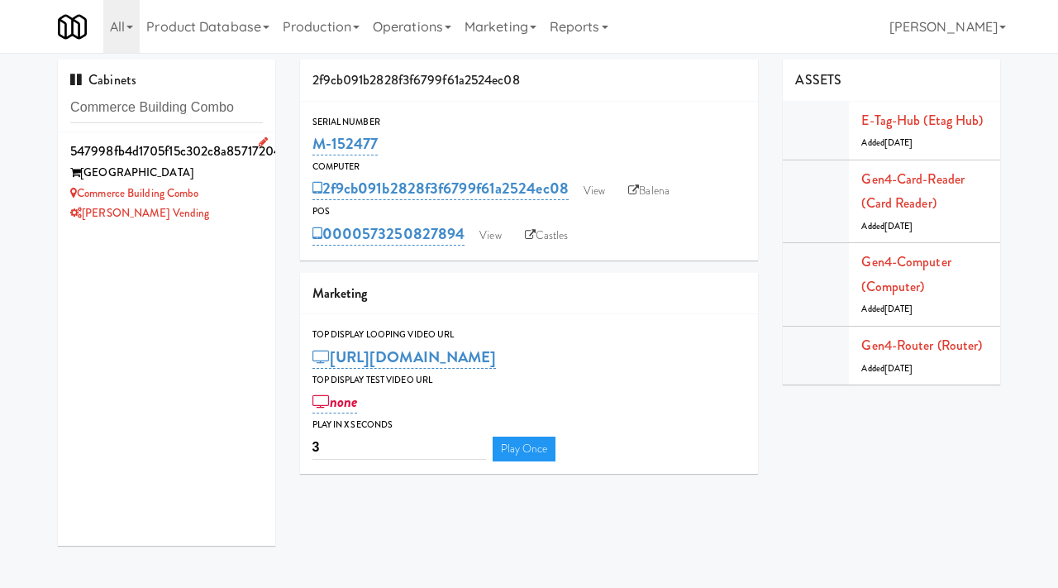
click at [231, 198] on div "Commerce Building Combo" at bounding box center [166, 194] width 193 height 21
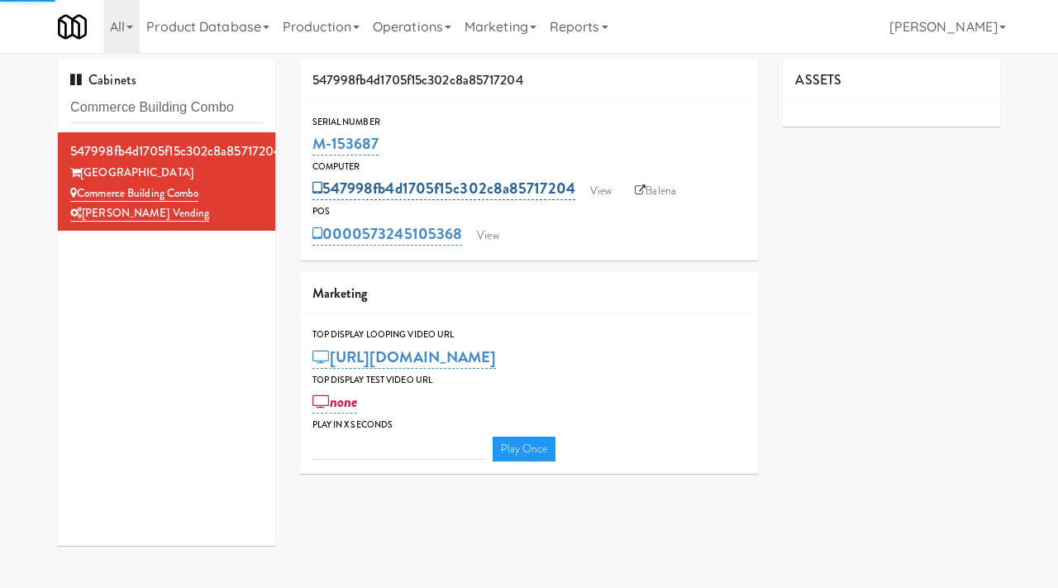
type input "3"
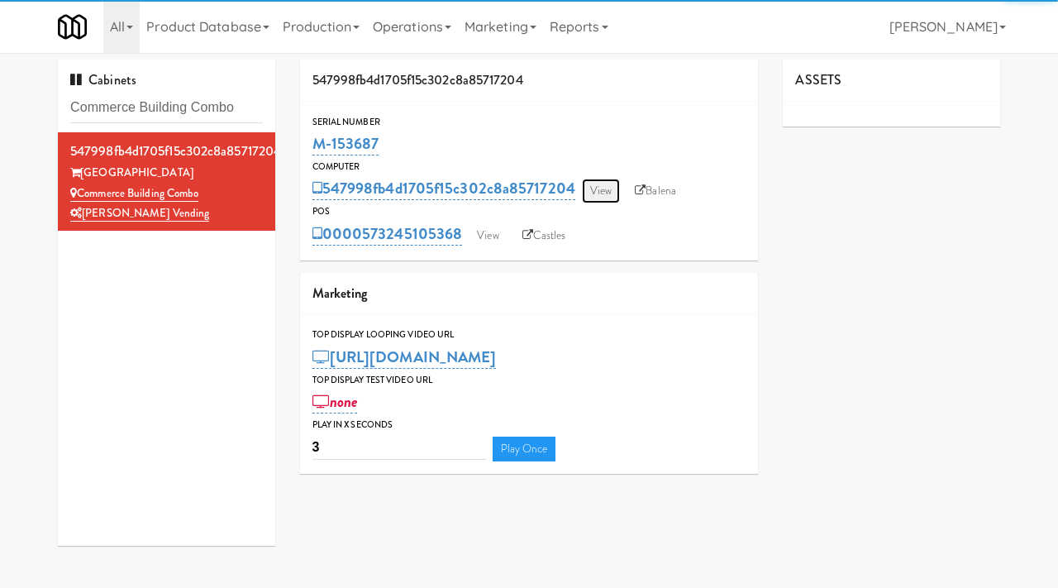
click at [613, 189] on link "View" at bounding box center [601, 191] width 38 height 25
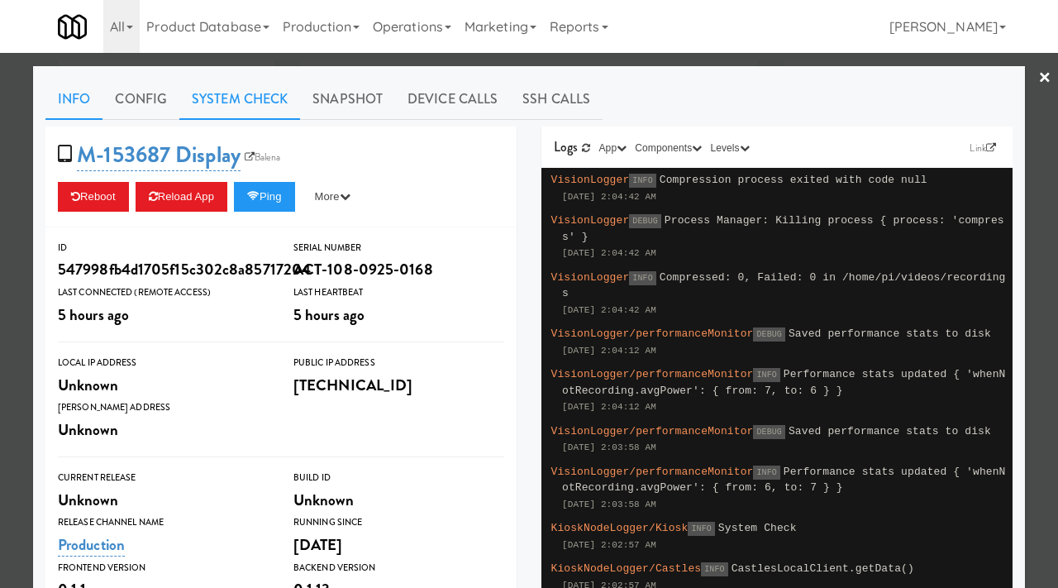
click at [212, 103] on link "System Check" at bounding box center [239, 99] width 121 height 41
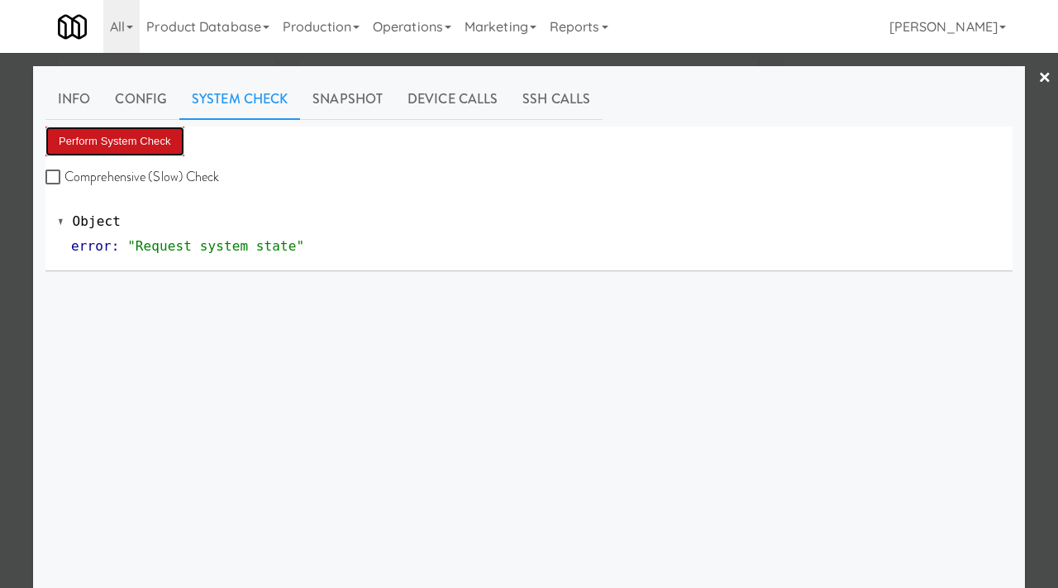
click at [146, 140] on button "Perform System Check" at bounding box center [114, 141] width 139 height 30
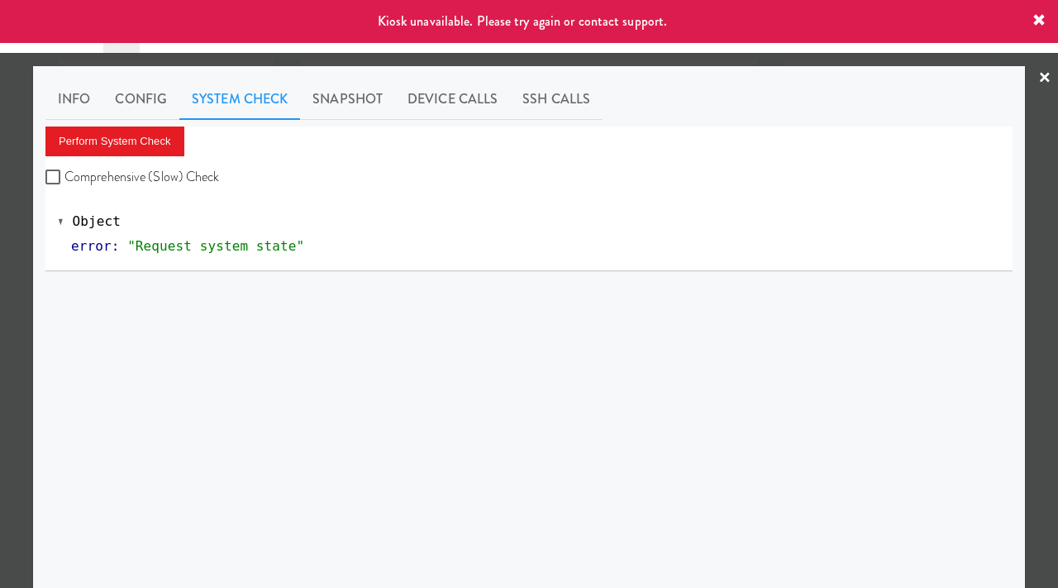
click at [0, 213] on div at bounding box center [529, 294] width 1058 height 588
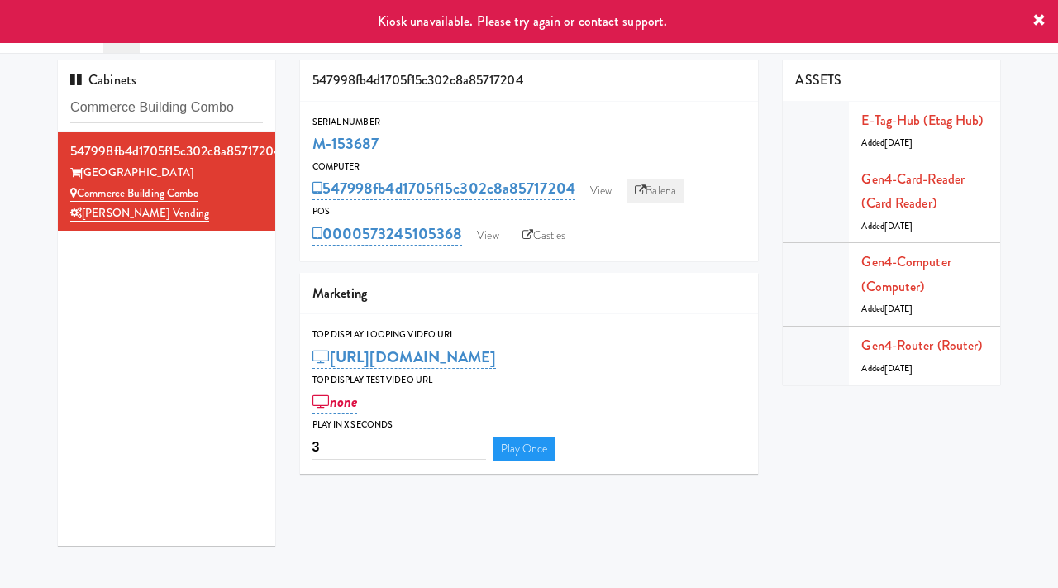
click at [646, 186] on icon at bounding box center [640, 190] width 11 height 11
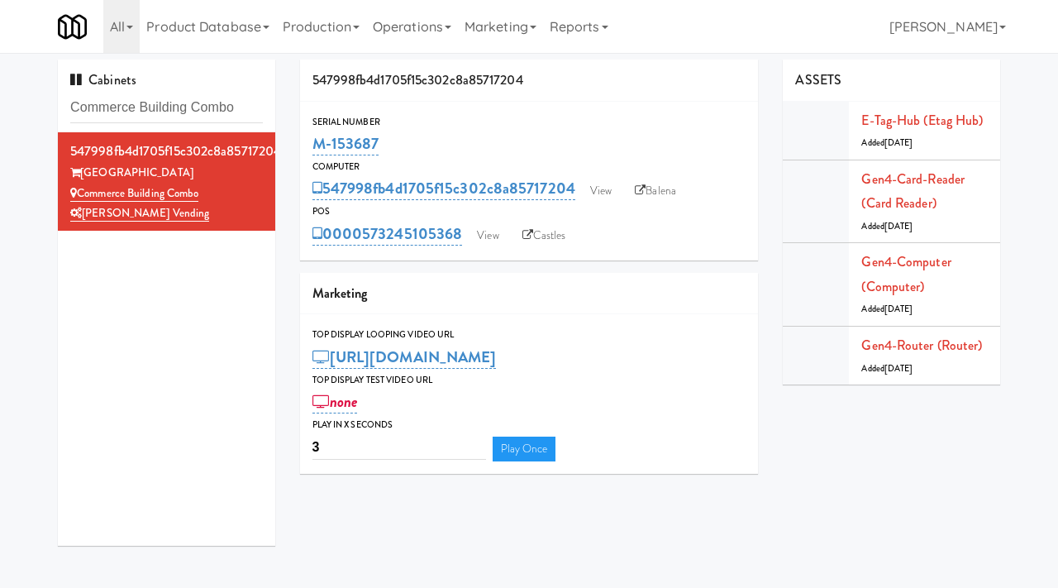
drag, startPoint x: 390, startPoint y: 147, endPoint x: 311, endPoint y: 141, distance: 79.6
click at [311, 141] on div "Serial Number M-153687" at bounding box center [529, 136] width 459 height 45
copy link "M-153687"
click at [614, 187] on link "View" at bounding box center [601, 191] width 38 height 25
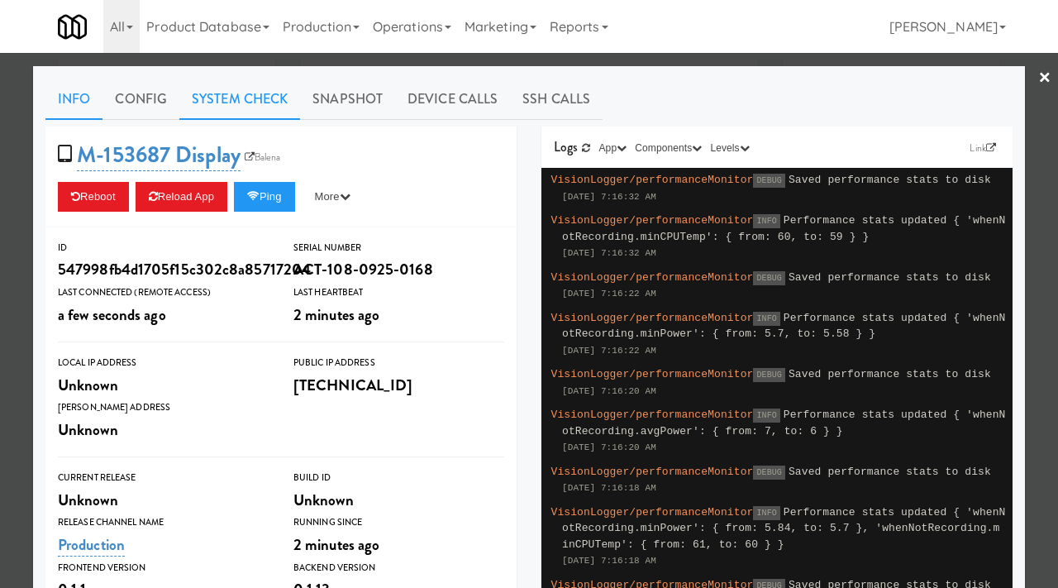
click at [279, 91] on link "System Check" at bounding box center [239, 99] width 121 height 41
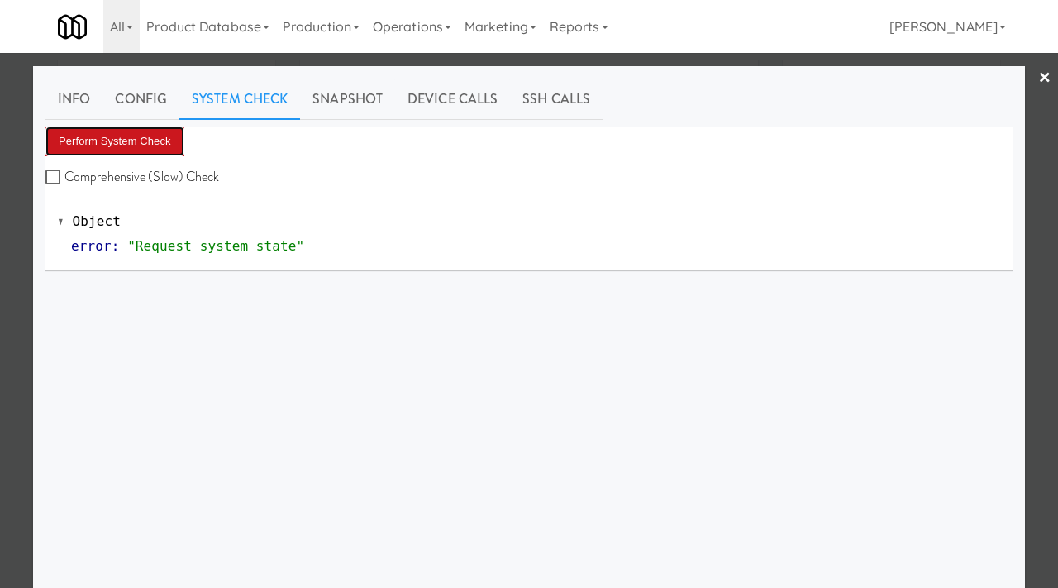
click at [130, 129] on button "Perform System Check" at bounding box center [114, 141] width 139 height 30
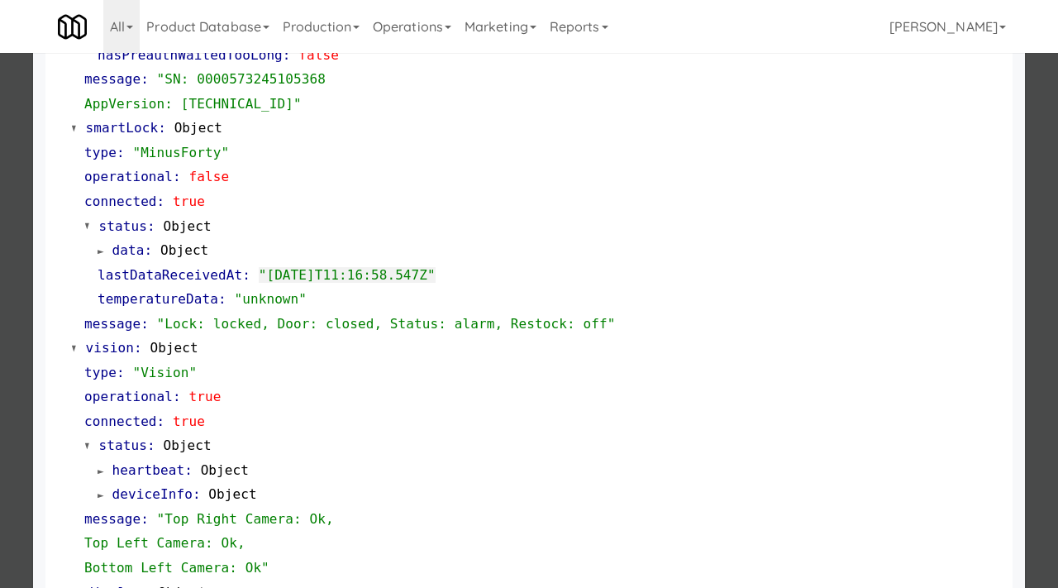
scroll to position [720, 0]
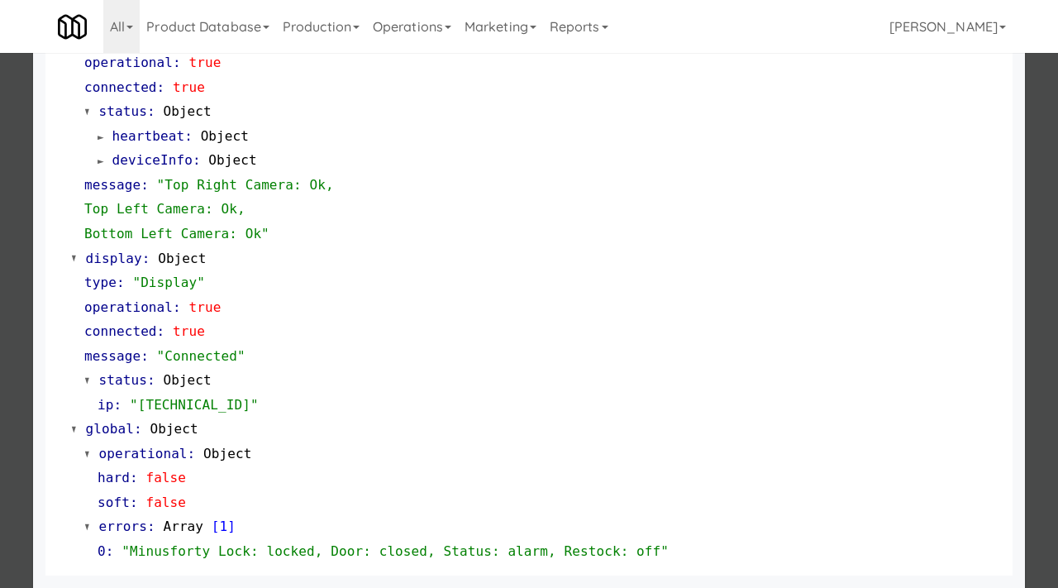
click at [0, 228] on div at bounding box center [529, 294] width 1058 height 588
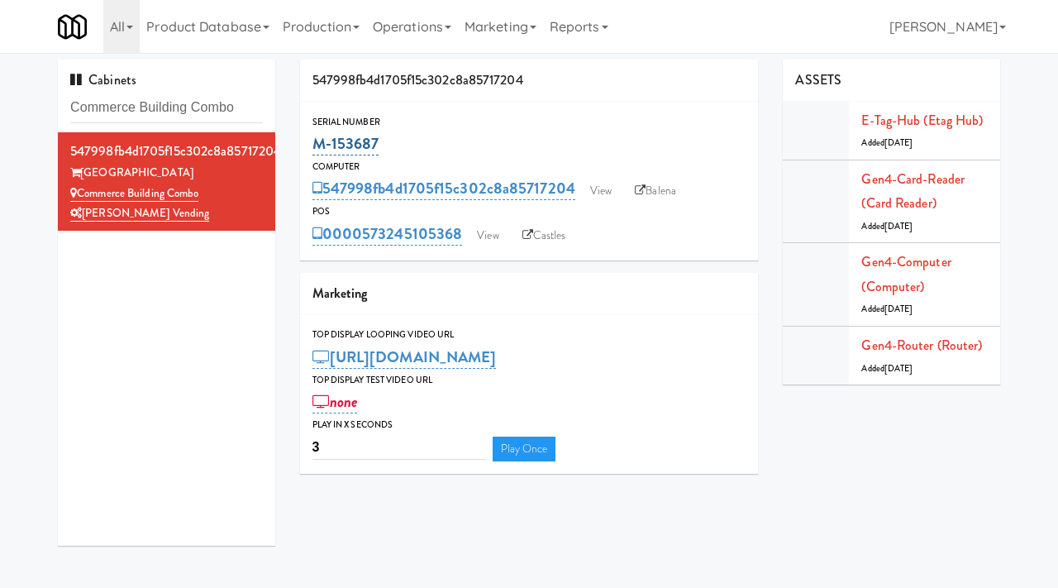
drag, startPoint x: 389, startPoint y: 147, endPoint x: 317, endPoint y: 146, distance: 72.8
click at [317, 146] on div "M-153687" at bounding box center [530, 144] width 434 height 28
copy link "M-153687"
click at [608, 193] on link "View" at bounding box center [601, 191] width 38 height 25
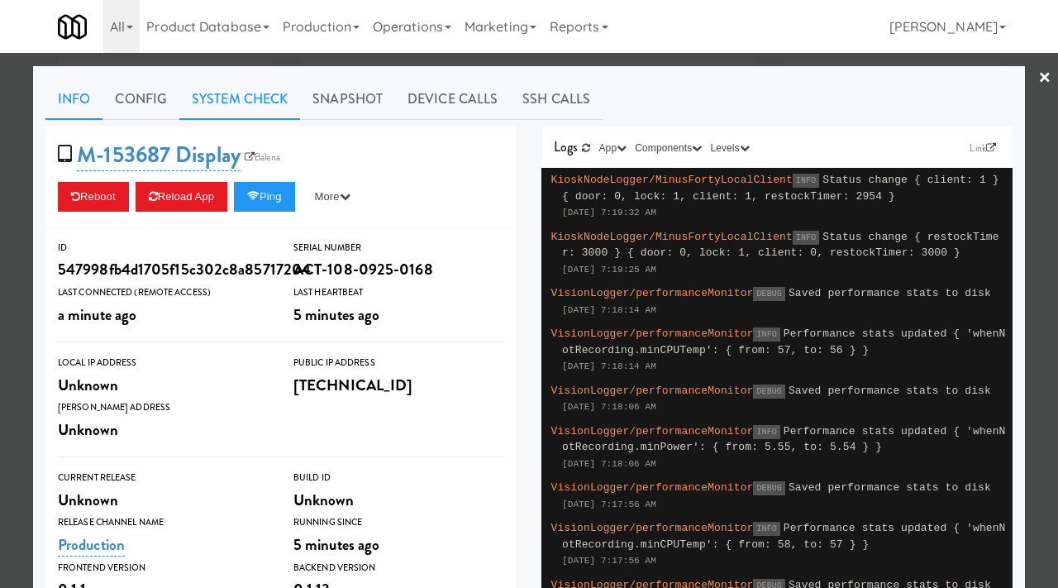
click at [244, 110] on link "System Check" at bounding box center [239, 99] width 121 height 41
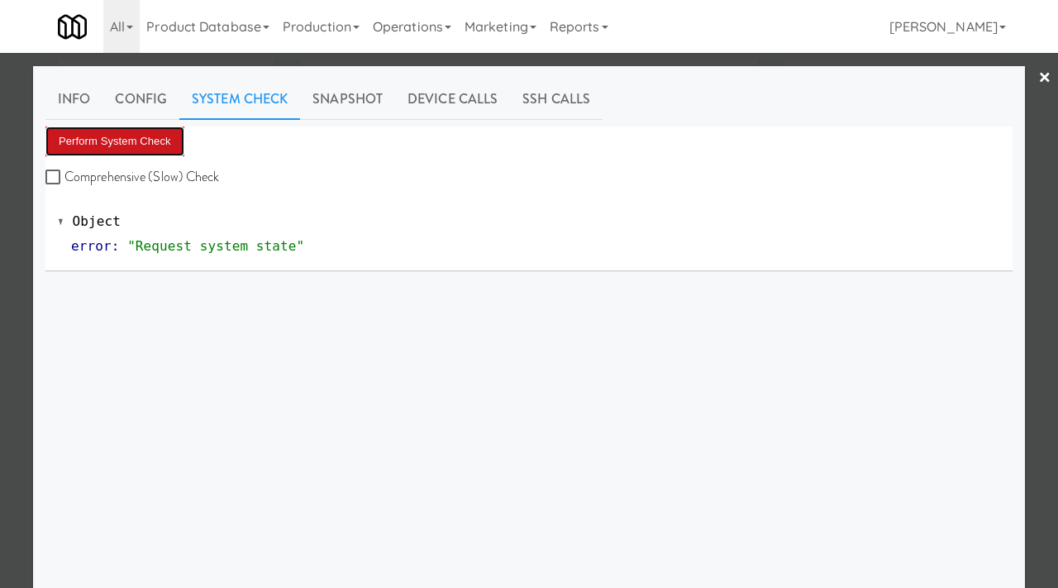
click at [146, 146] on button "Perform System Check" at bounding box center [114, 141] width 139 height 30
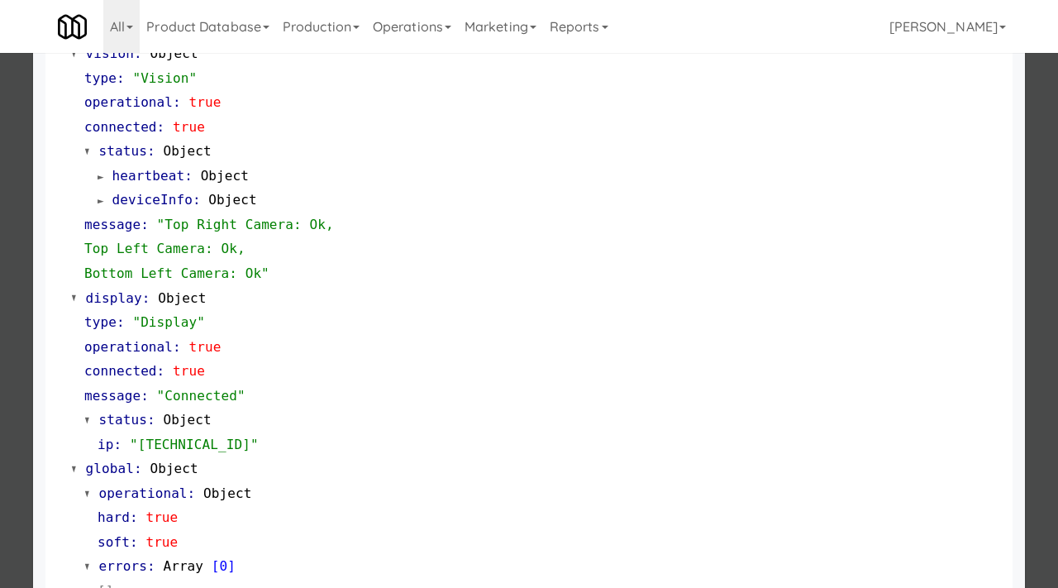
scroll to position [720, 0]
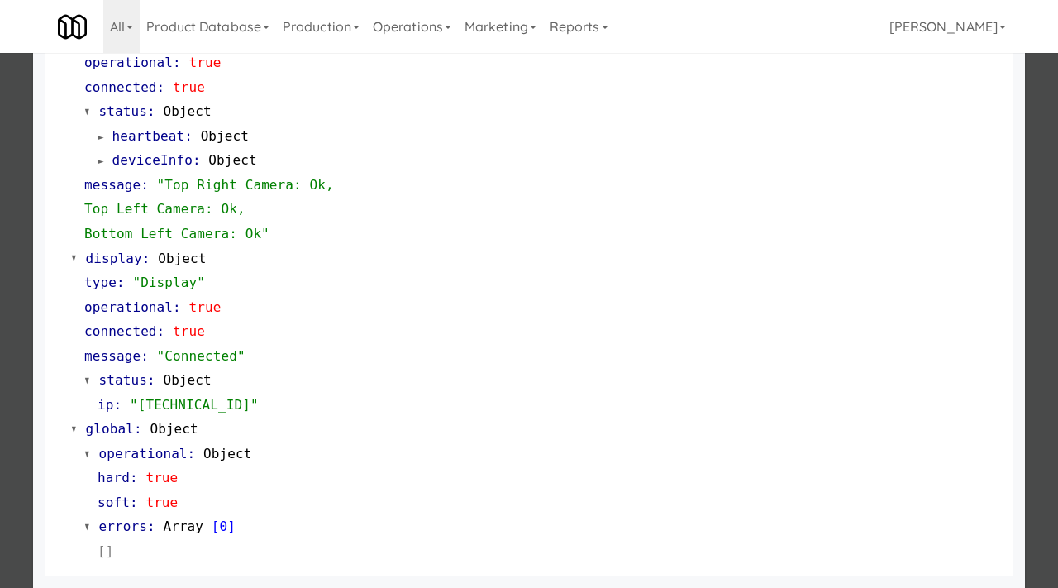
click at [2, 364] on div at bounding box center [529, 294] width 1058 height 588
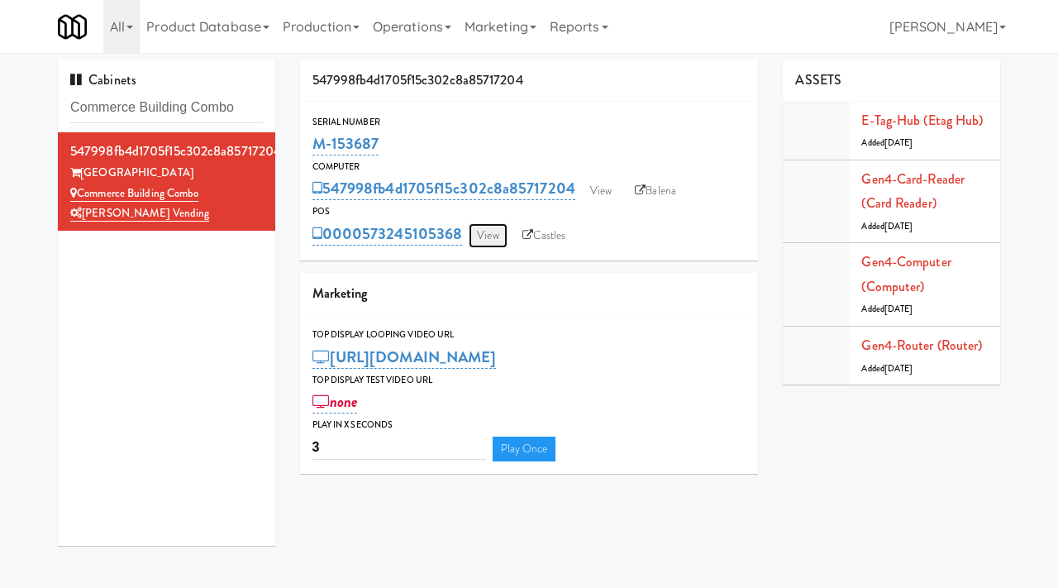
click at [502, 234] on link "View" at bounding box center [488, 235] width 38 height 25
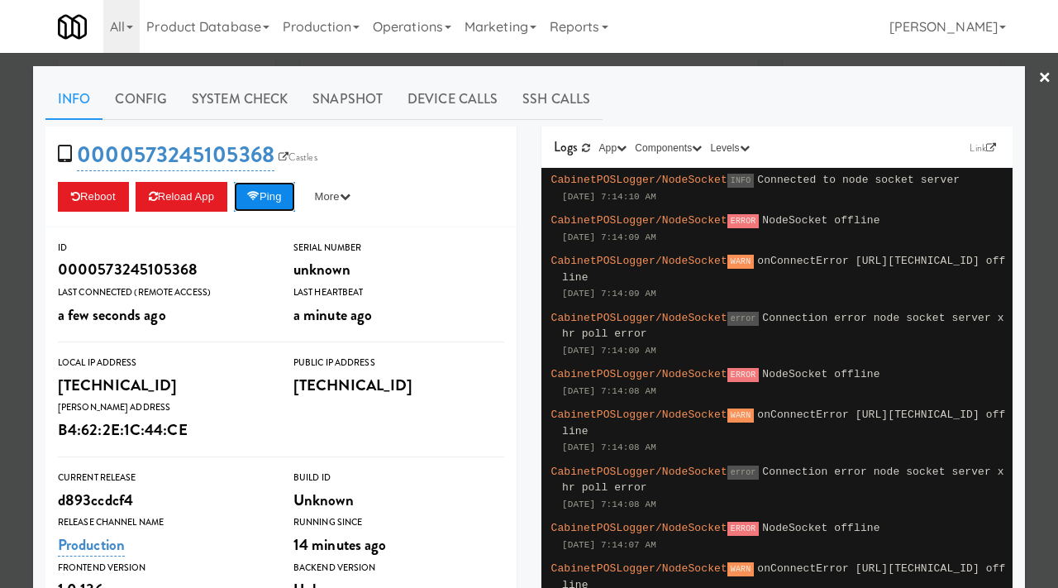
click at [277, 192] on button "Ping" at bounding box center [264, 197] width 61 height 30
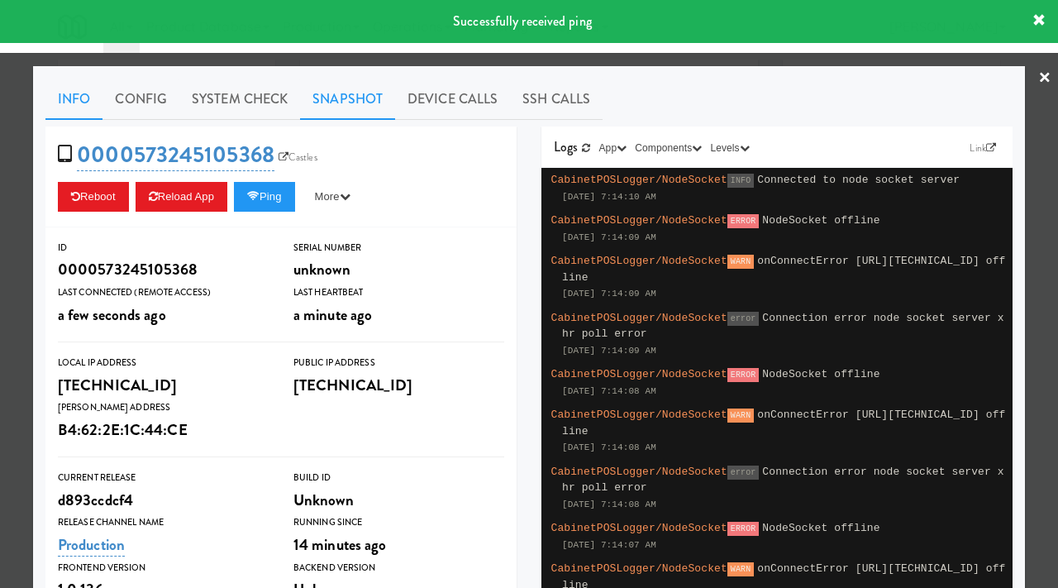
click at [350, 96] on link "Snapshot" at bounding box center [347, 99] width 95 height 41
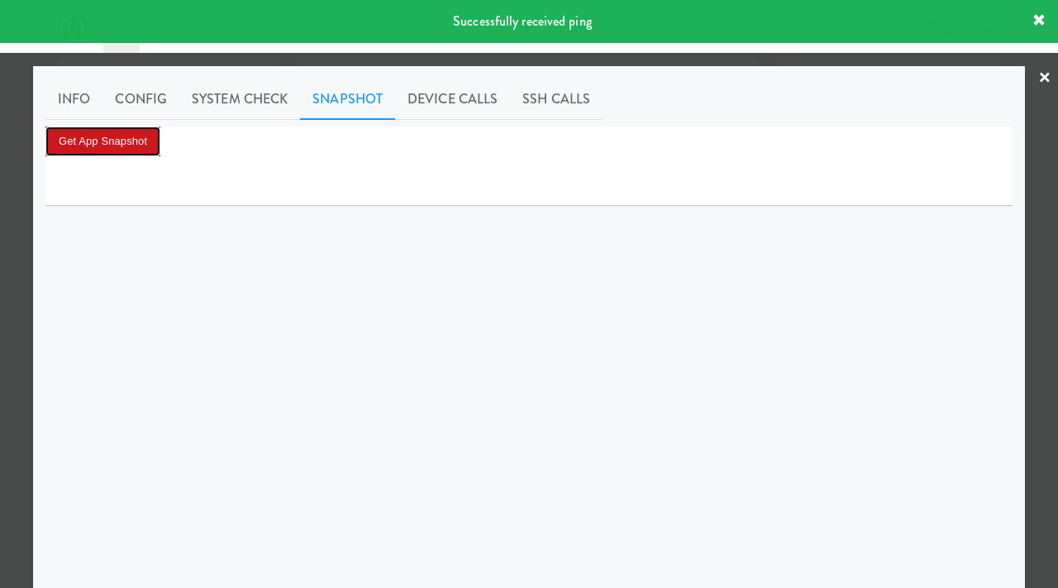
click at [122, 135] on button "Get App Snapshot" at bounding box center [102, 141] width 115 height 30
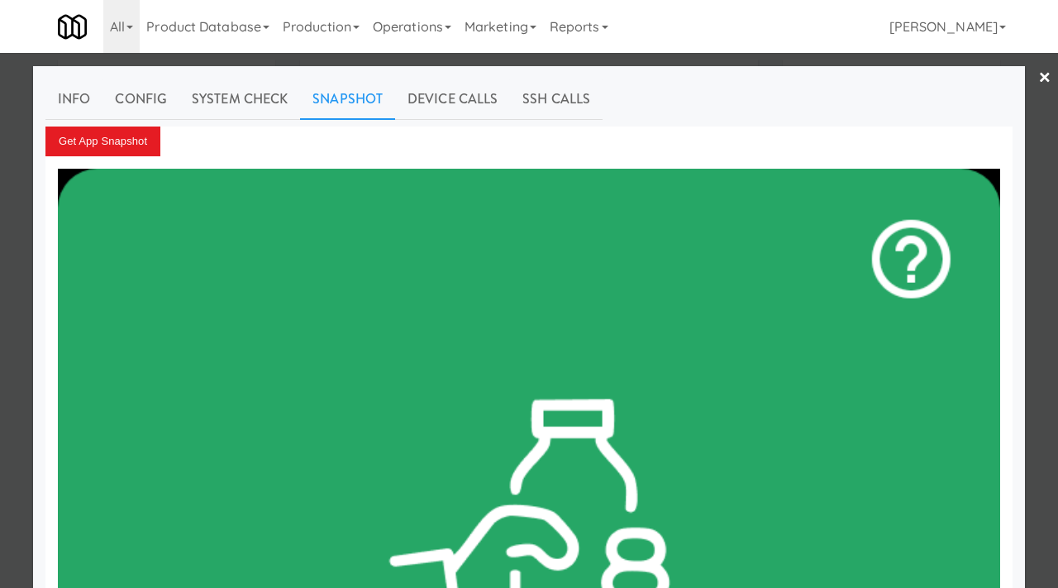
click at [12, 150] on div at bounding box center [529, 294] width 1058 height 588
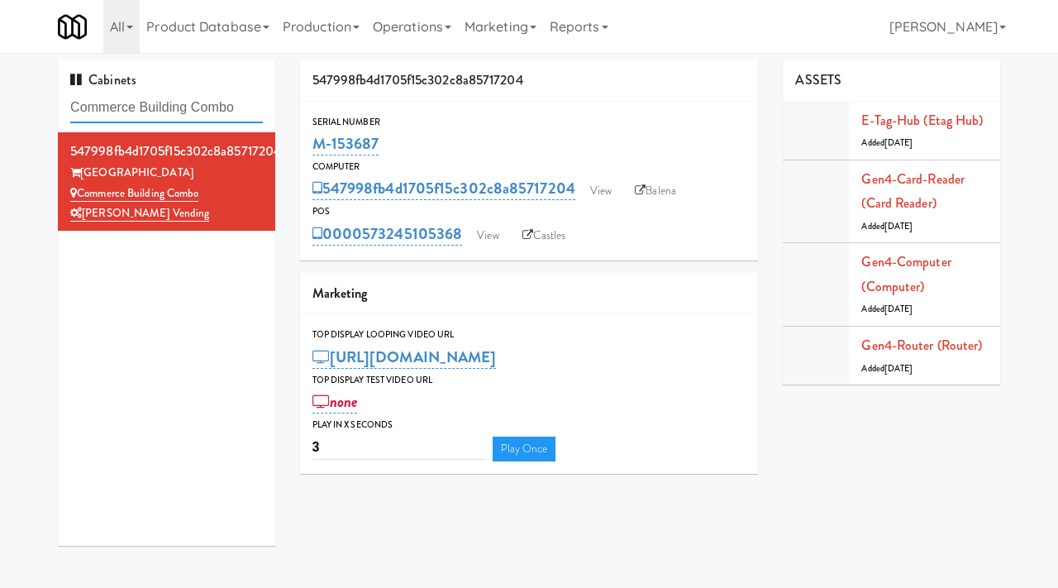
drag, startPoint x: 247, startPoint y: 100, endPoint x: 67, endPoint y: 93, distance: 180.4
click at [67, 93] on div "Cabinets Commerce Building Combo" at bounding box center [166, 96] width 217 height 73
paste input "Eleven55 - Pantry"
type input "Eleven55 - Pantry"
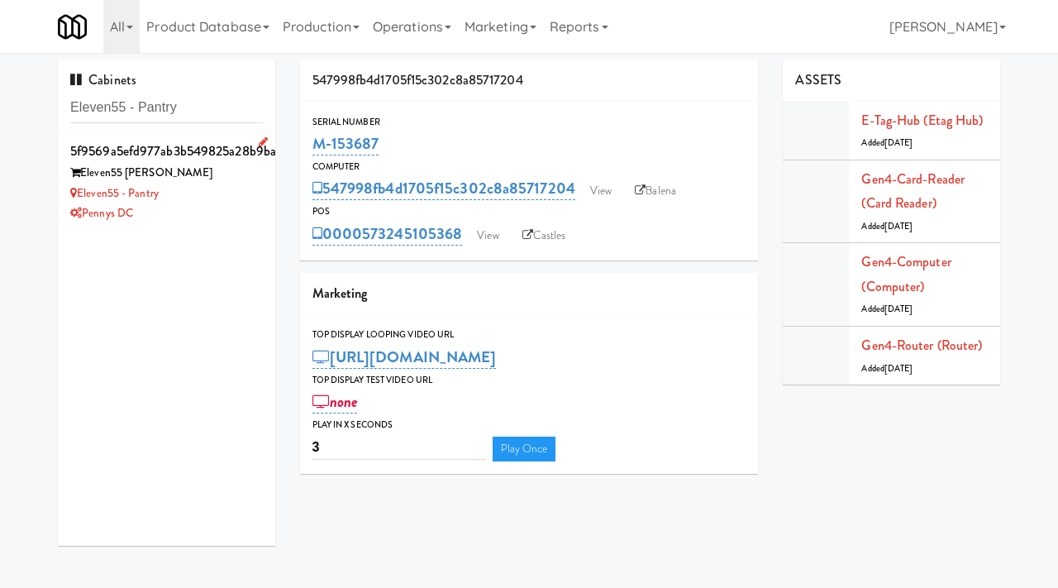
click at [217, 193] on div "Eleven55 - Pantry" at bounding box center [166, 194] width 193 height 21
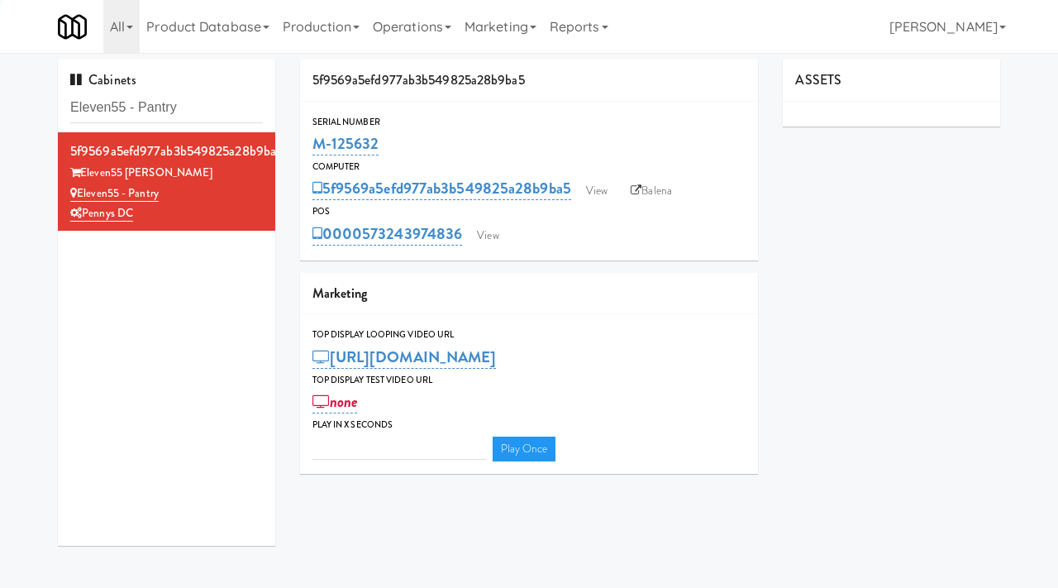
type input "3"
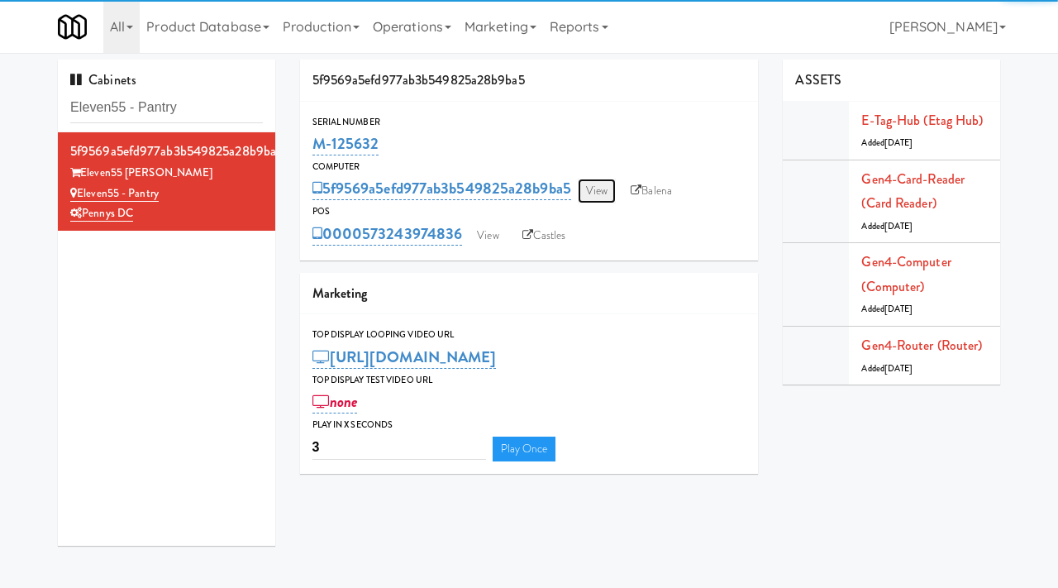
click at [600, 188] on link "View" at bounding box center [597, 191] width 38 height 25
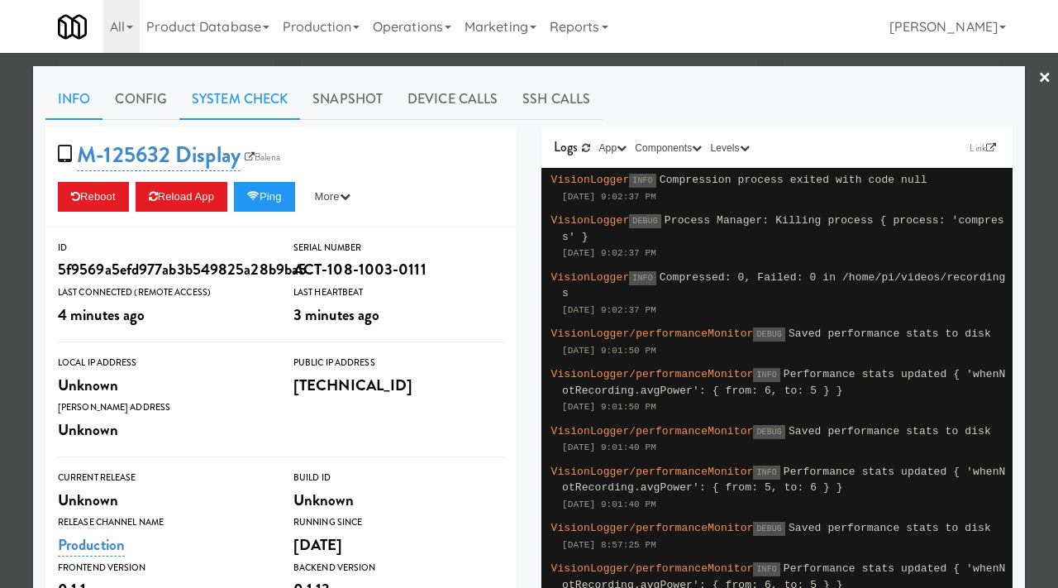
click at [234, 102] on link "System Check" at bounding box center [239, 99] width 121 height 41
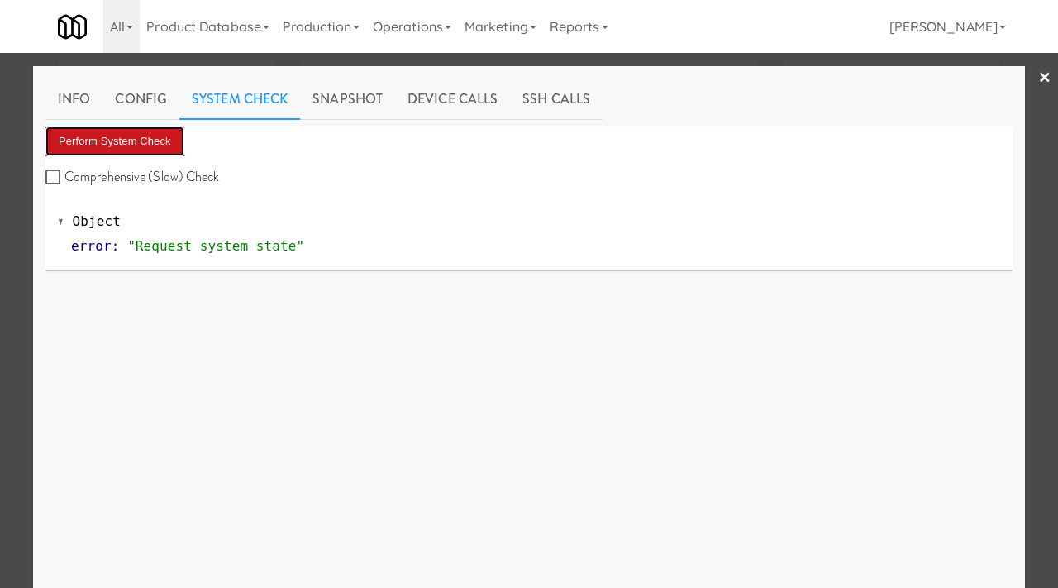
click at [112, 132] on button "Perform System Check" at bounding box center [114, 141] width 139 height 30
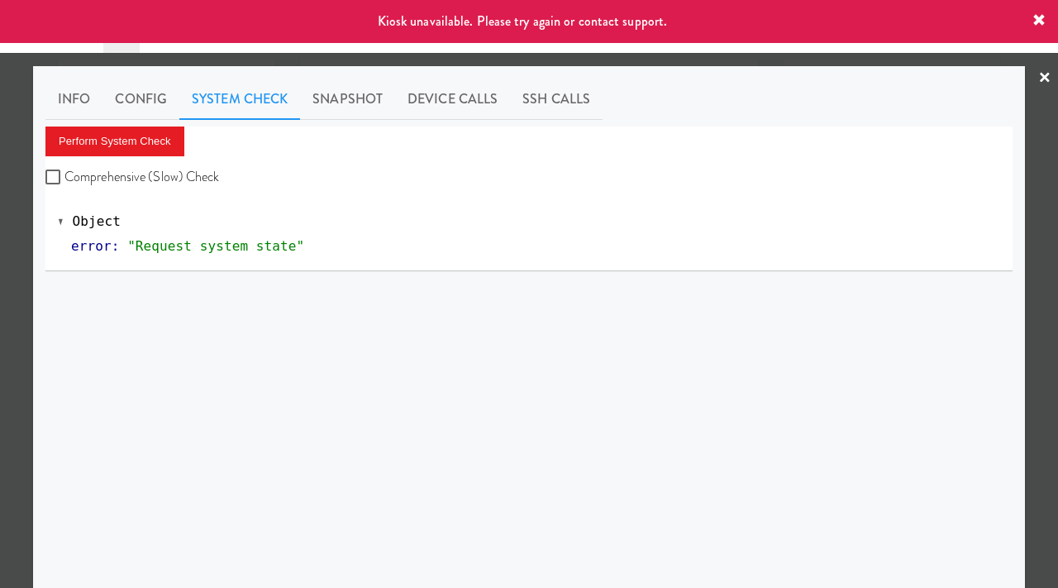
click at [0, 165] on div at bounding box center [529, 294] width 1058 height 588
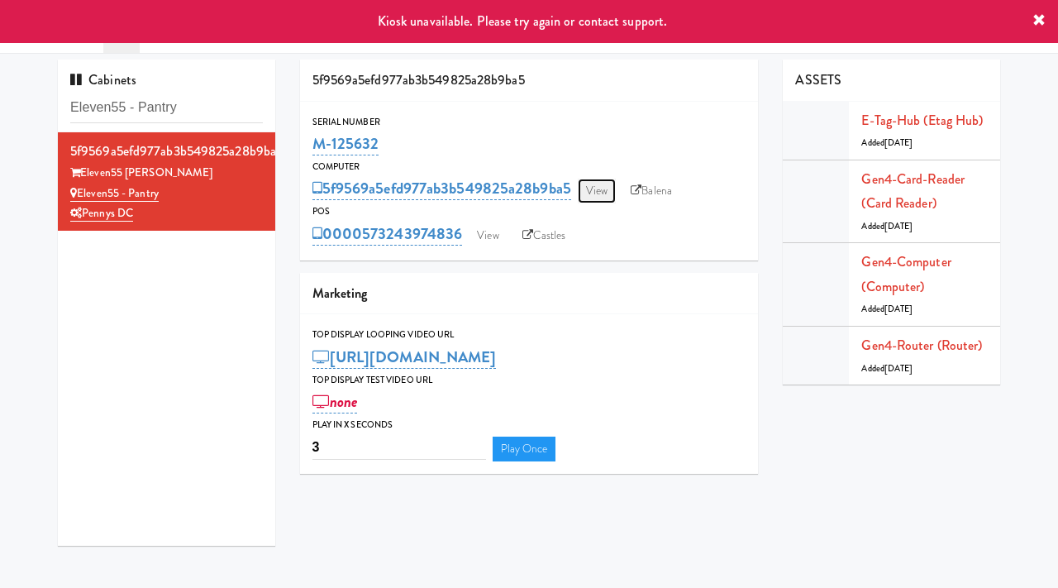
click at [585, 190] on link "View" at bounding box center [597, 191] width 38 height 25
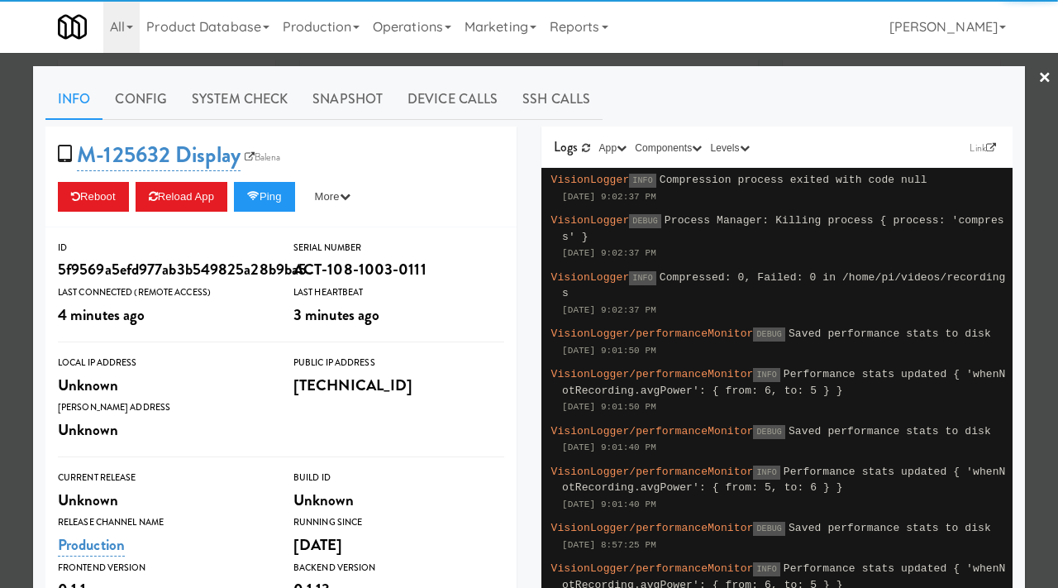
click at [0, 179] on div at bounding box center [529, 294] width 1058 height 588
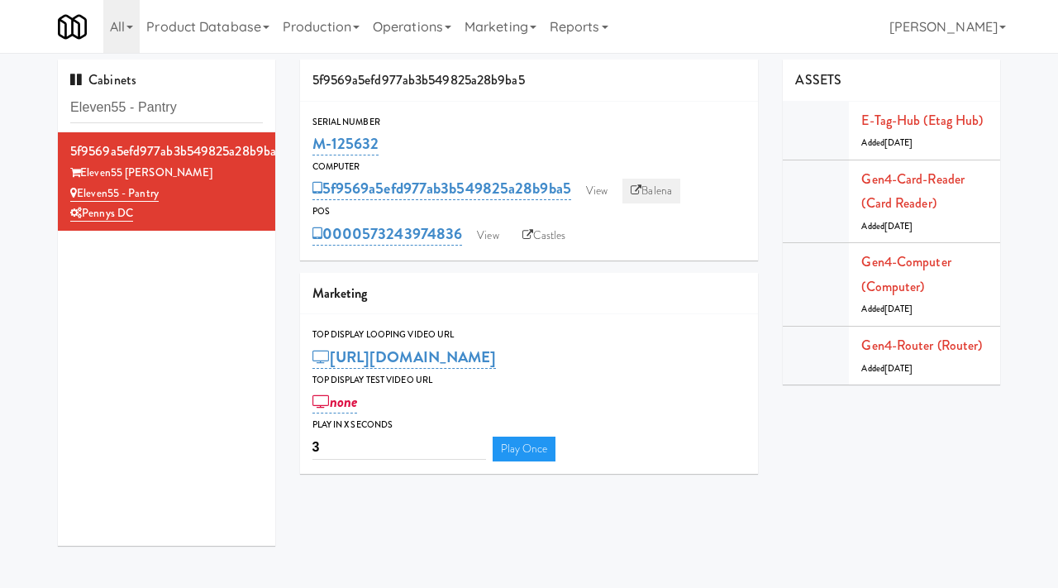
click at [667, 184] on link "Balena" at bounding box center [652, 191] width 58 height 25
click at [600, 193] on link "View" at bounding box center [597, 191] width 38 height 25
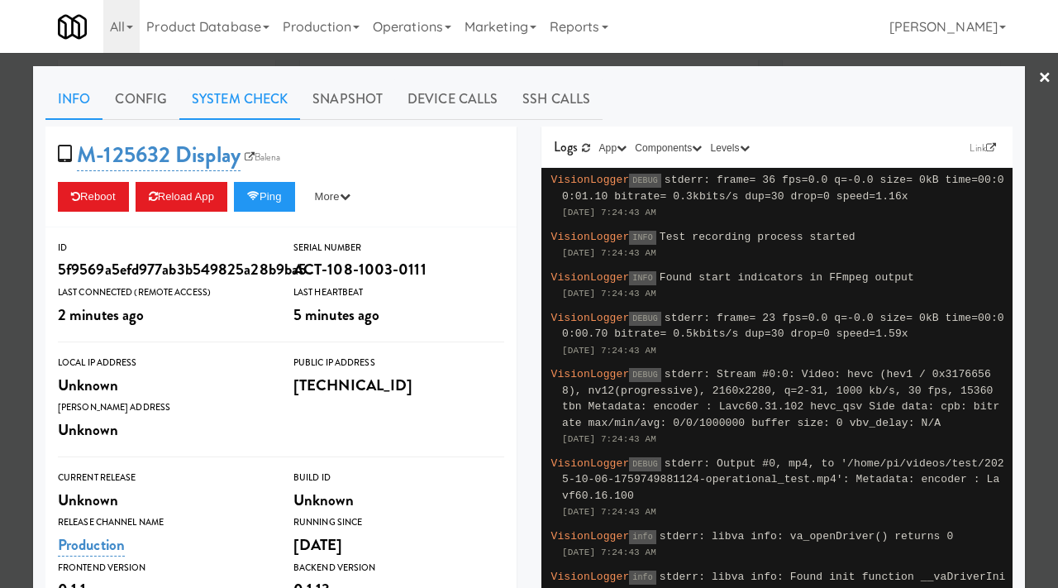
click at [241, 112] on link "System Check" at bounding box center [239, 99] width 121 height 41
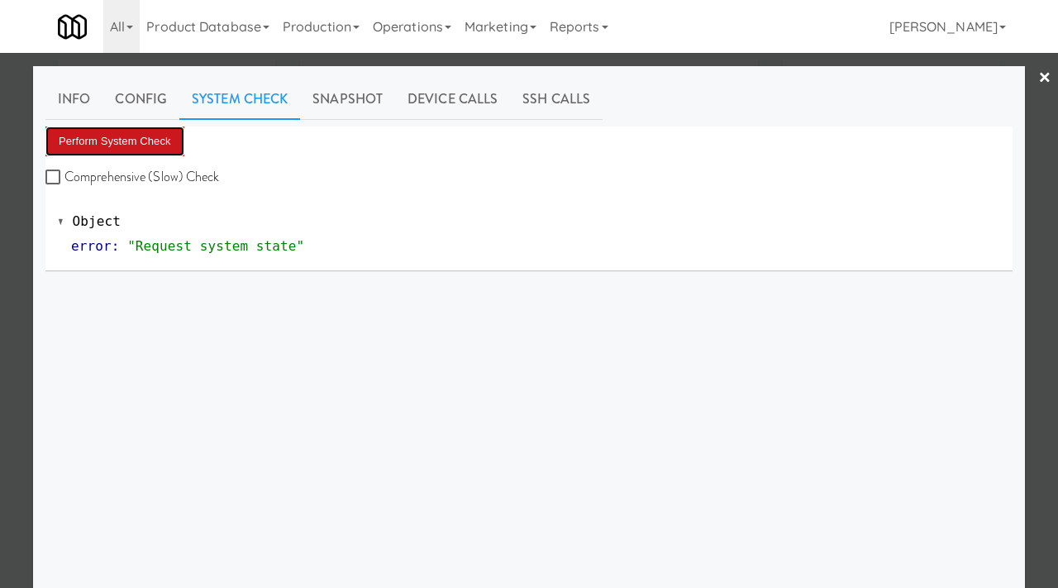
click at [157, 140] on button "Perform System Check" at bounding box center [114, 141] width 139 height 30
click at [137, 138] on button "Perform System Check" at bounding box center [114, 141] width 139 height 30
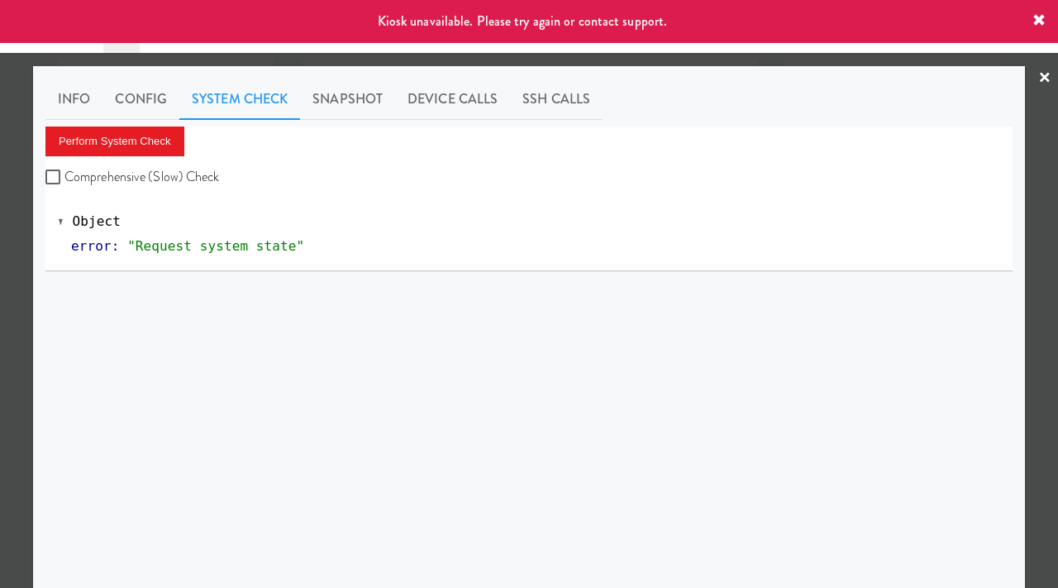
click at [0, 274] on div at bounding box center [529, 294] width 1058 height 588
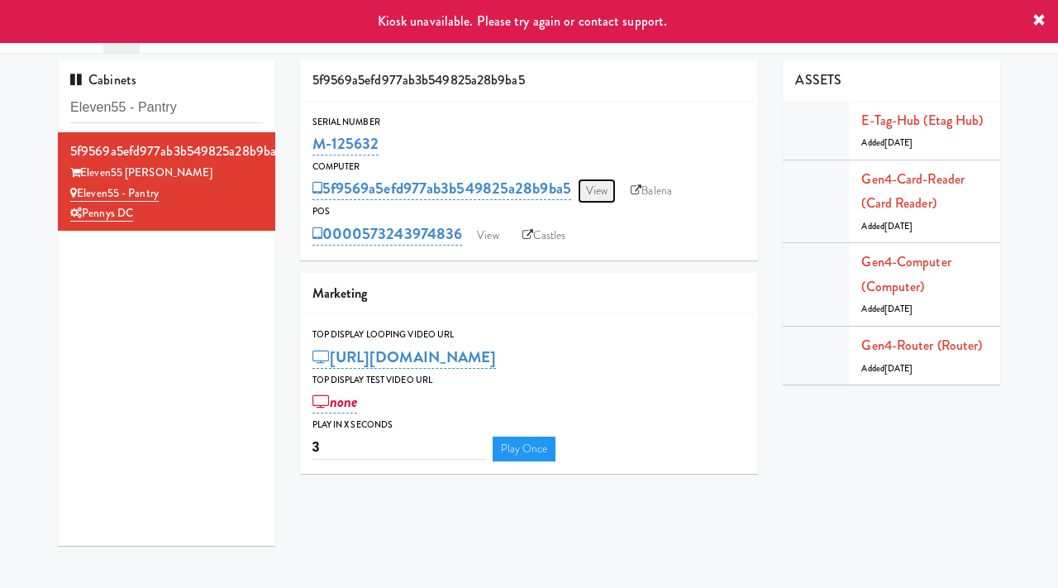
click at [609, 184] on link "View" at bounding box center [597, 191] width 38 height 25
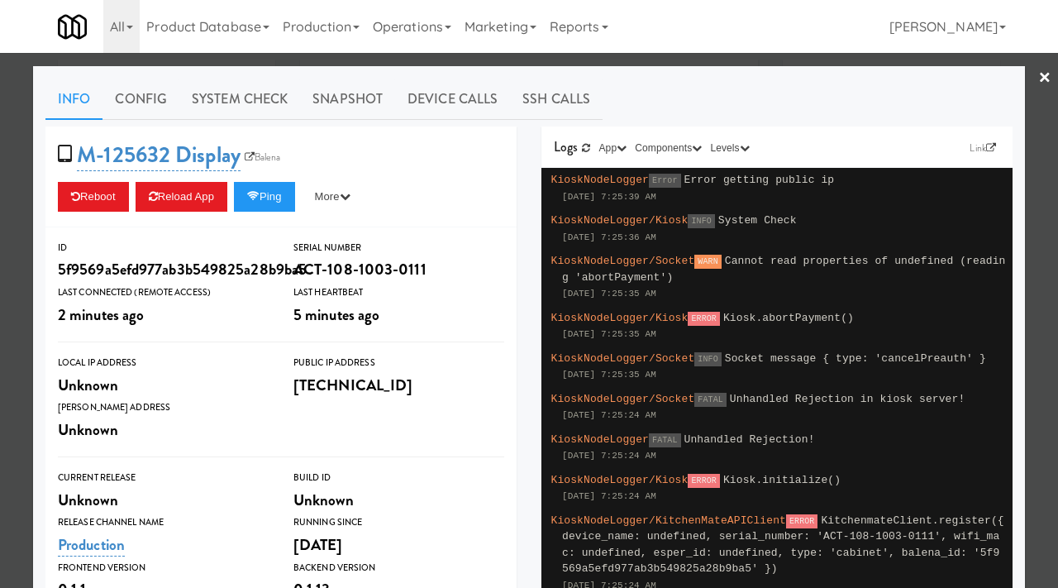
click at [0, 184] on div at bounding box center [529, 294] width 1058 height 588
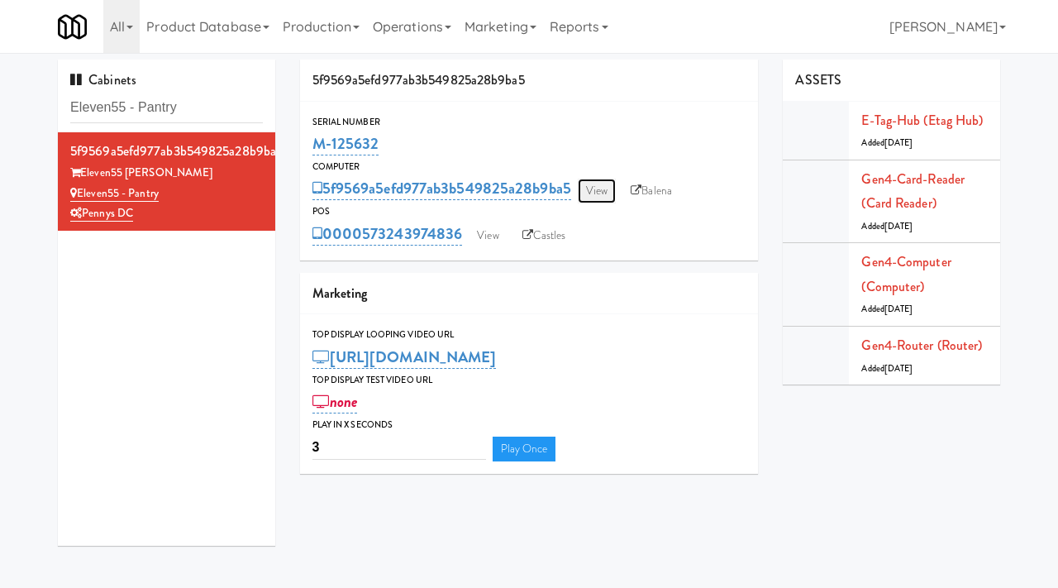
click at [595, 183] on link "View" at bounding box center [597, 191] width 38 height 25
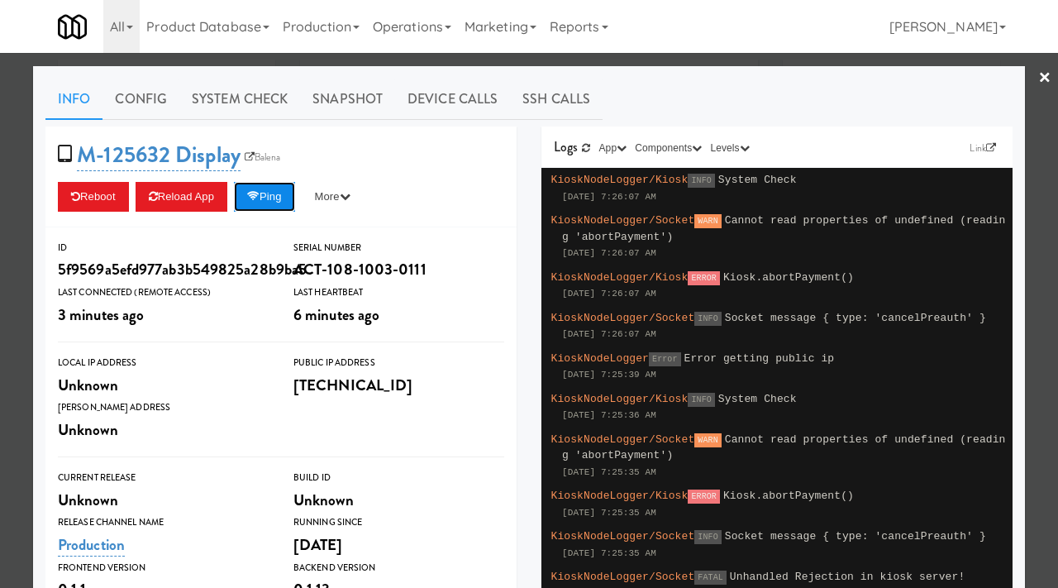
click at [260, 196] on icon at bounding box center [253, 196] width 12 height 11
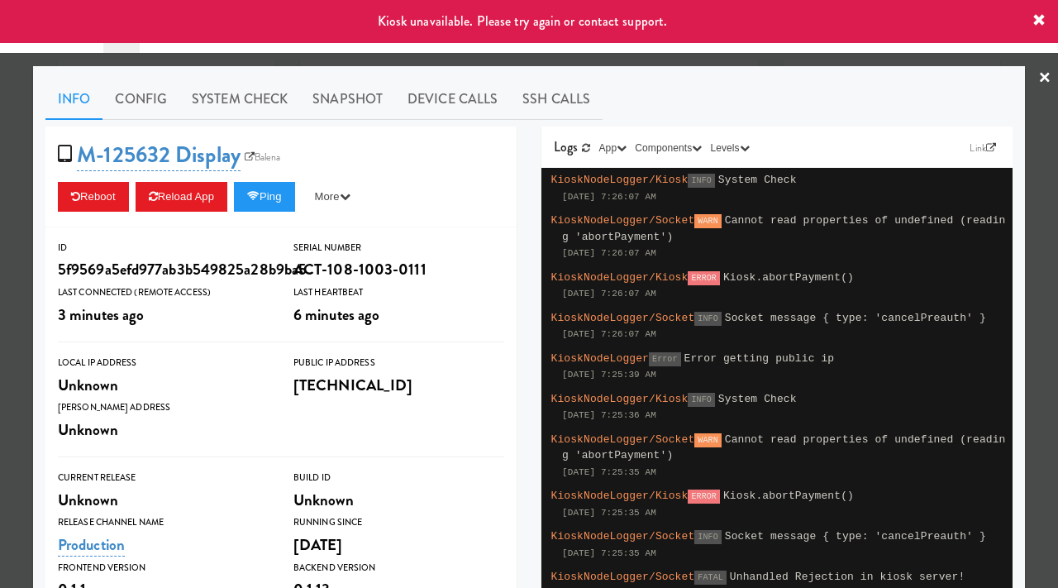
click at [26, 166] on div at bounding box center [529, 294] width 1058 height 588
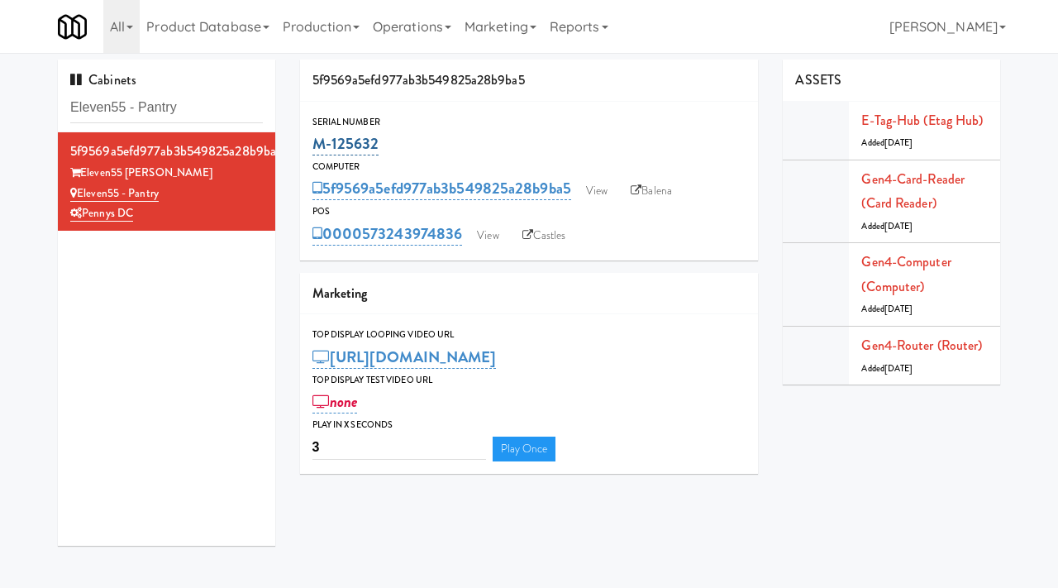
drag, startPoint x: 386, startPoint y: 141, endPoint x: 315, endPoint y: 149, distance: 71.6
click at [315, 149] on div "M-125632" at bounding box center [530, 144] width 434 height 28
copy link "M-125632"
click at [607, 184] on link "View" at bounding box center [597, 191] width 38 height 25
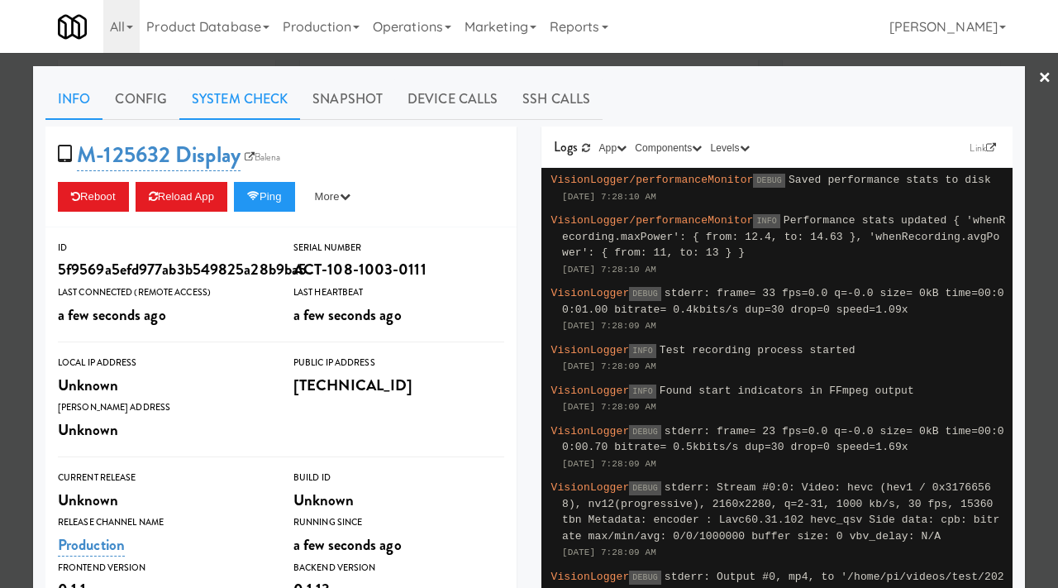
click at [258, 94] on link "System Check" at bounding box center [239, 99] width 121 height 41
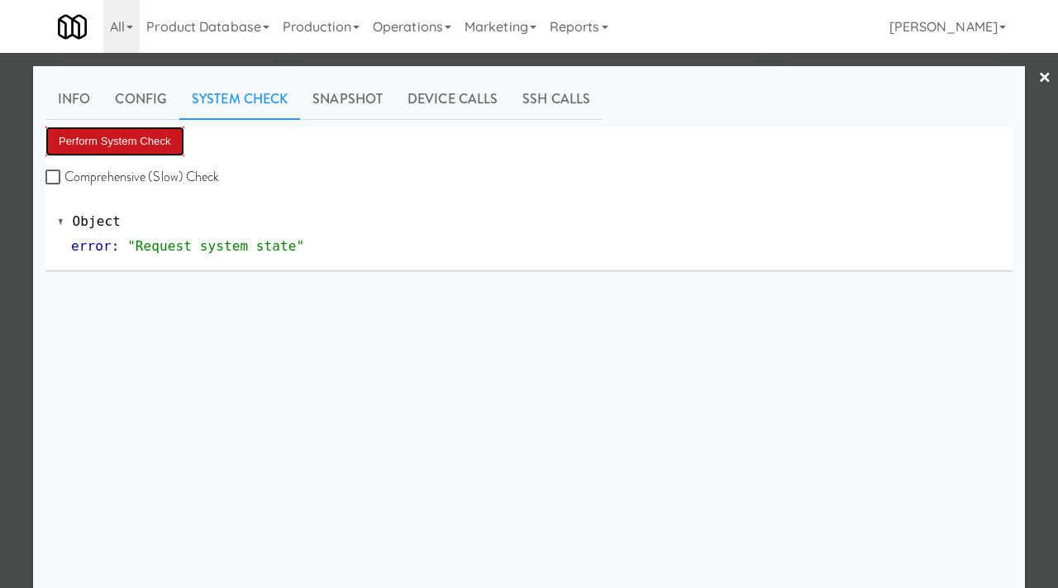
click at [167, 141] on button "Perform System Check" at bounding box center [114, 141] width 139 height 30
click at [120, 149] on button "Perform System Check" at bounding box center [114, 141] width 139 height 30
click at [138, 146] on button "Perform System Check" at bounding box center [114, 141] width 139 height 30
click at [134, 146] on button "Perform System Check" at bounding box center [114, 141] width 139 height 30
click at [136, 134] on button "Perform System Check" at bounding box center [114, 141] width 139 height 30
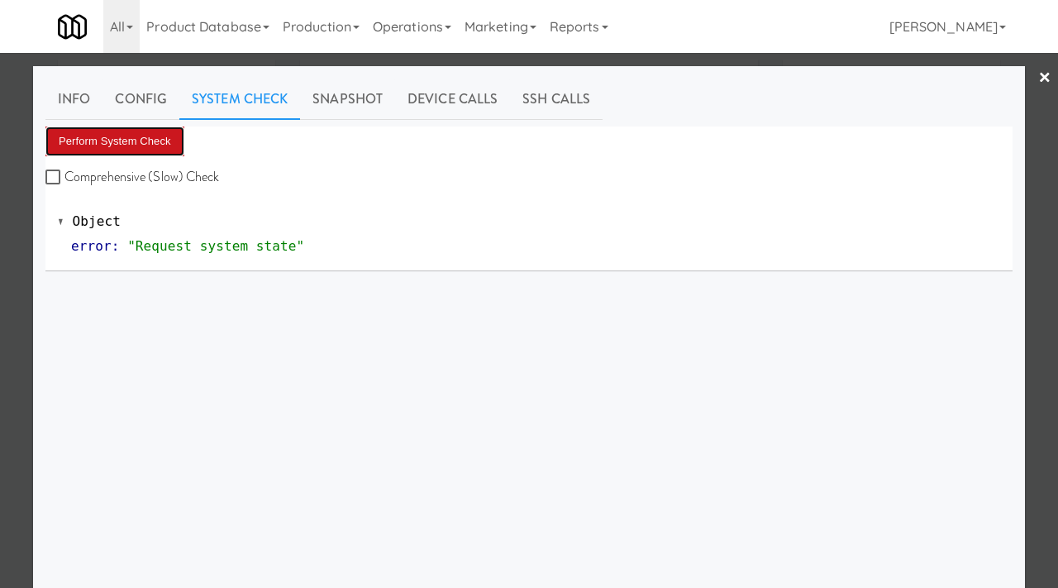
click at [156, 147] on button "Perform System Check" at bounding box center [114, 141] width 139 height 30
click at [0, 243] on div at bounding box center [529, 294] width 1058 height 588
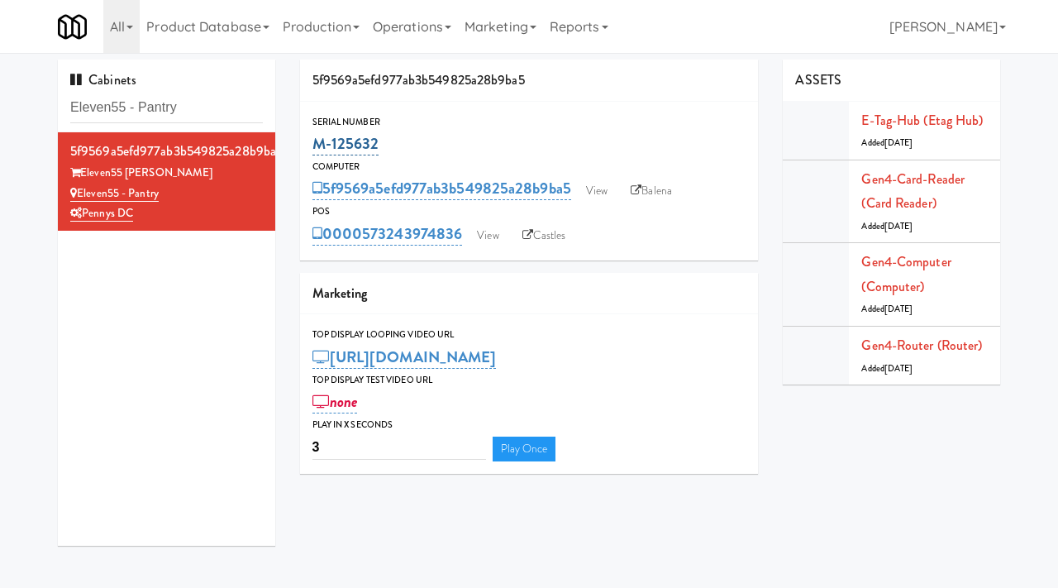
drag, startPoint x: 390, startPoint y: 146, endPoint x: 316, endPoint y: 144, distance: 74.5
click at [316, 144] on div "M-125632" at bounding box center [530, 144] width 434 height 28
copy link "M-125632"
drag, startPoint x: 173, startPoint y: 194, endPoint x: 79, endPoint y: 200, distance: 93.6
click at [79, 200] on div "Eleven55 - Pantry" at bounding box center [166, 194] width 193 height 21
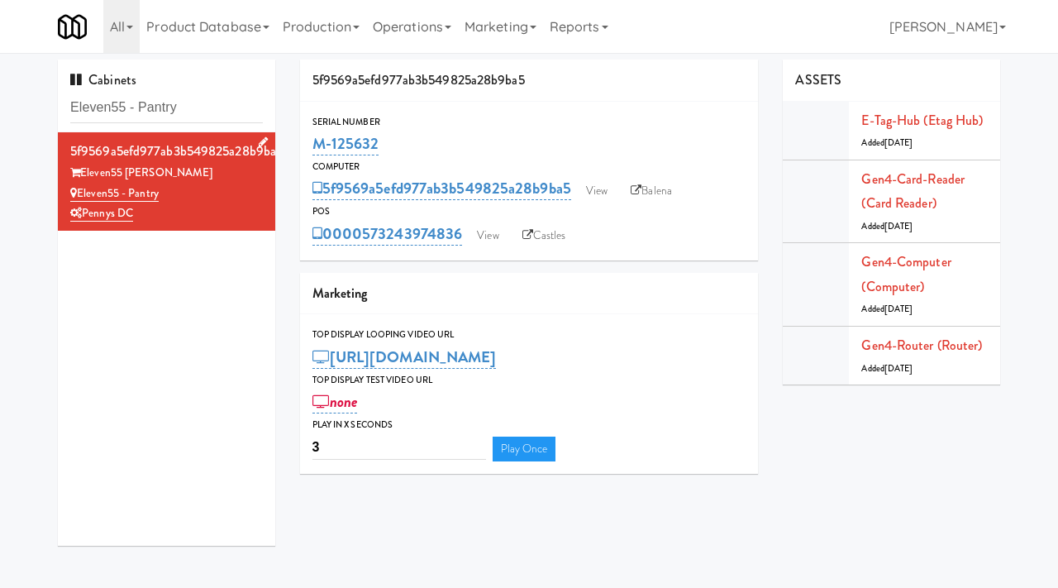
copy link "Eleven55 - Pantry"
click at [178, 114] on input "Eleven55 - Pantry" at bounding box center [166, 108] width 193 height 31
paste input "[GEOGRAPHIC_DATA]"
type input "[GEOGRAPHIC_DATA]"
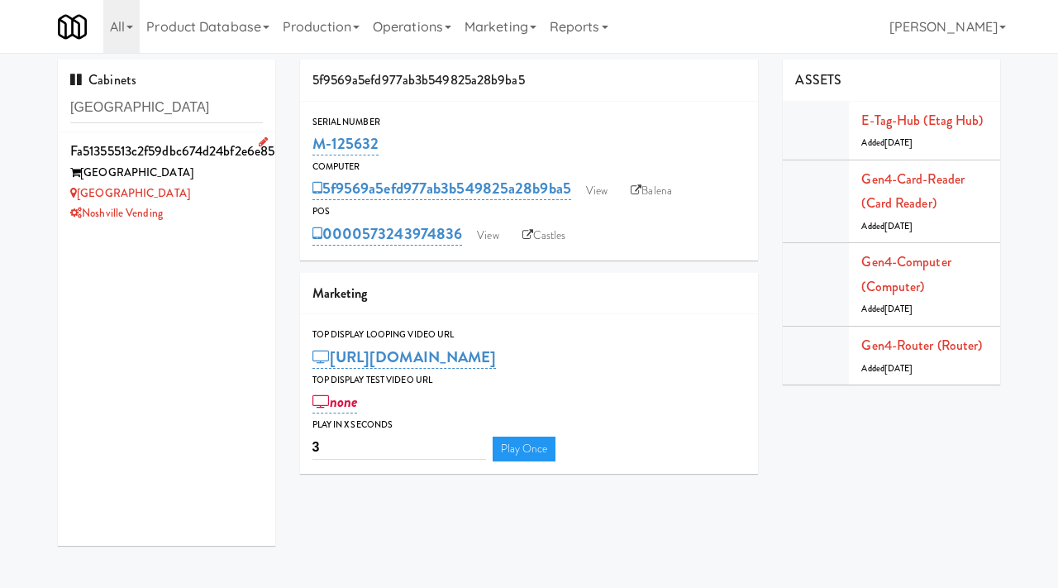
click at [227, 174] on div "[GEOGRAPHIC_DATA]" at bounding box center [166, 173] width 193 height 21
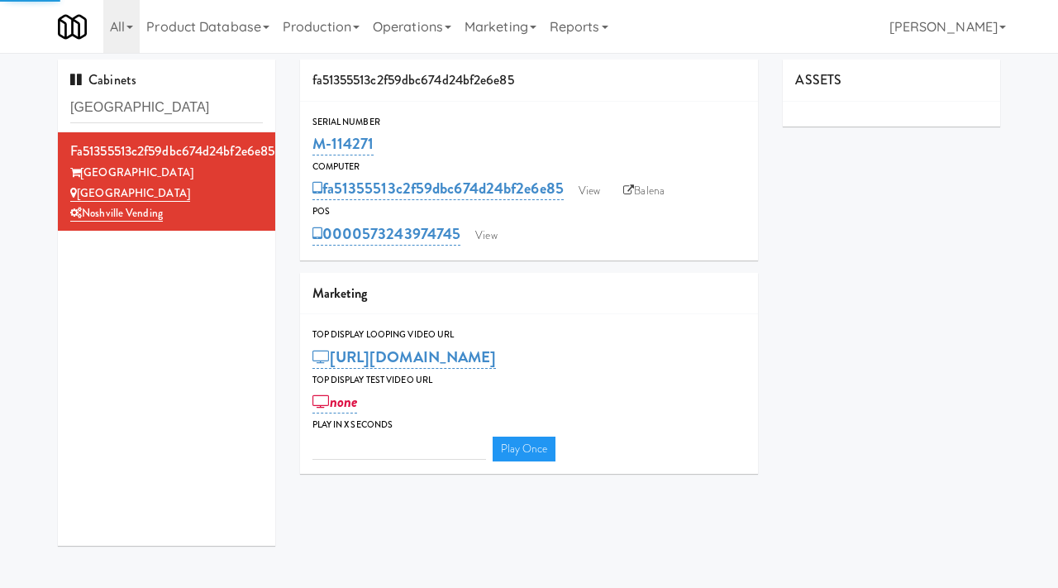
type input "3"
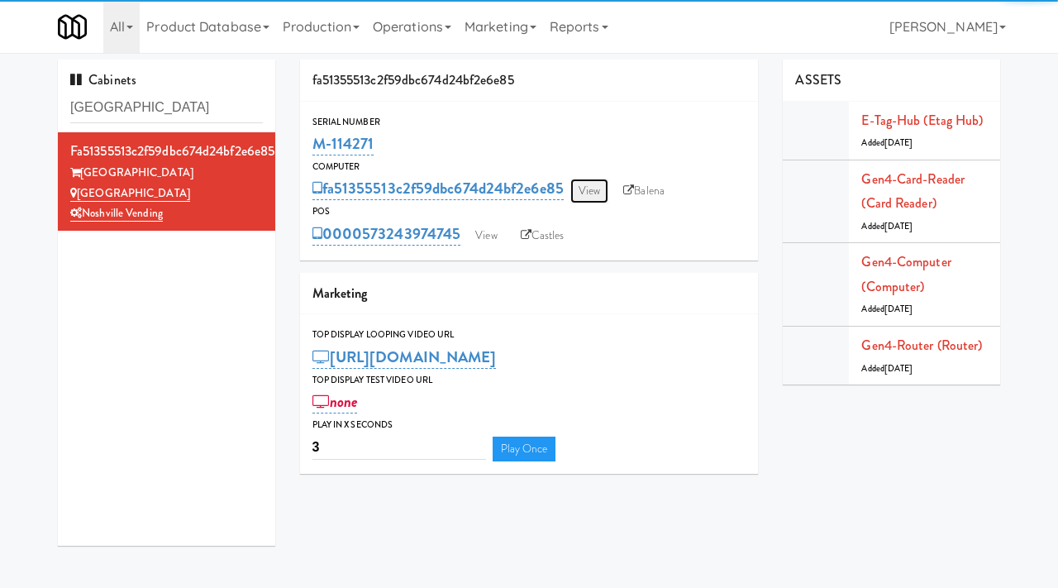
click at [587, 184] on link "View" at bounding box center [589, 191] width 38 height 25
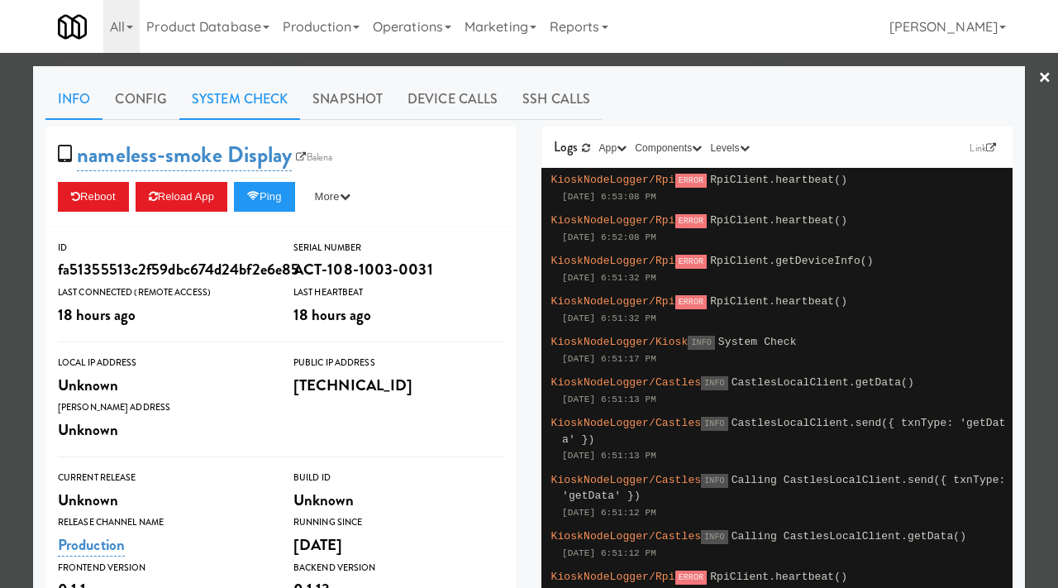
click at [254, 106] on link "System Check" at bounding box center [239, 99] width 121 height 41
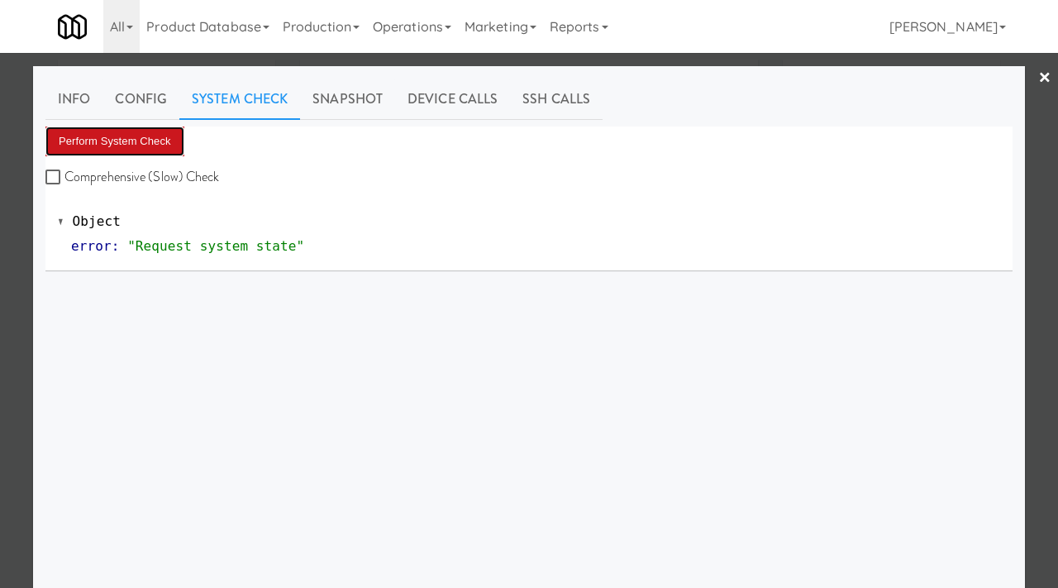
click at [166, 138] on button "Perform System Check" at bounding box center [114, 141] width 139 height 30
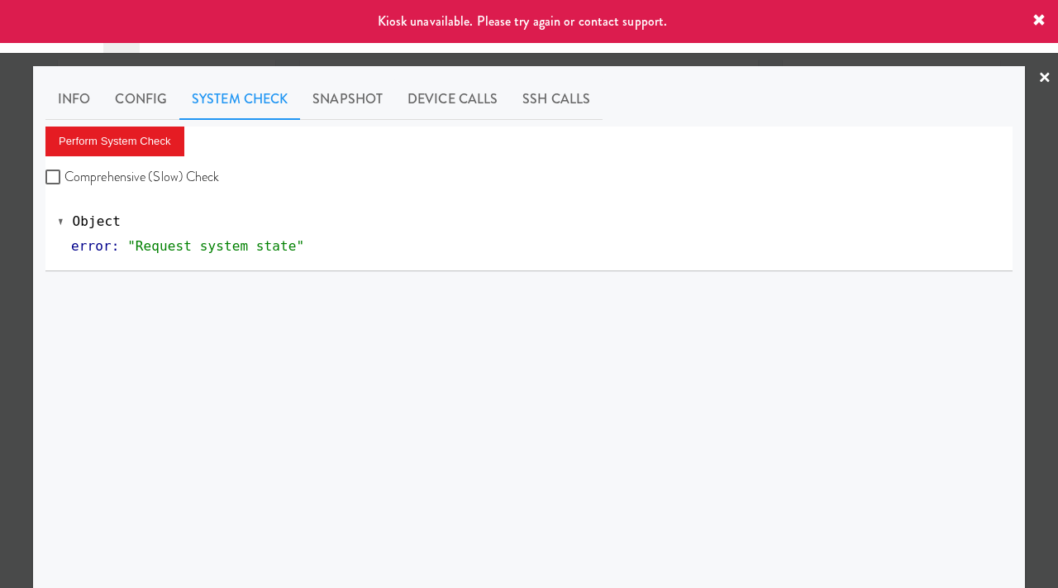
click at [26, 201] on div at bounding box center [529, 294] width 1058 height 588
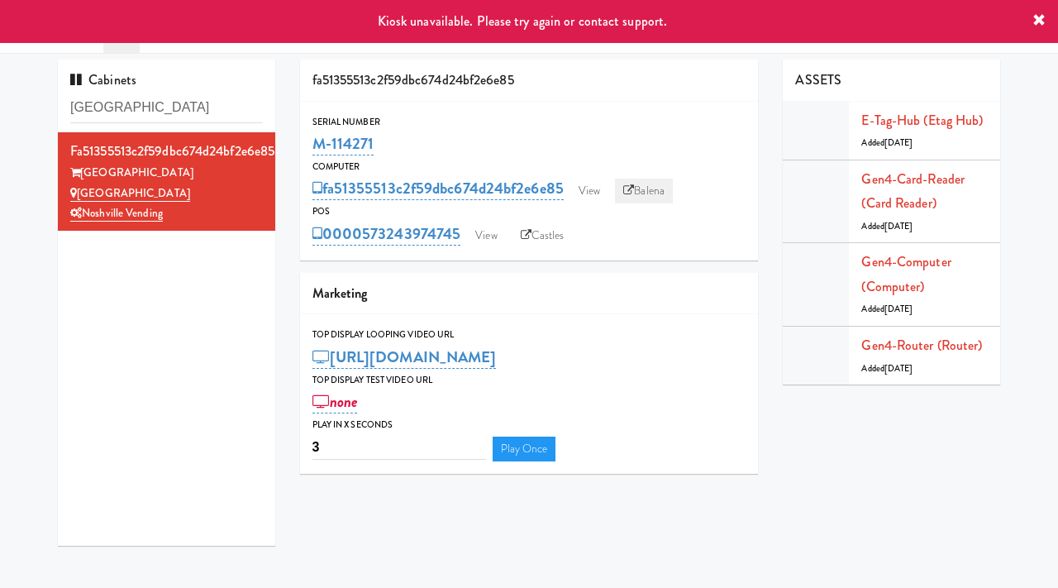
click at [643, 195] on link "Balena" at bounding box center [644, 191] width 58 height 25
